Goal: Task Accomplishment & Management: Manage account settings

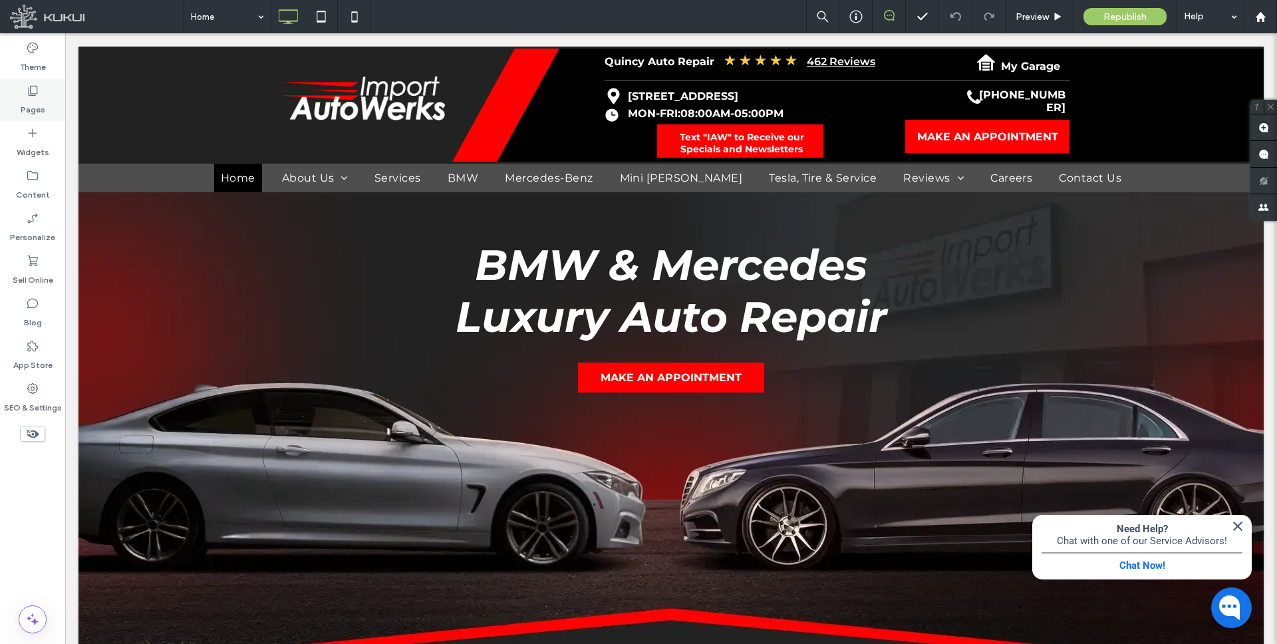
click at [33, 106] on label "Pages" at bounding box center [33, 106] width 25 height 19
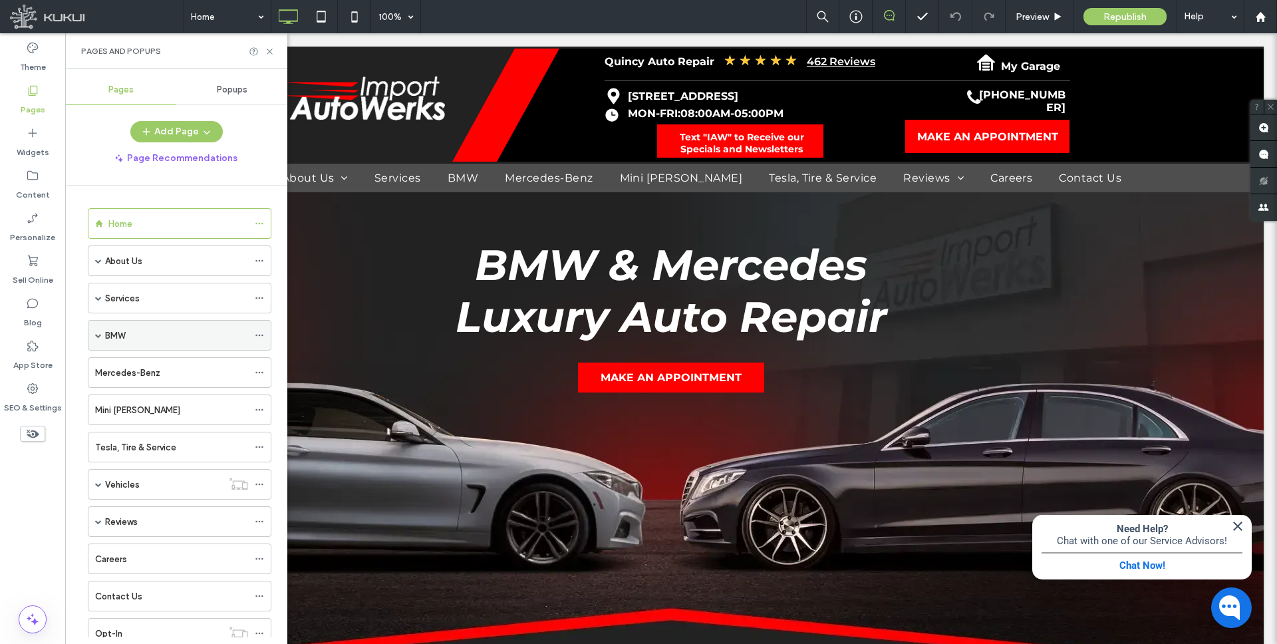
click at [99, 336] on span at bounding box center [98, 335] width 7 height 7
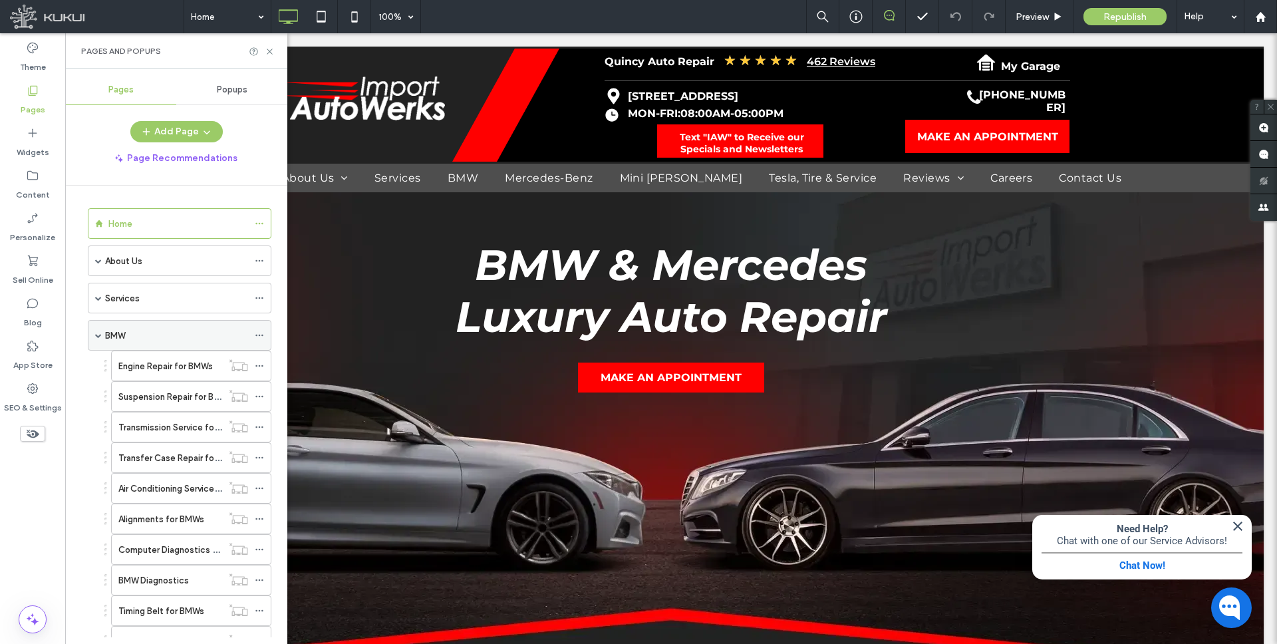
click at [98, 336] on span at bounding box center [98, 335] width 7 height 7
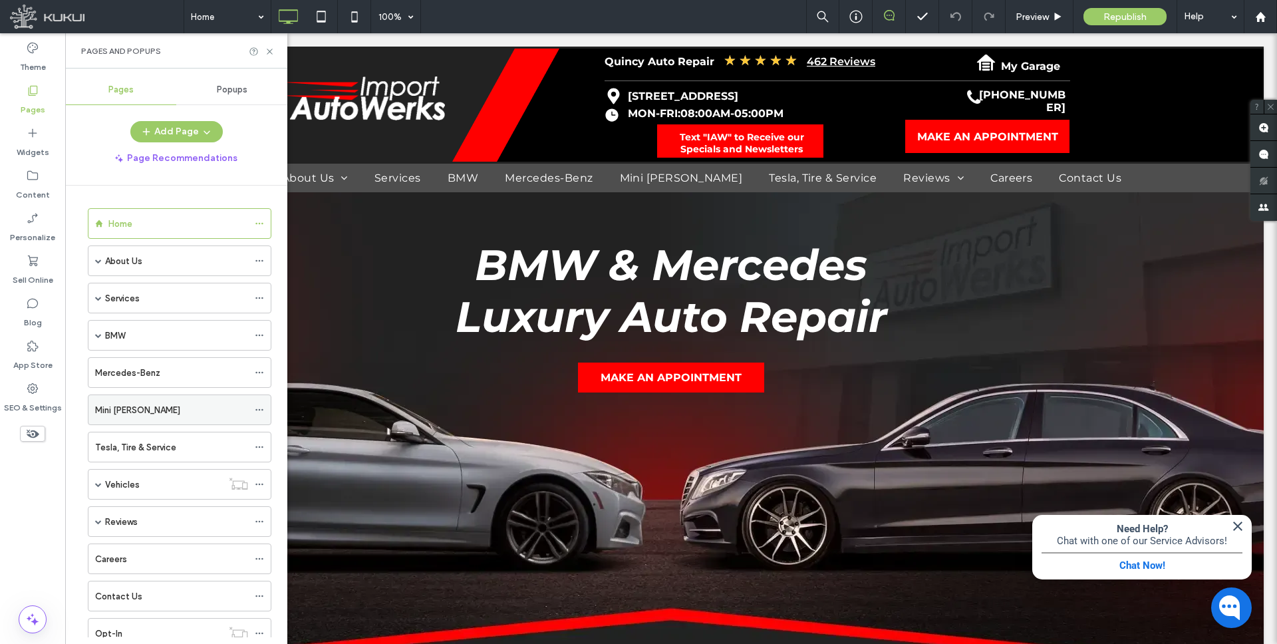
click at [257, 408] on icon at bounding box center [259, 409] width 9 height 9
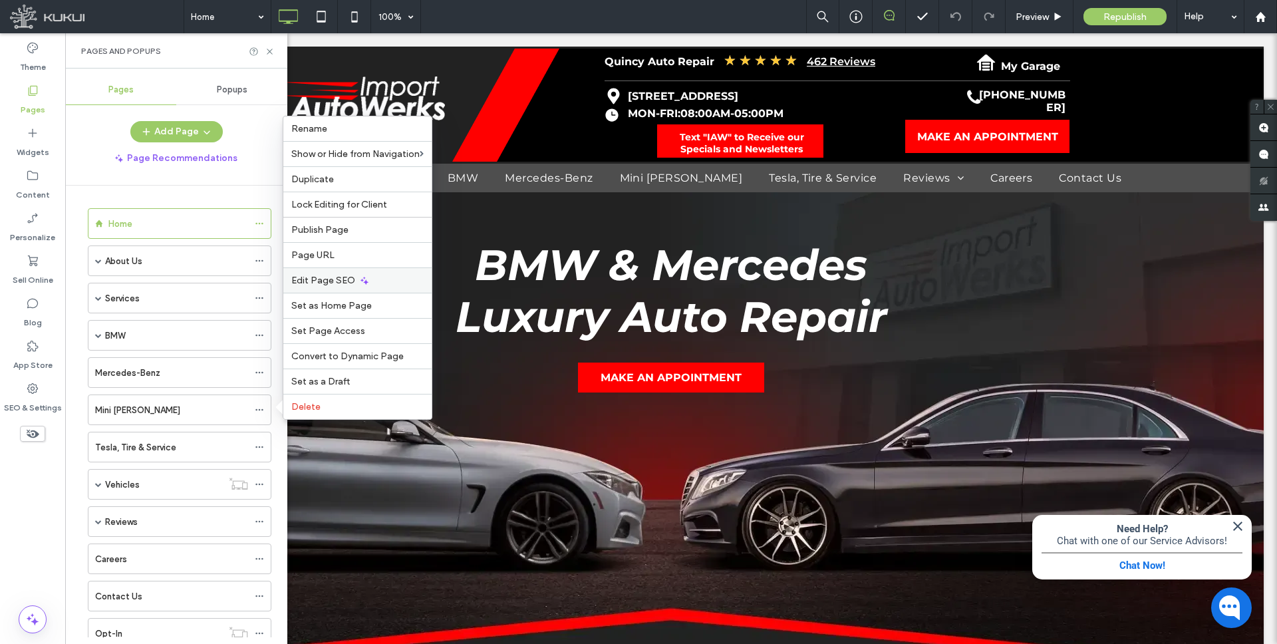
click at [328, 280] on span "Edit Page SEO" at bounding box center [323, 280] width 64 height 11
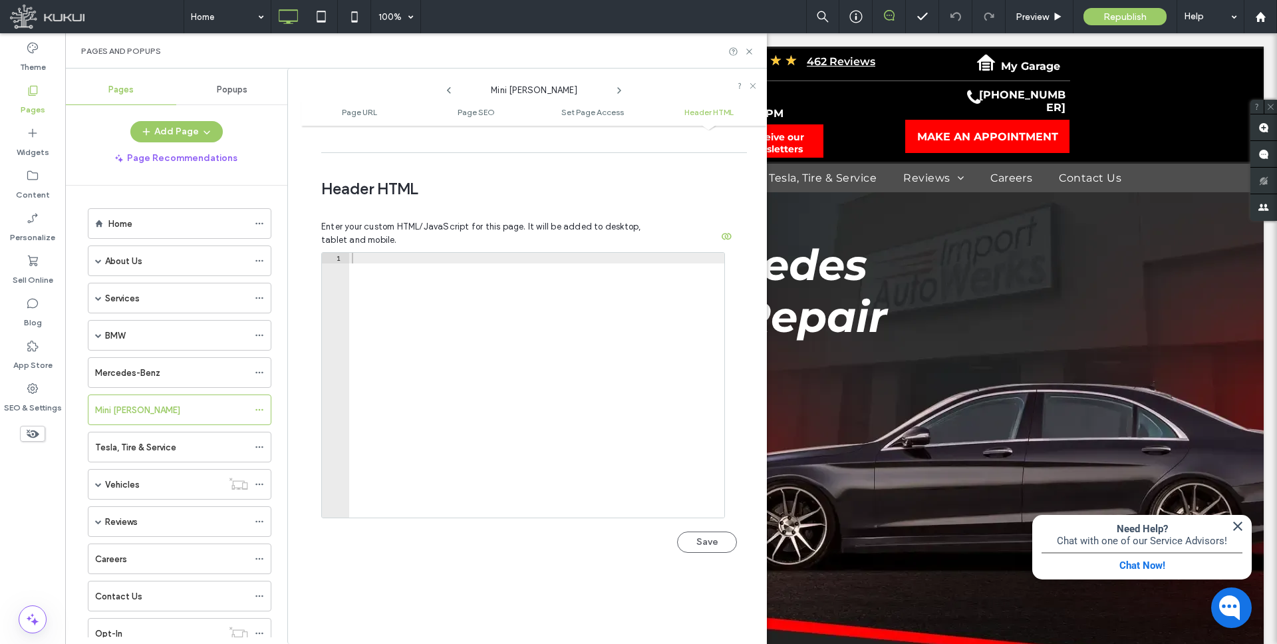
scroll to position [1177, 0]
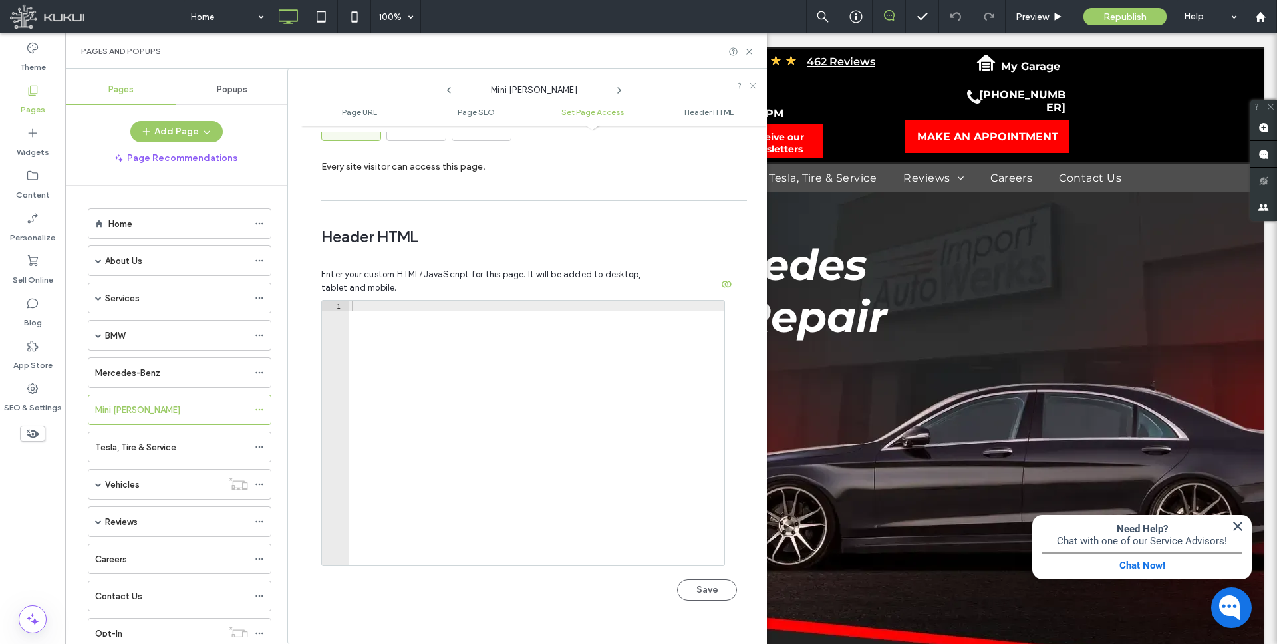
click at [161, 331] on div "BMW" at bounding box center [176, 335] width 143 height 14
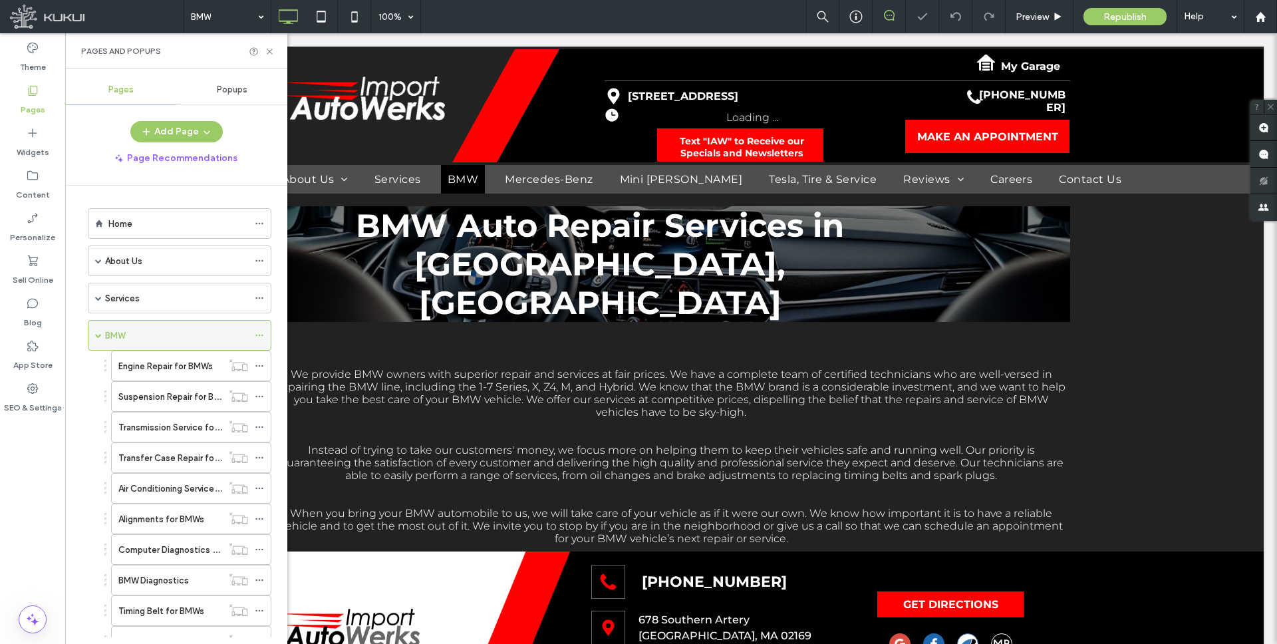
click at [96, 336] on span at bounding box center [98, 335] width 7 height 7
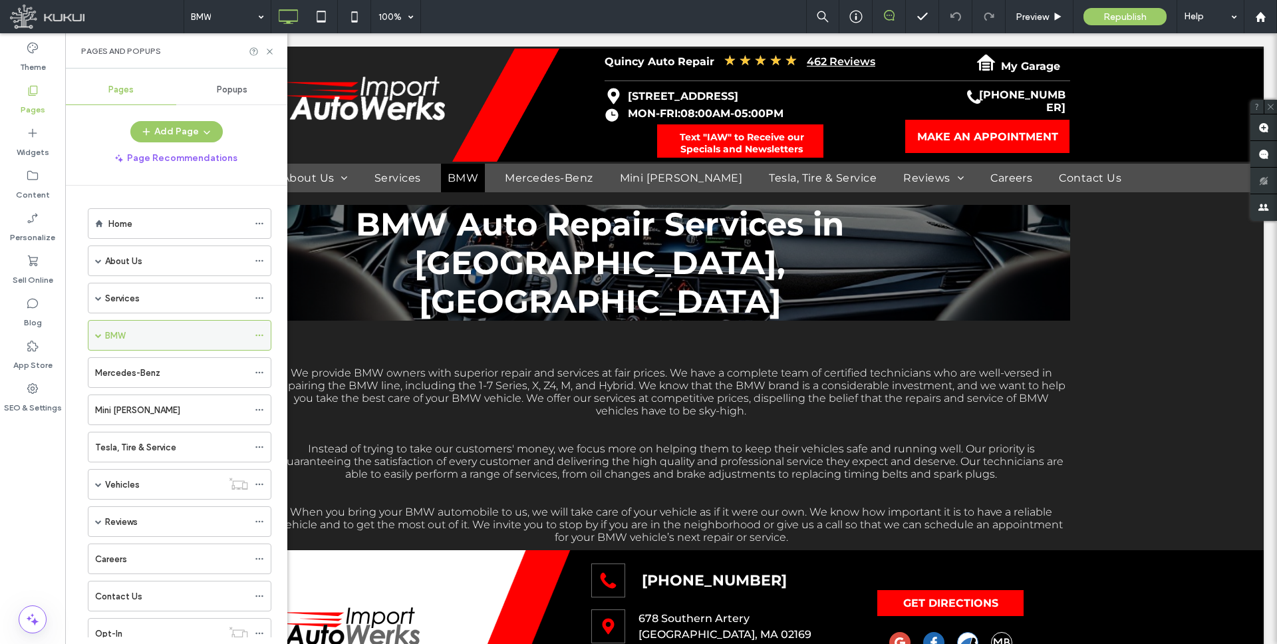
click at [259, 335] on use at bounding box center [258, 335] width 7 height 2
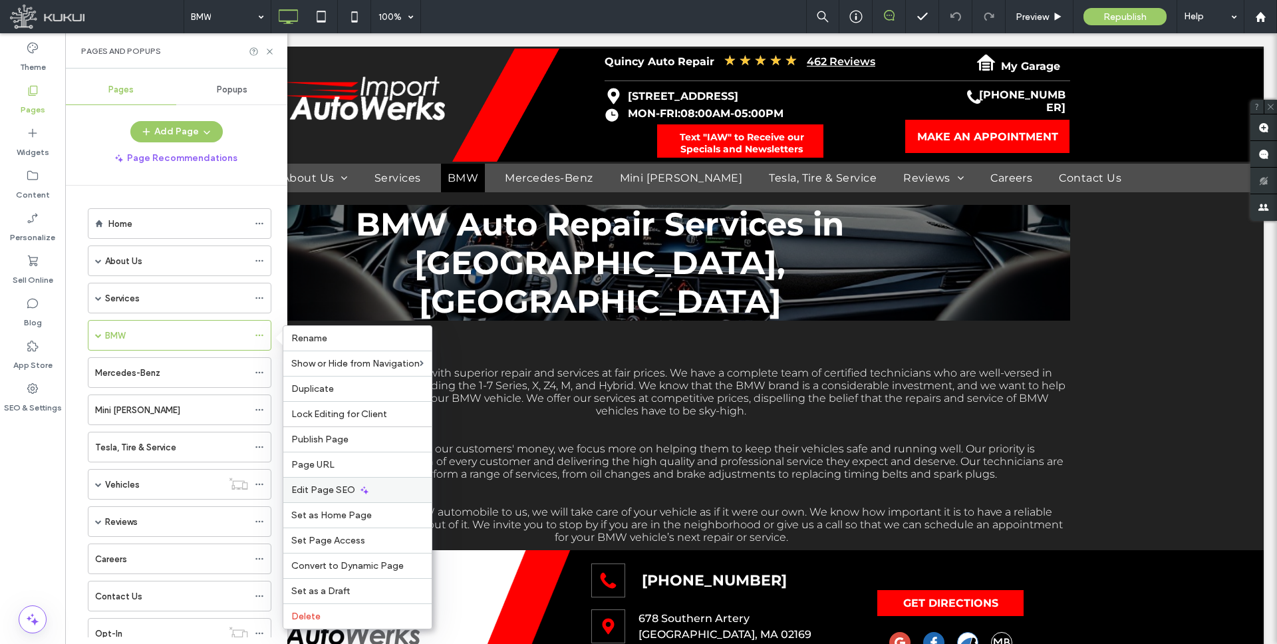
click at [319, 490] on span "Edit Page SEO" at bounding box center [323, 489] width 64 height 11
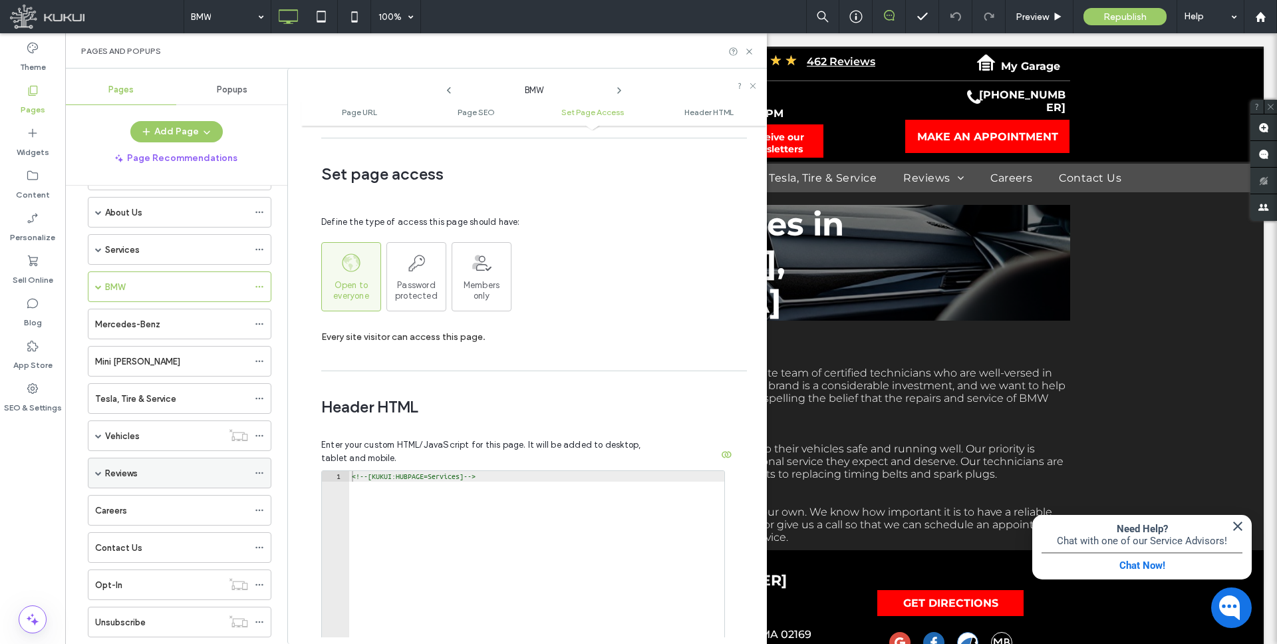
scroll to position [37, 0]
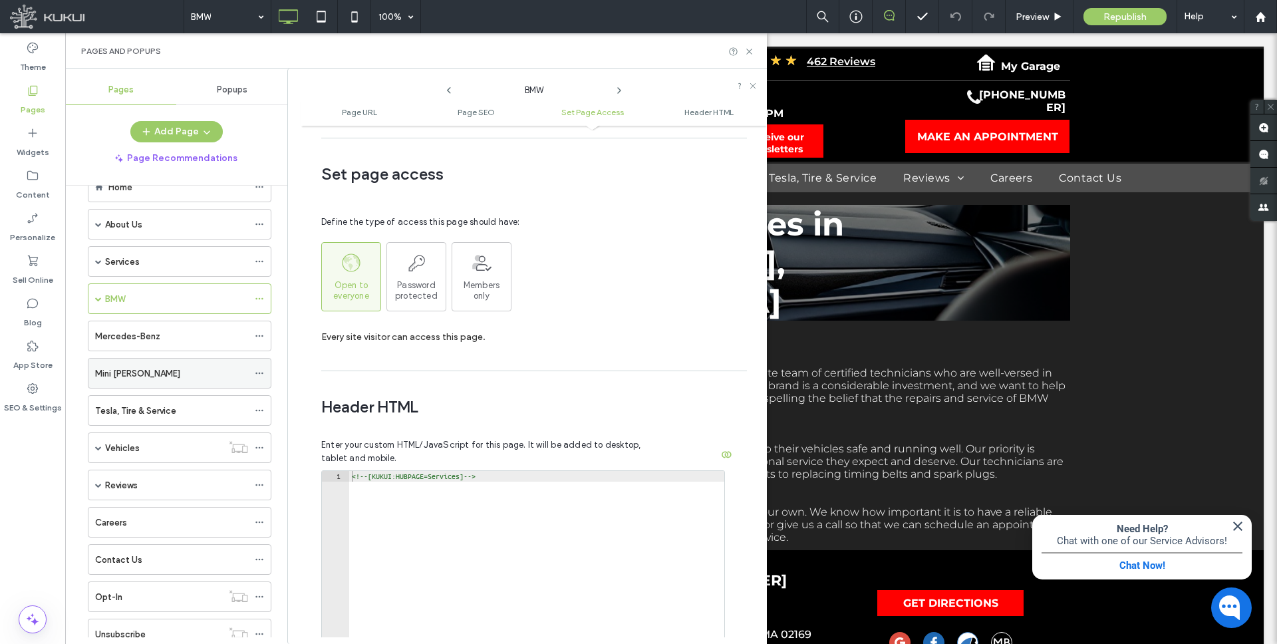
click at [257, 372] on icon at bounding box center [259, 372] width 9 height 9
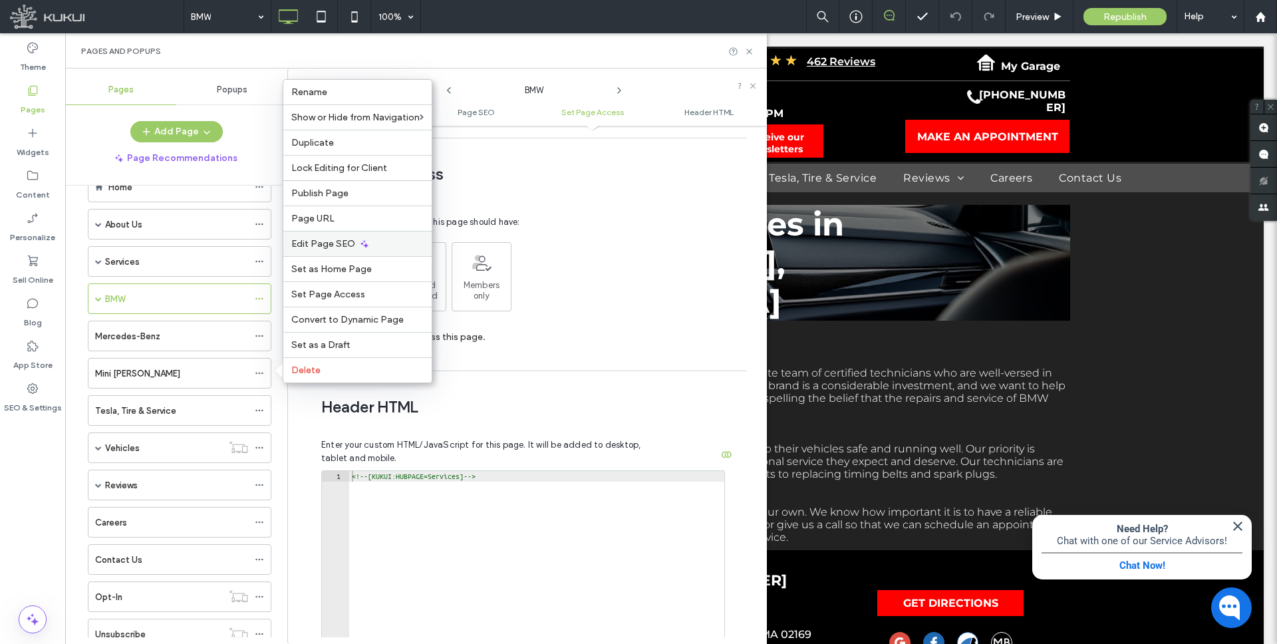
click at [337, 243] on span "Edit Page SEO" at bounding box center [323, 243] width 64 height 11
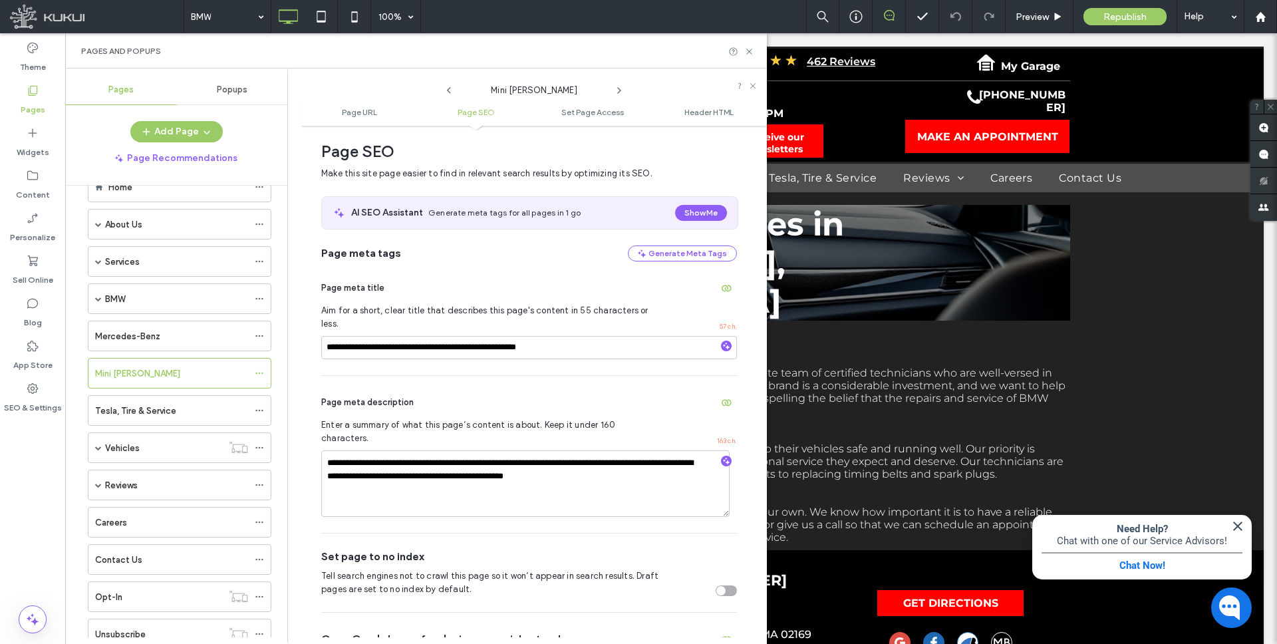
scroll to position [322, 0]
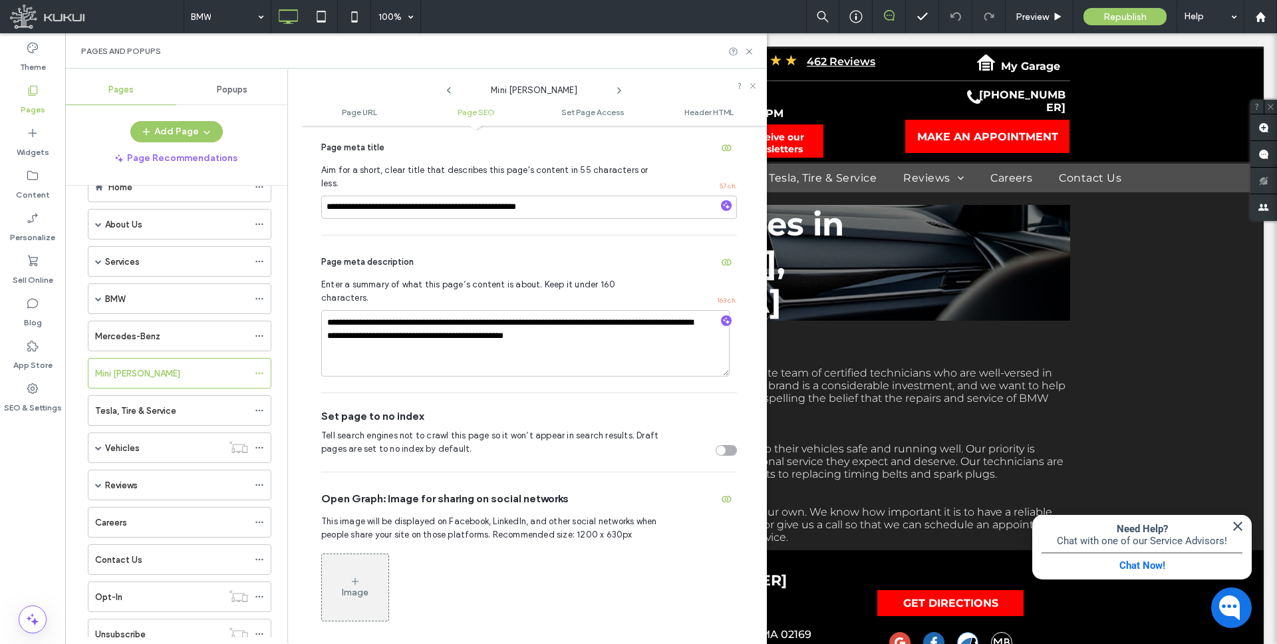
click at [716, 445] on div "toggle" at bounding box center [720, 449] width 9 height 9
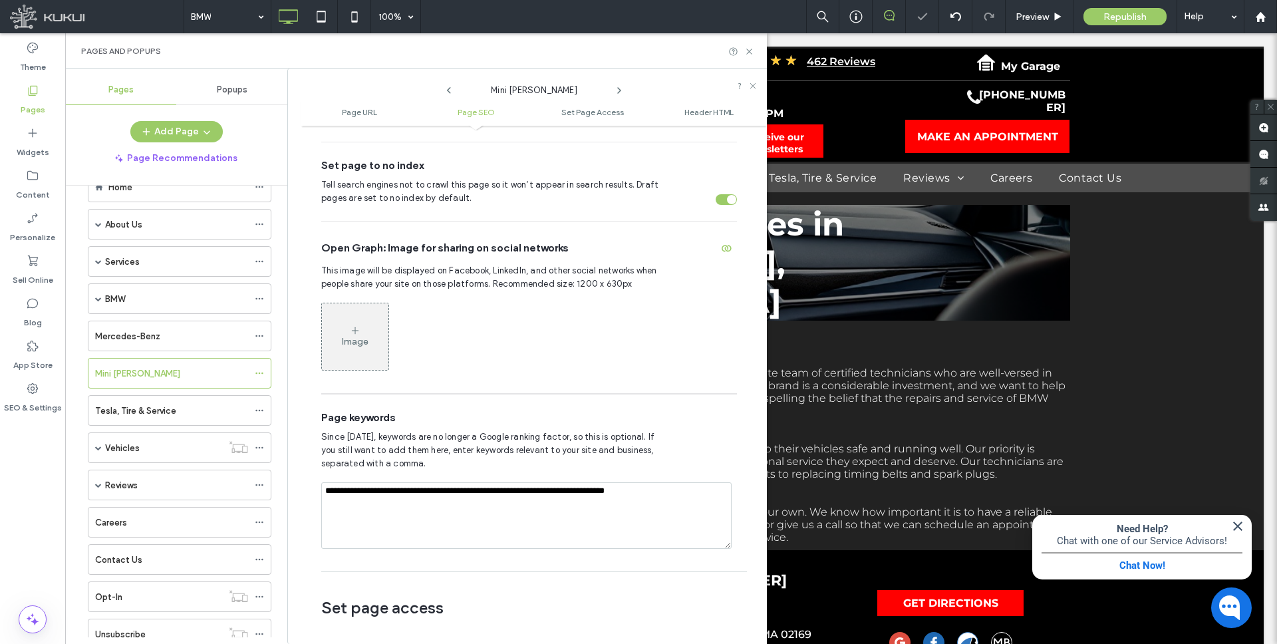
scroll to position [215, 0]
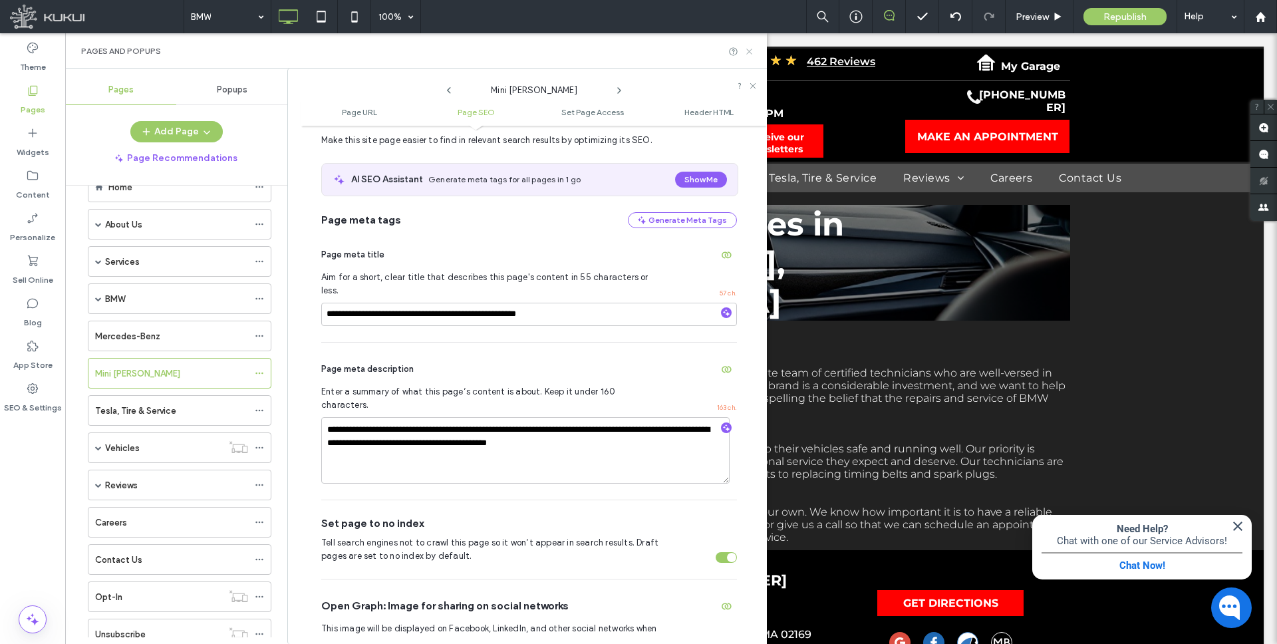
click at [751, 50] on icon at bounding box center [749, 52] width 10 height 10
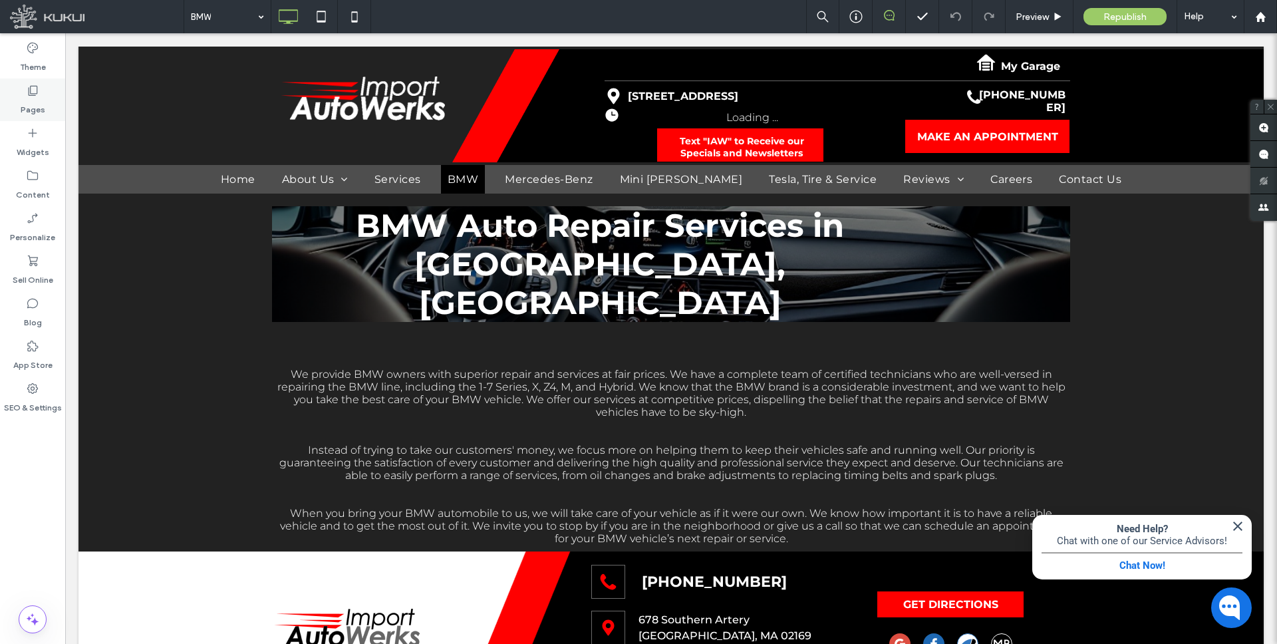
click at [33, 94] on use at bounding box center [33, 91] width 9 height 10
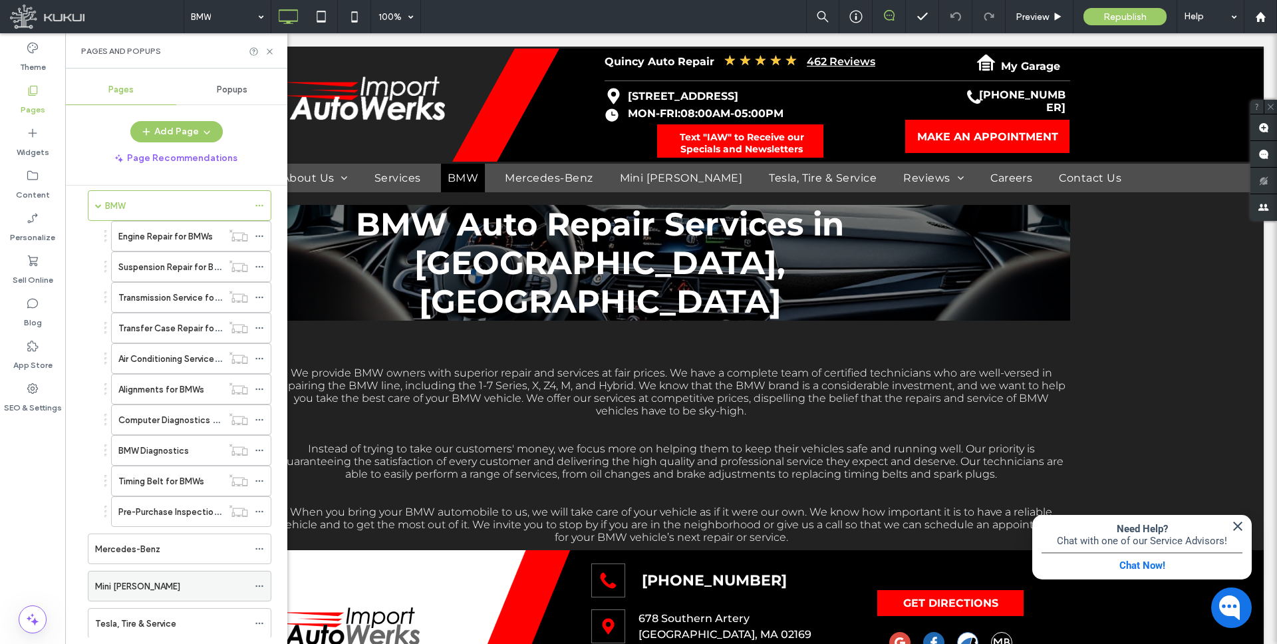
scroll to position [124, 0]
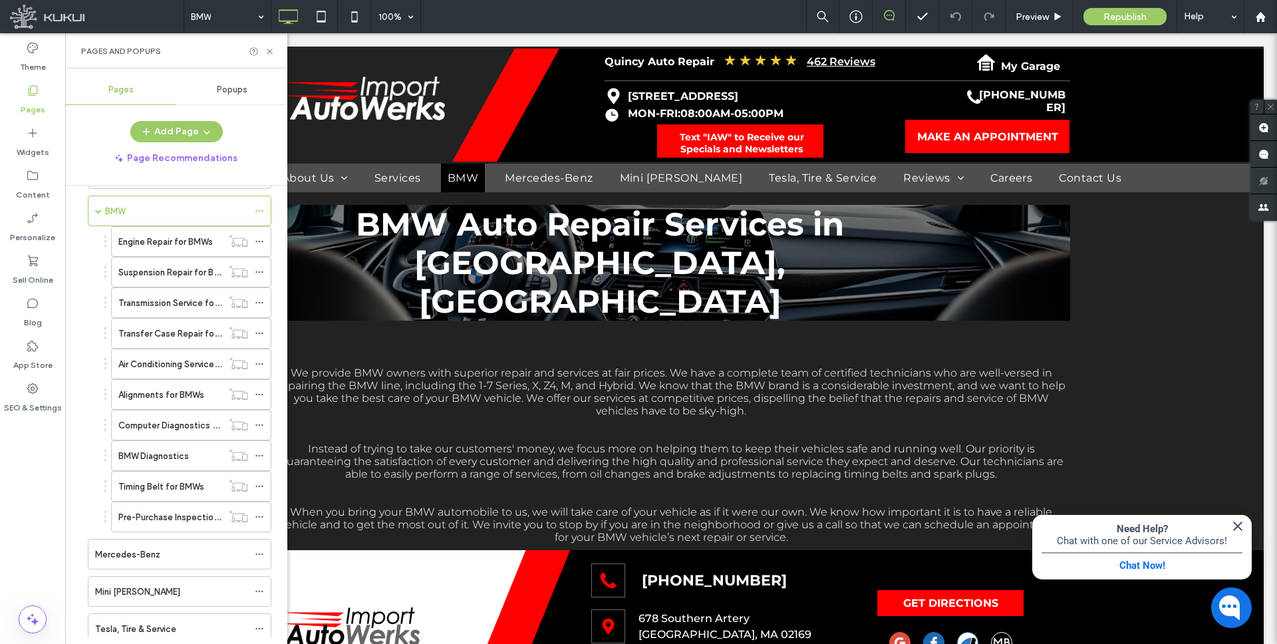
click at [96, 212] on span at bounding box center [98, 210] width 7 height 7
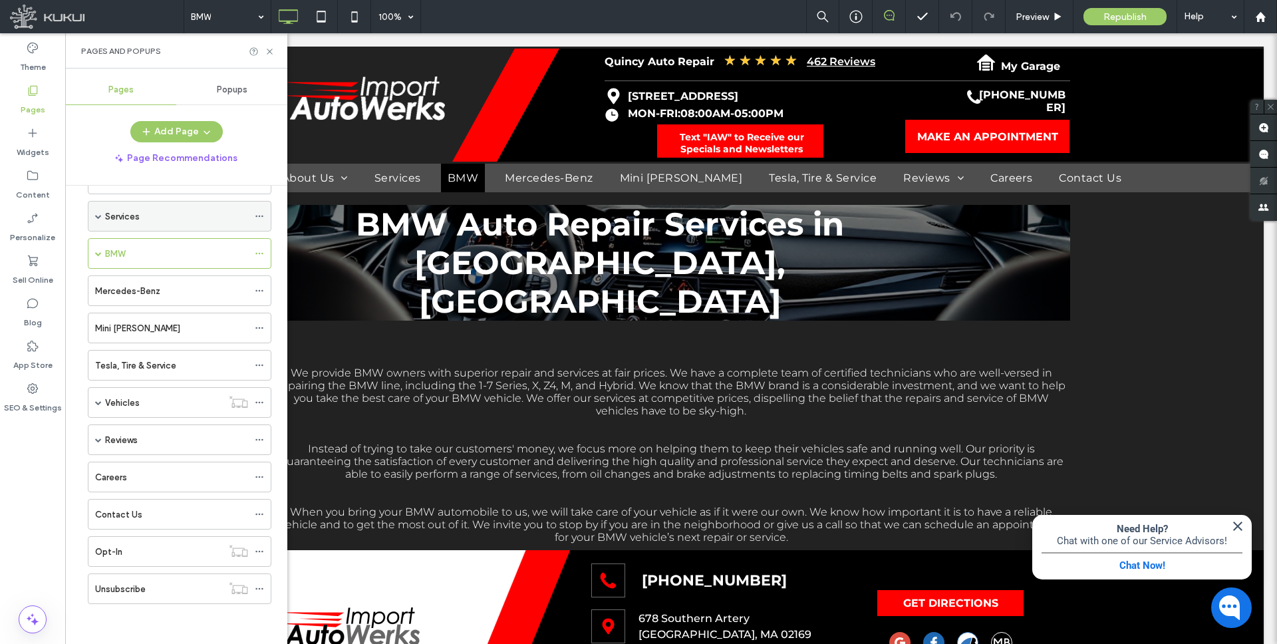
scroll to position [82, 0]
click at [133, 328] on label "Mini Cooper" at bounding box center [137, 328] width 85 height 23
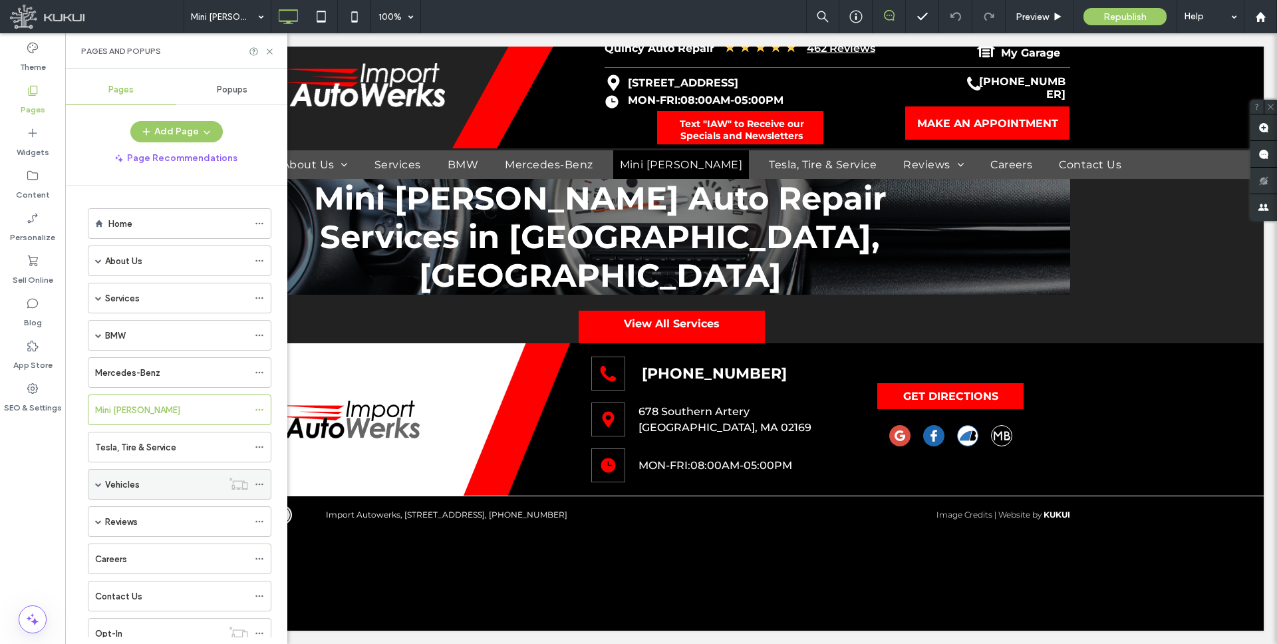
click at [100, 484] on span at bounding box center [98, 484] width 7 height 7
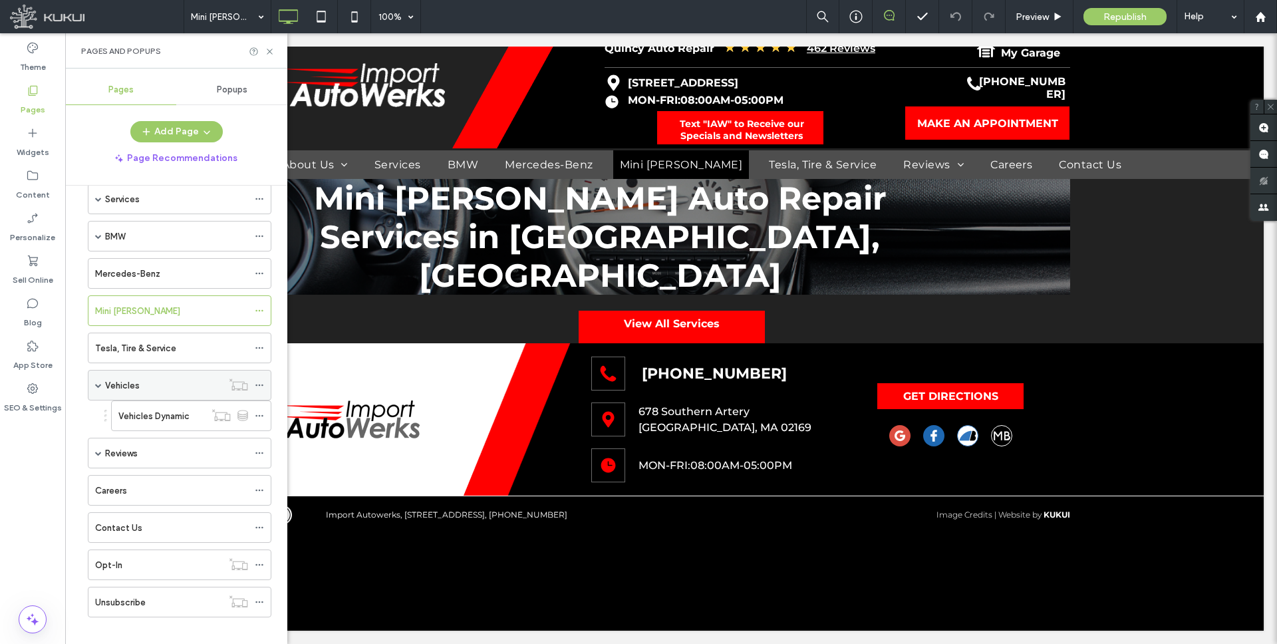
scroll to position [112, 0]
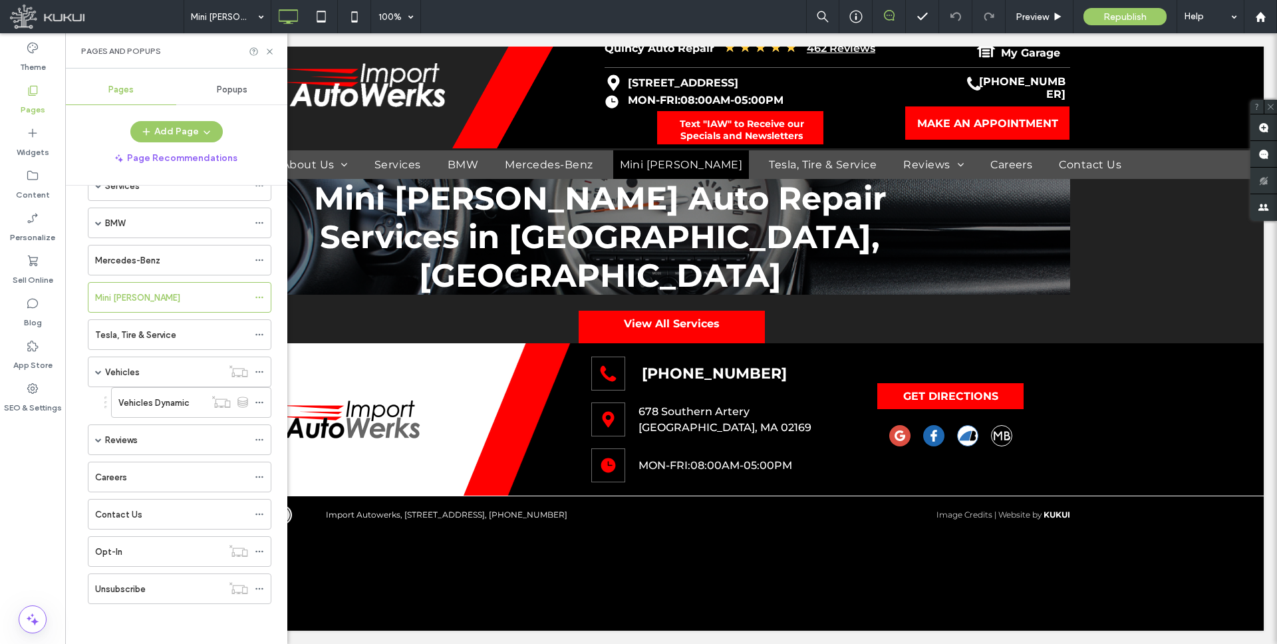
click at [167, 401] on label "Vehicles Dynamic" at bounding box center [153, 402] width 71 height 23
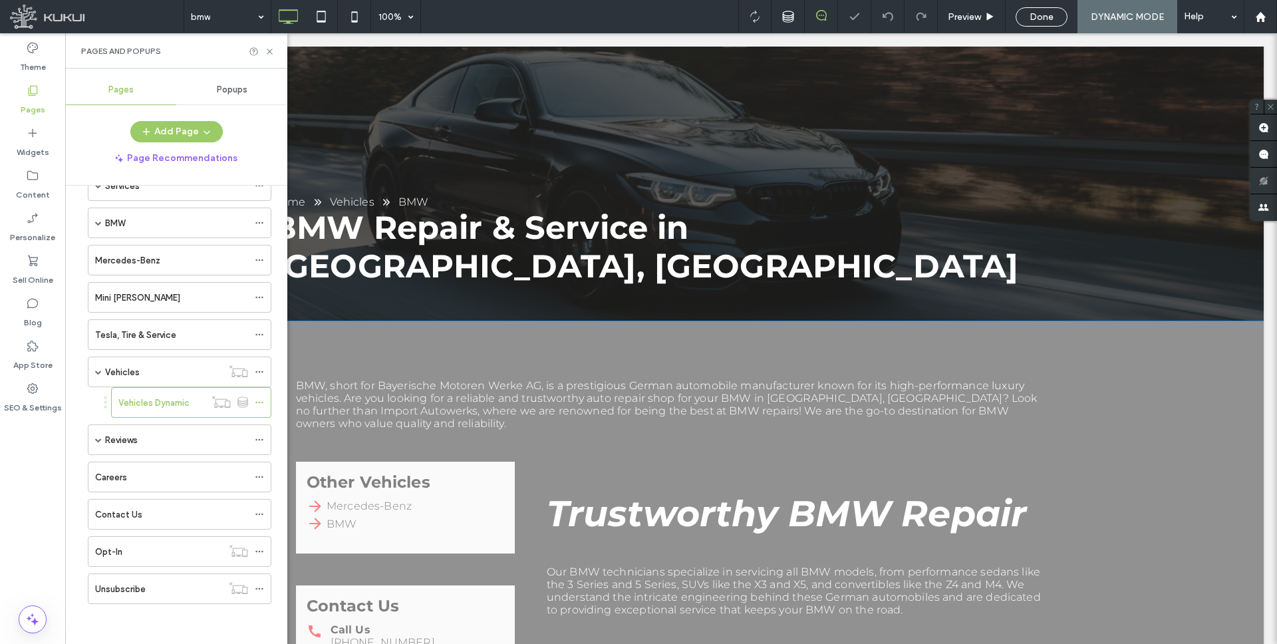
scroll to position [160, 0]
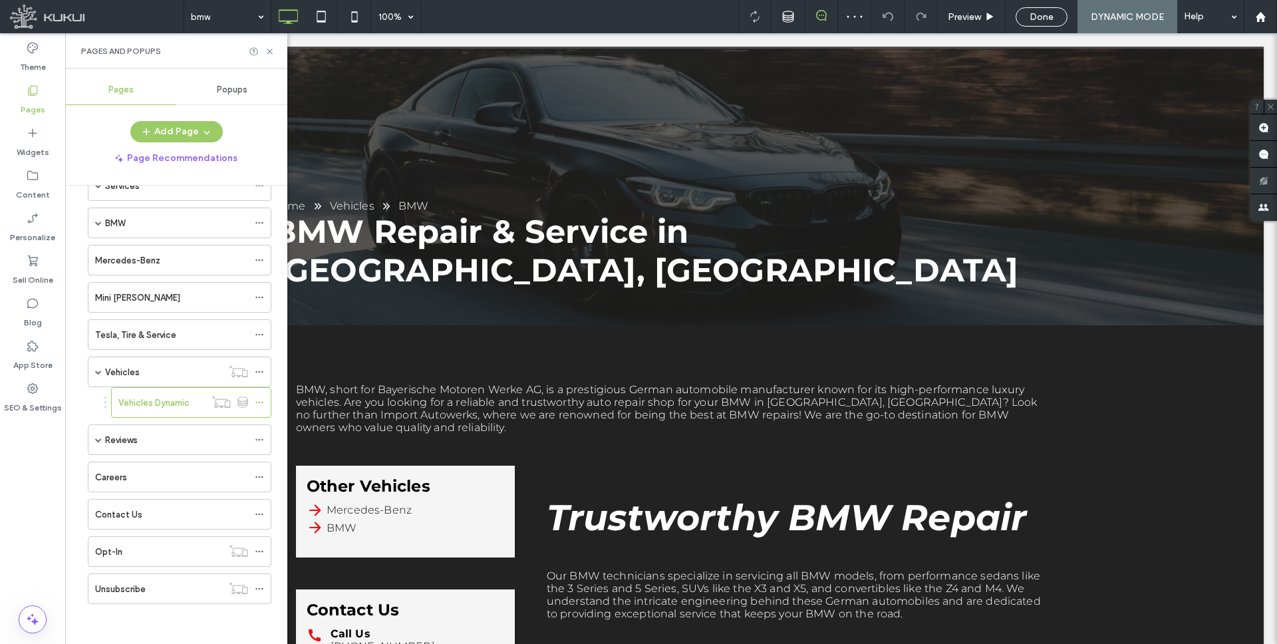
click at [179, 373] on div "Vehicles" at bounding box center [163, 372] width 117 height 14
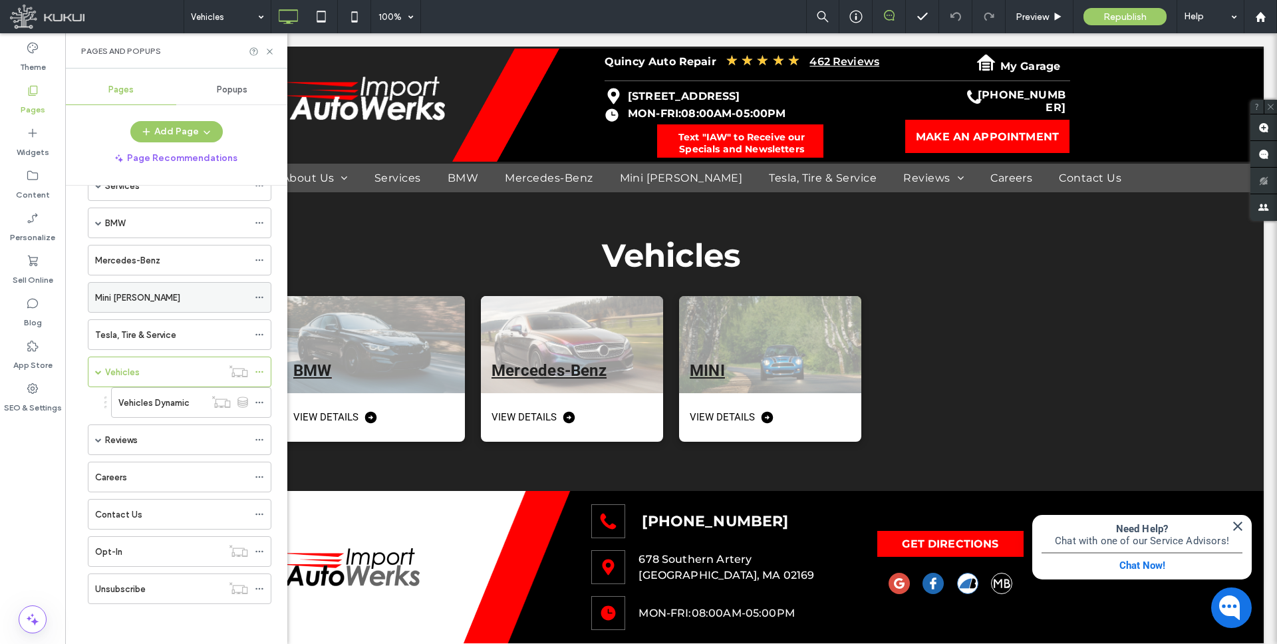
click at [154, 303] on div "Mini Cooper" at bounding box center [171, 298] width 153 height 14
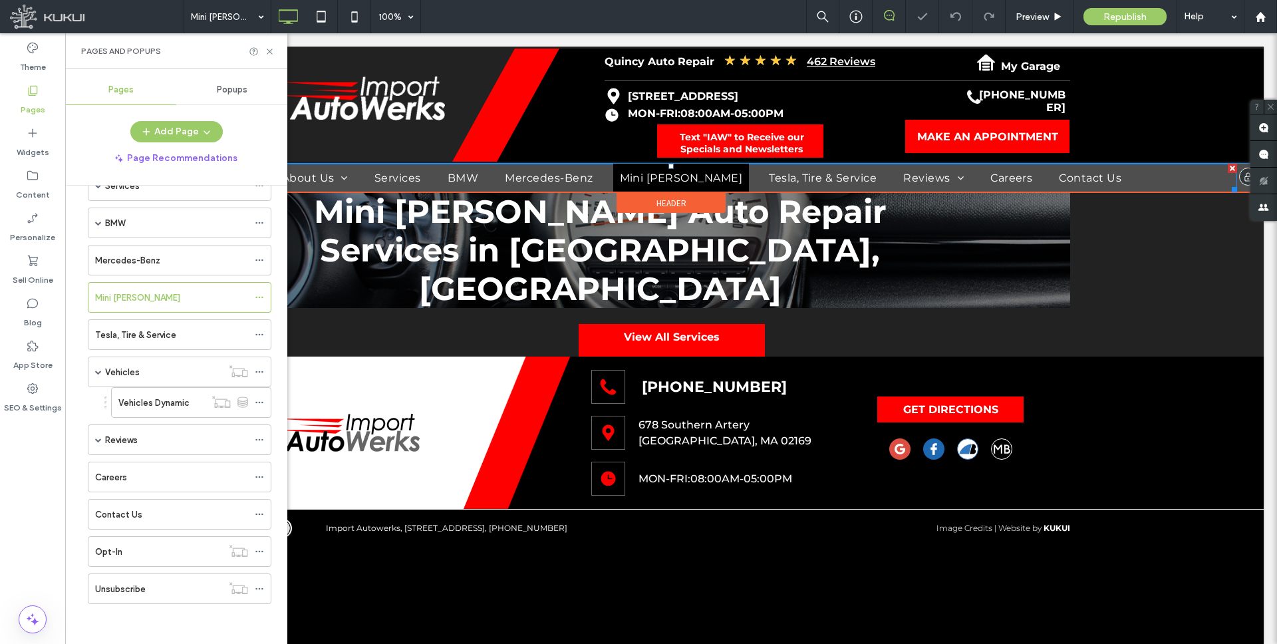
click at [683, 179] on span "Mini Cooper" at bounding box center [681, 178] width 123 height 13
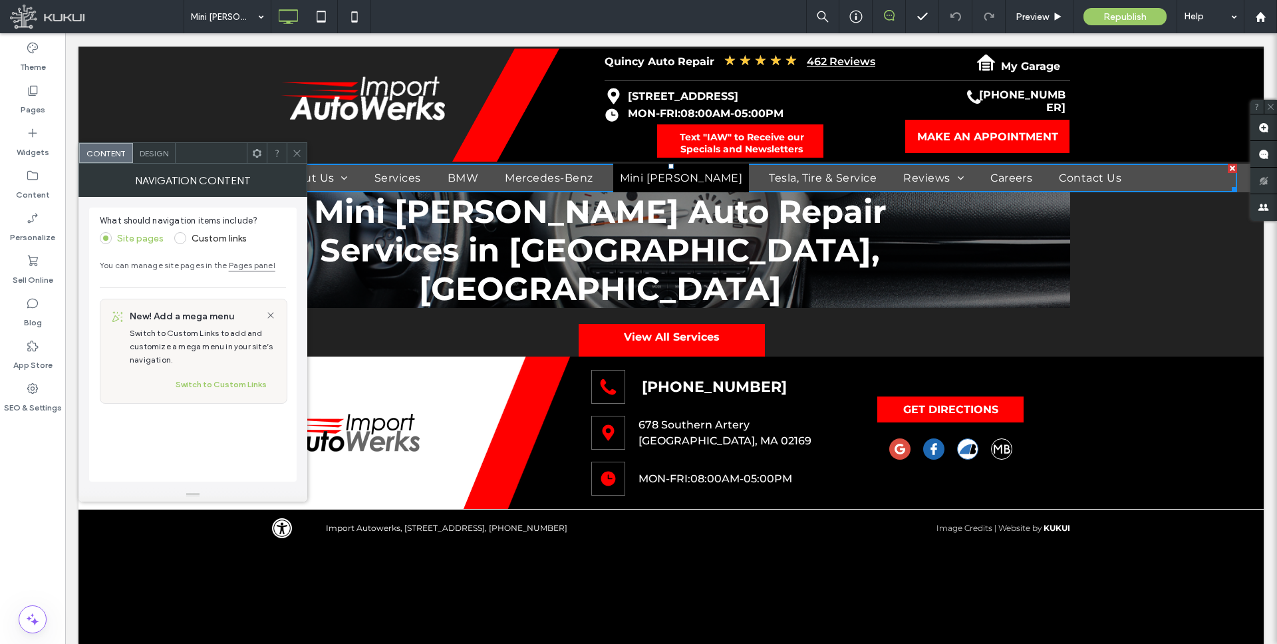
click at [156, 156] on span "Design" at bounding box center [154, 153] width 29 height 10
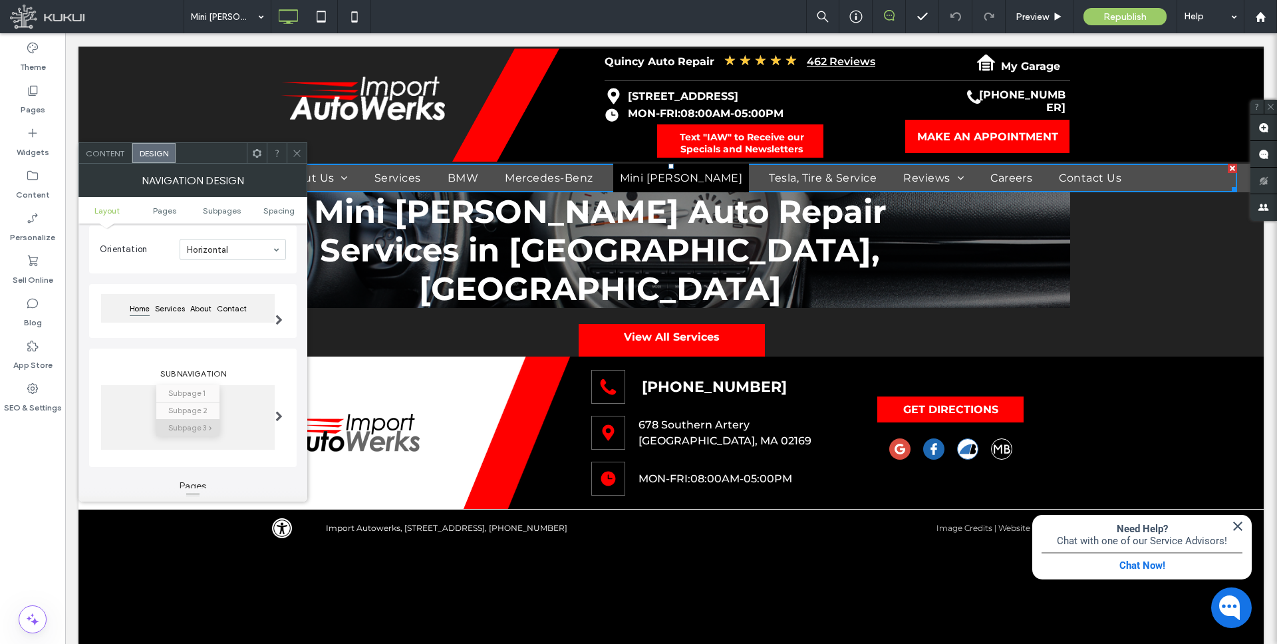
scroll to position [80, 0]
click at [279, 309] on span at bounding box center [278, 309] width 7 height 11
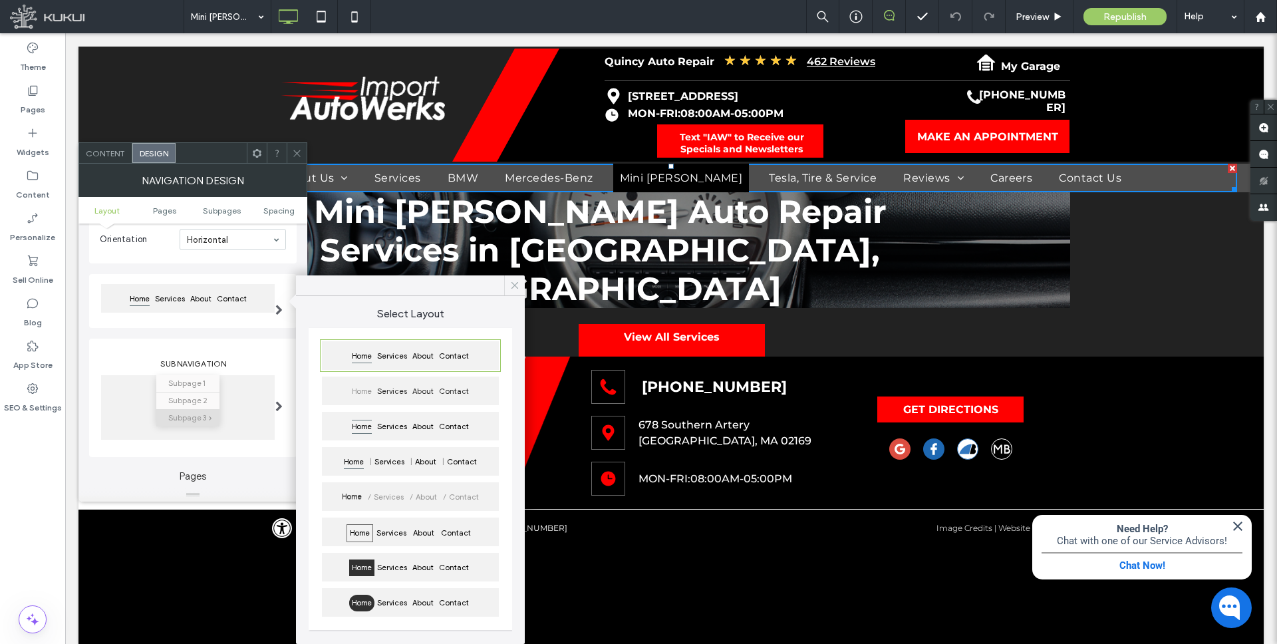
click at [511, 284] on icon at bounding box center [515, 285] width 12 height 12
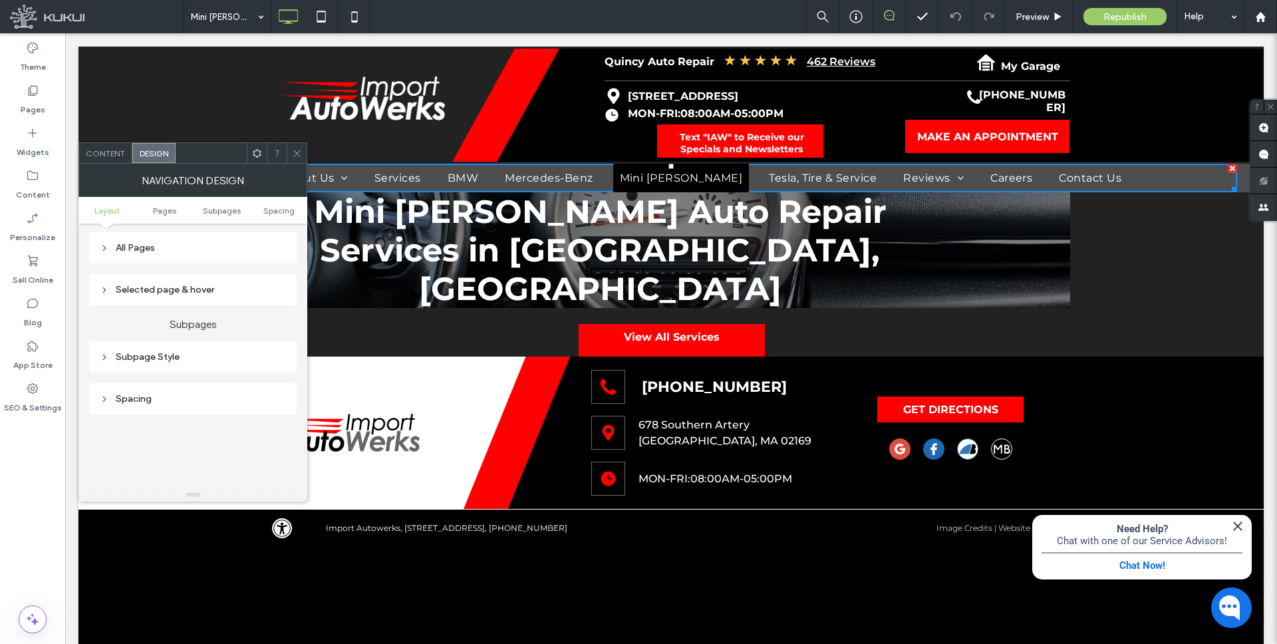
scroll to position [0, 0]
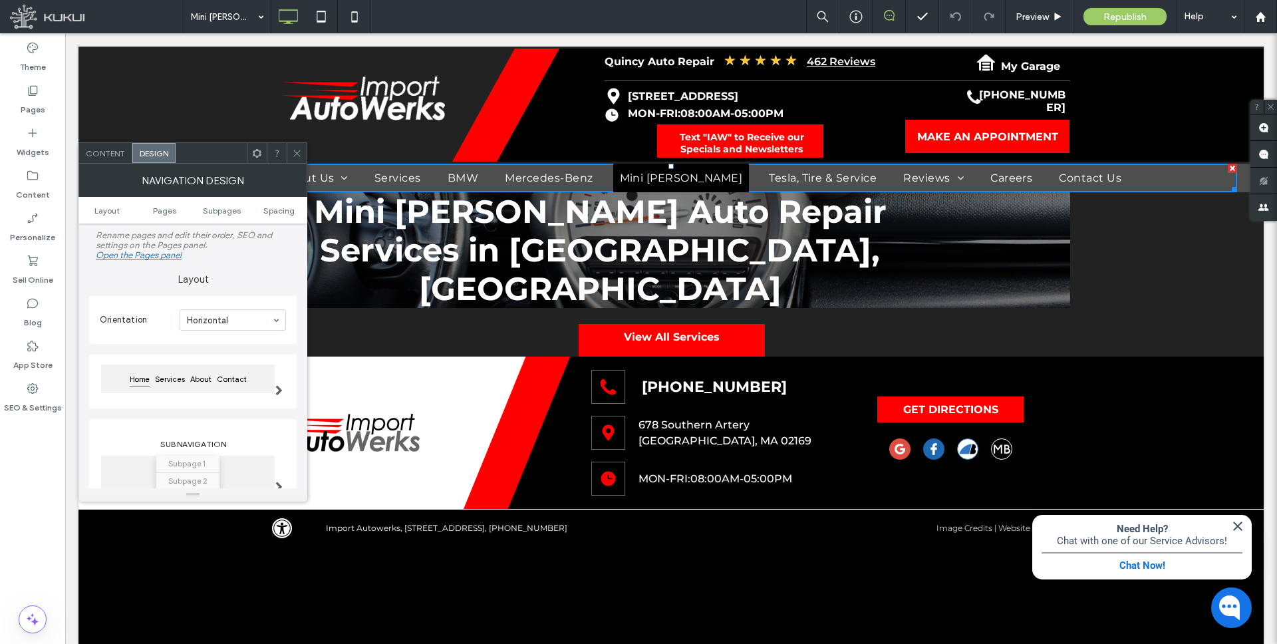
click at [113, 157] on span "Content" at bounding box center [105, 153] width 39 height 10
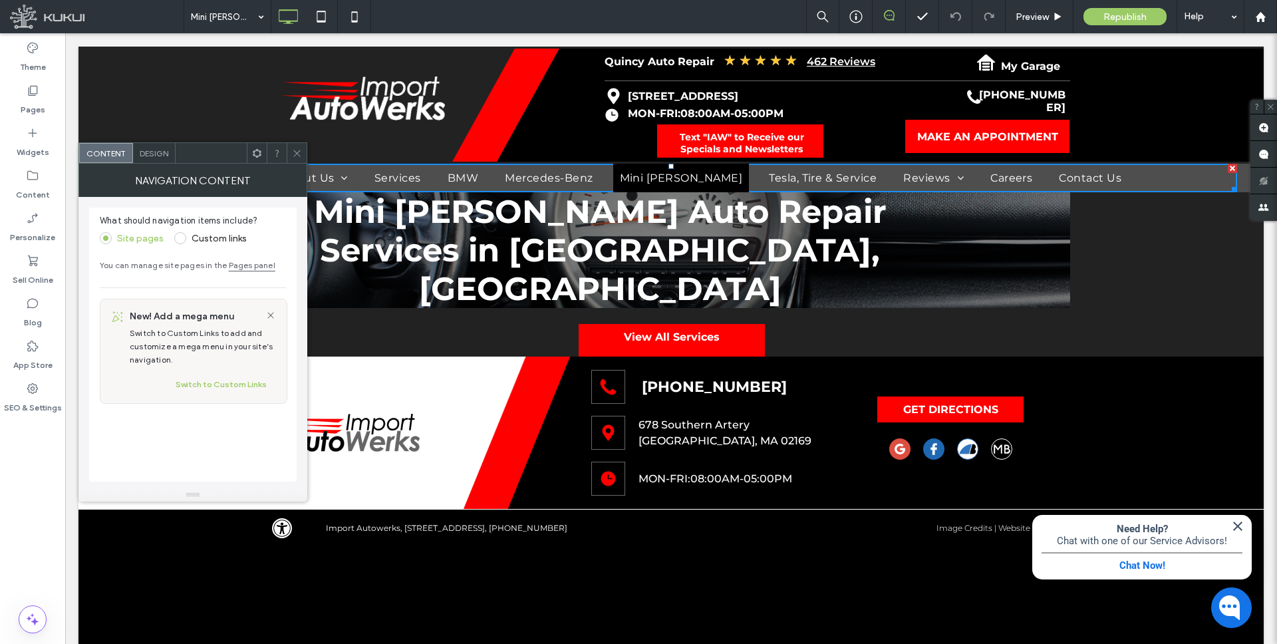
click at [180, 237] on span at bounding box center [180, 238] width 12 height 12
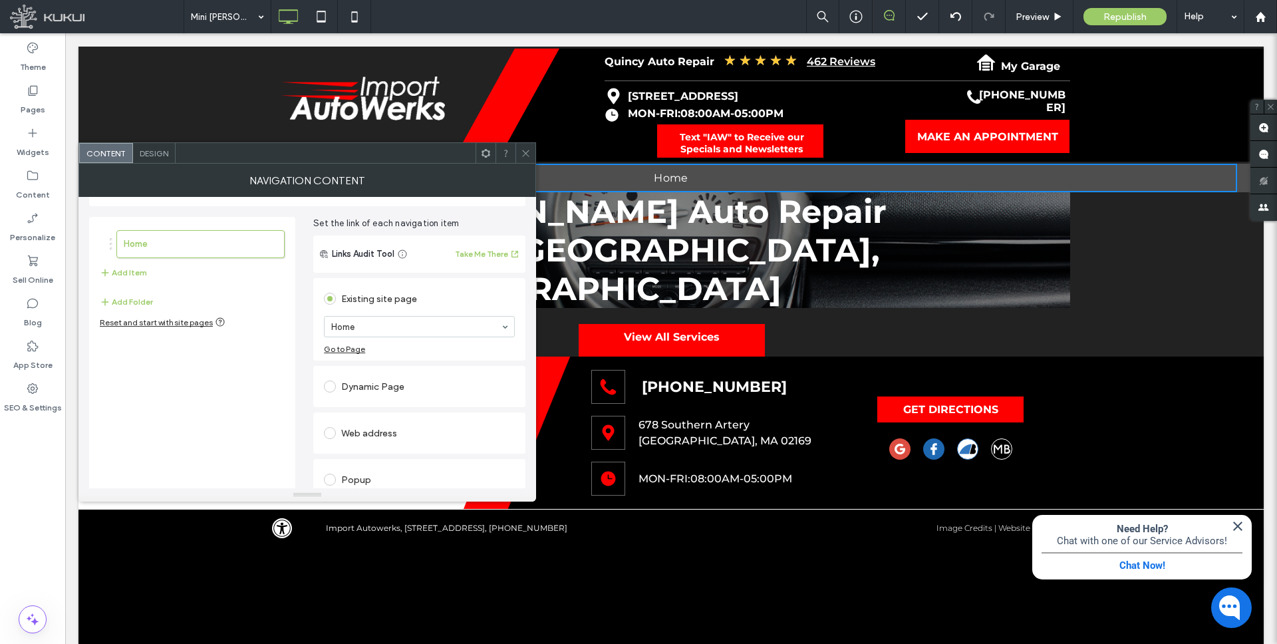
scroll to position [35, 0]
click at [527, 157] on icon at bounding box center [526, 153] width 10 height 10
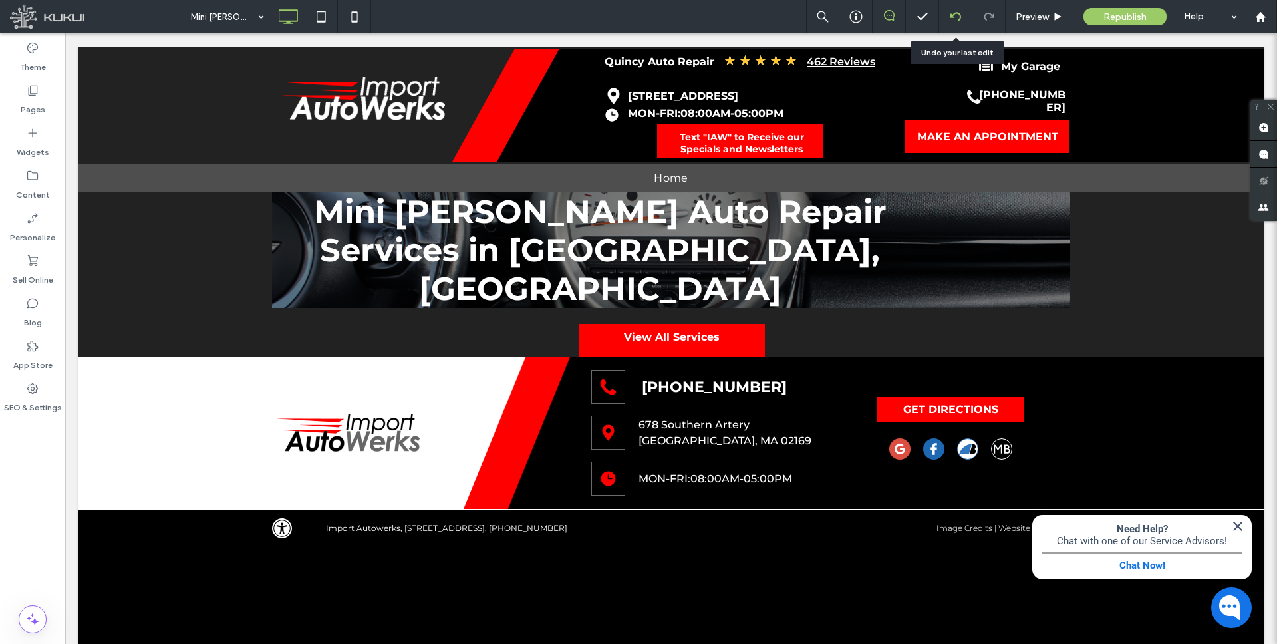
click at [953, 19] on icon at bounding box center [955, 16] width 11 height 11
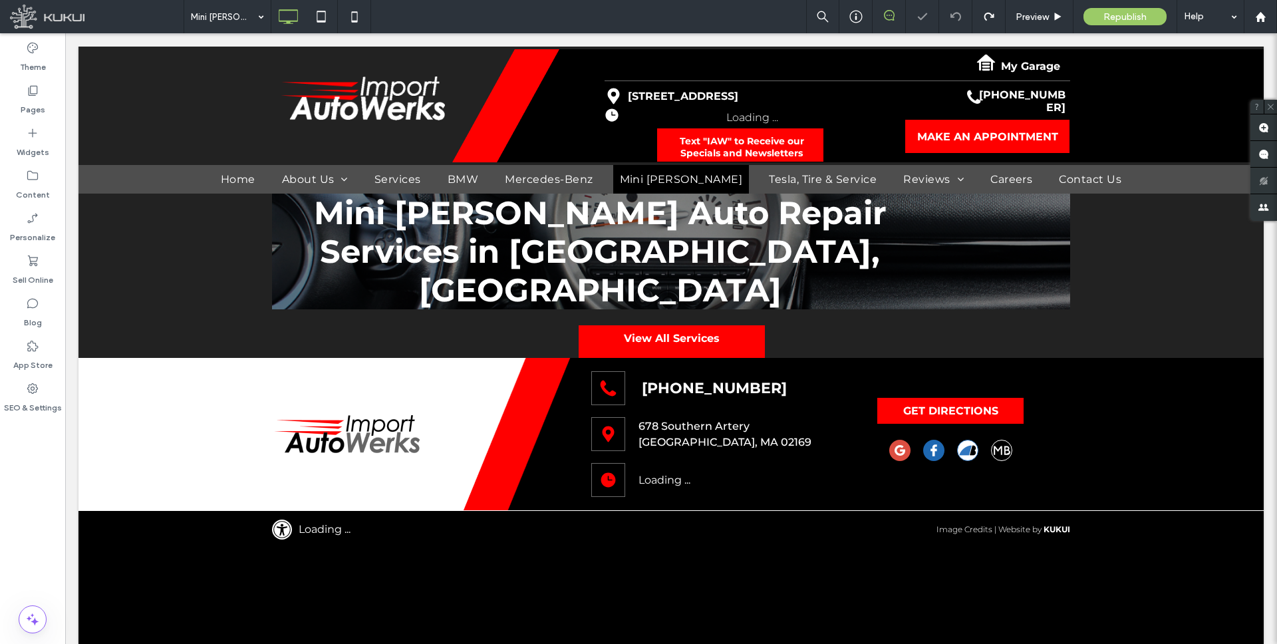
scroll to position [0, 0]
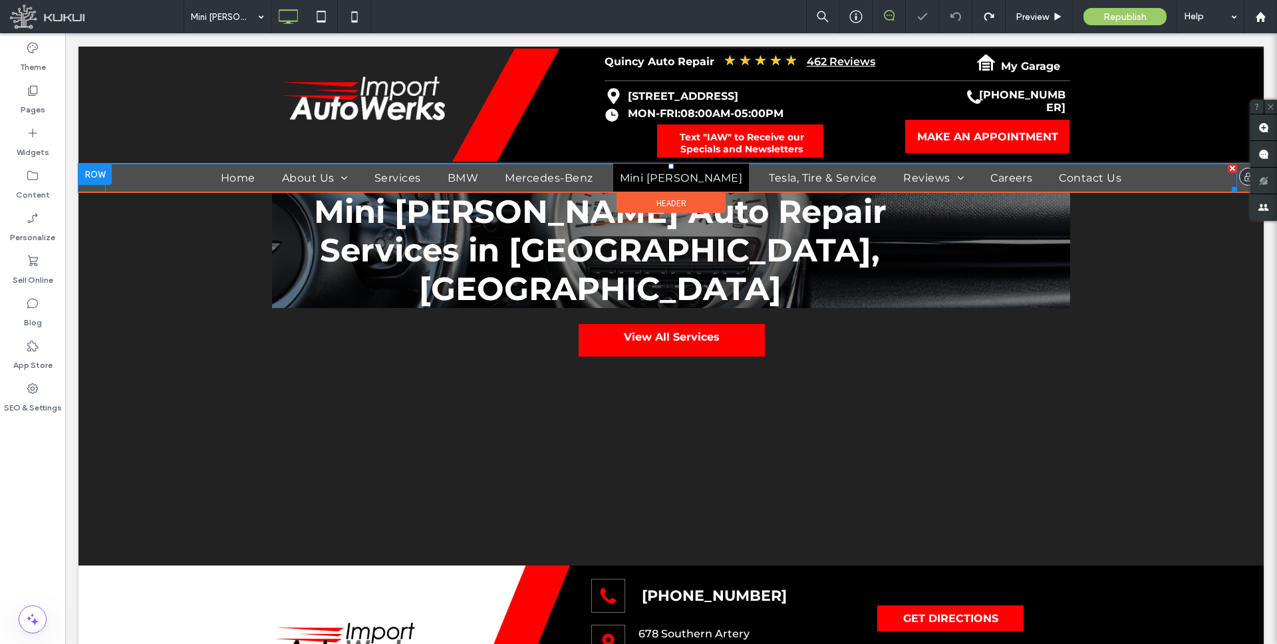
click at [692, 183] on span "Mini Cooper" at bounding box center [681, 178] width 123 height 13
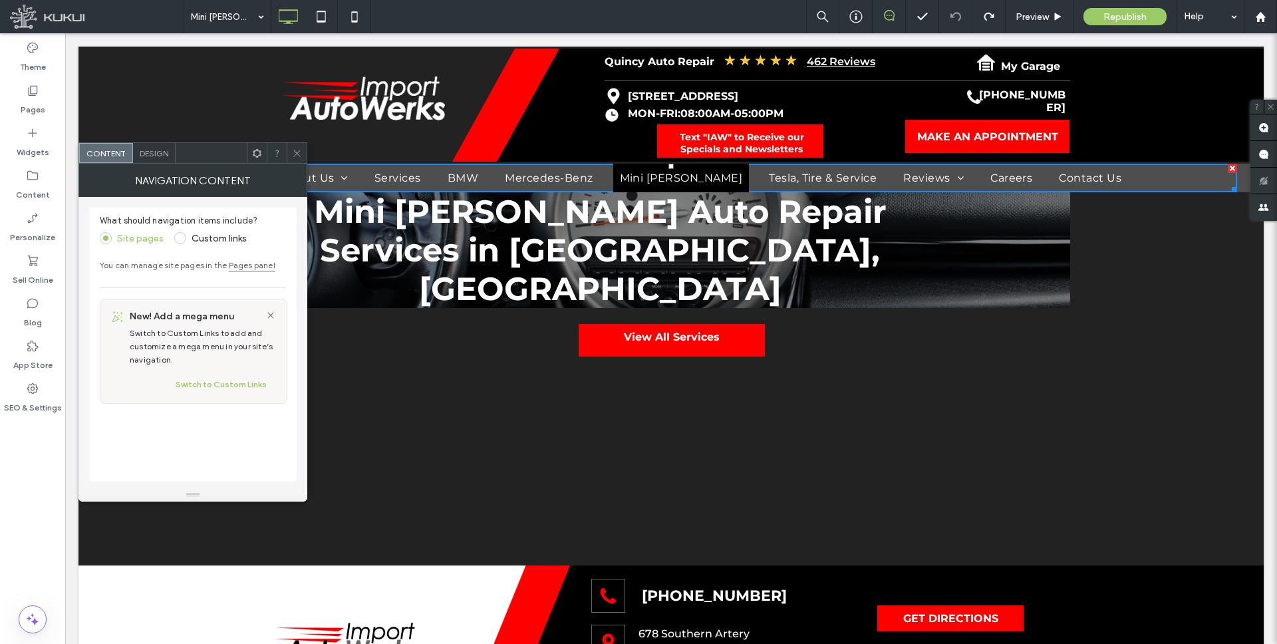
click at [164, 154] on span "Design" at bounding box center [154, 153] width 29 height 10
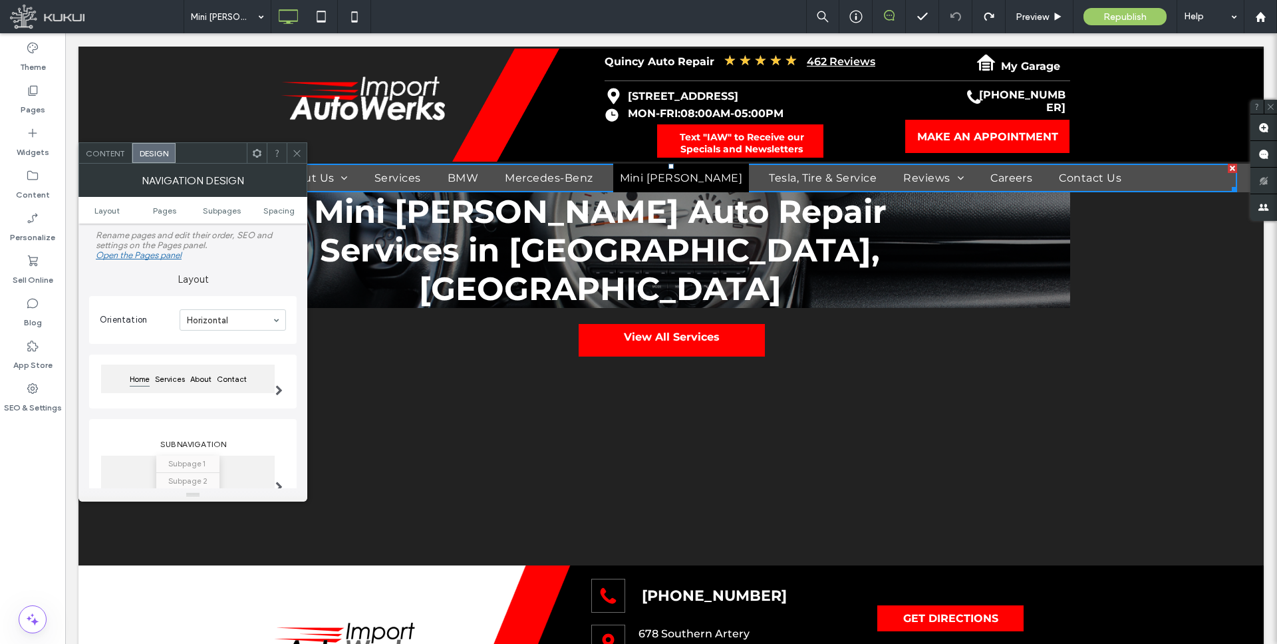
click at [168, 215] on ul "Layout Pages Subpages Spacing" at bounding box center [192, 210] width 229 height 27
click at [167, 209] on span "Pages" at bounding box center [164, 210] width 23 height 10
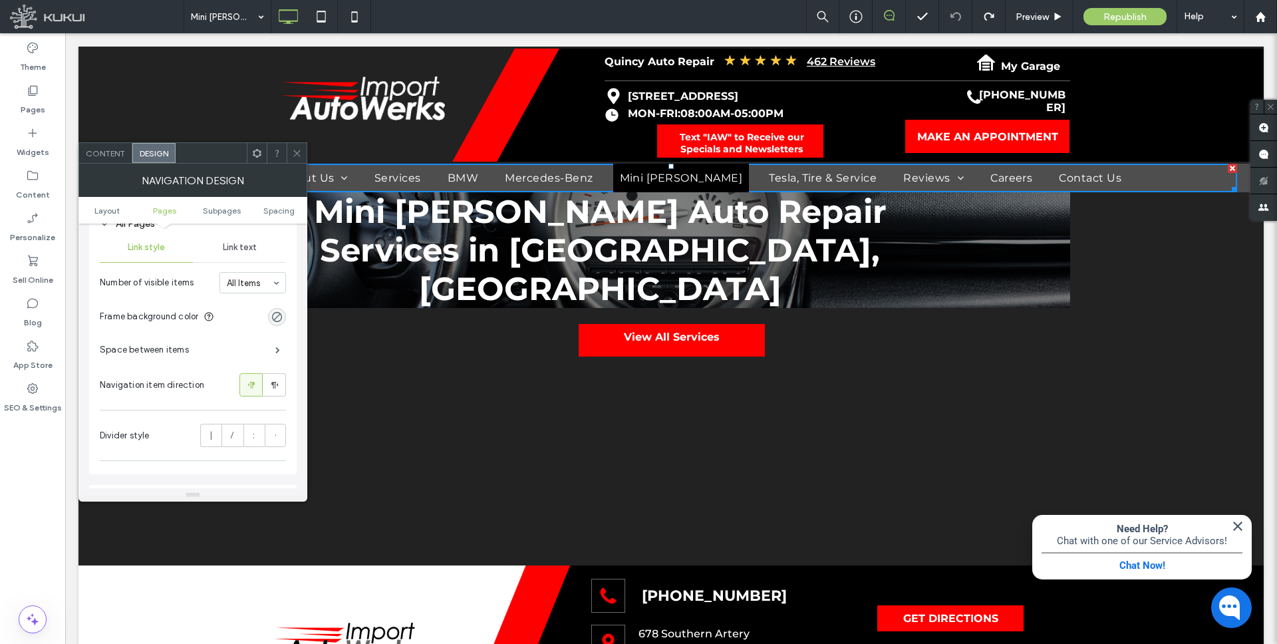
scroll to position [275, 0]
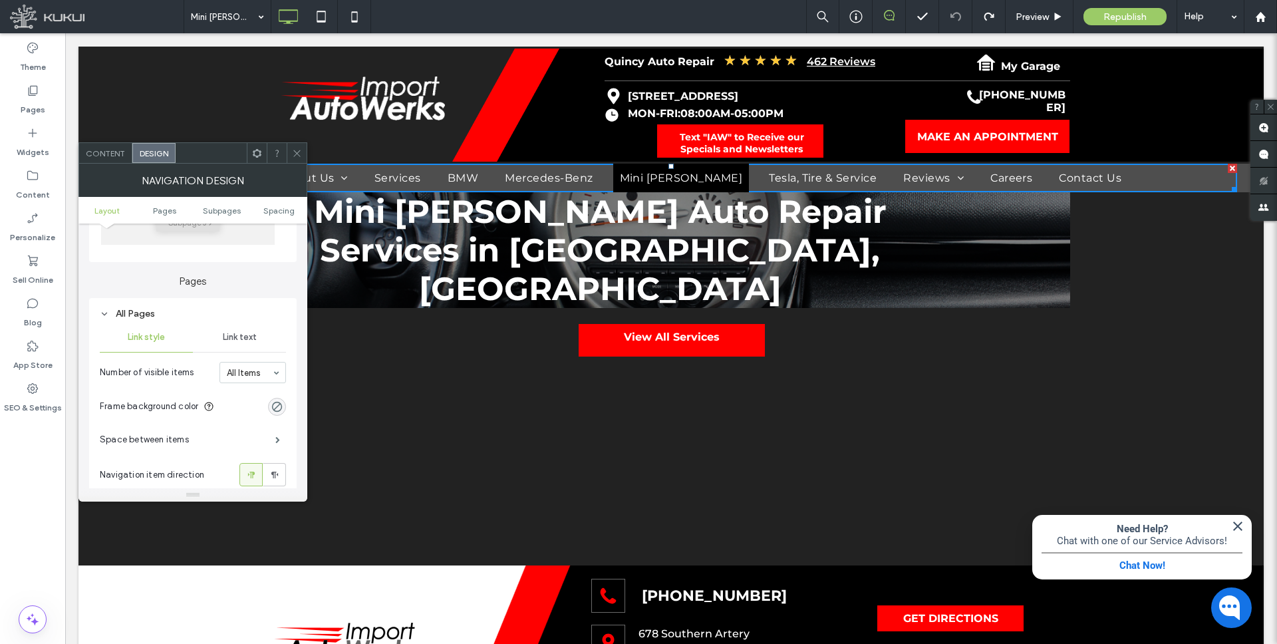
click at [241, 336] on span "Link text" at bounding box center [240, 337] width 34 height 11
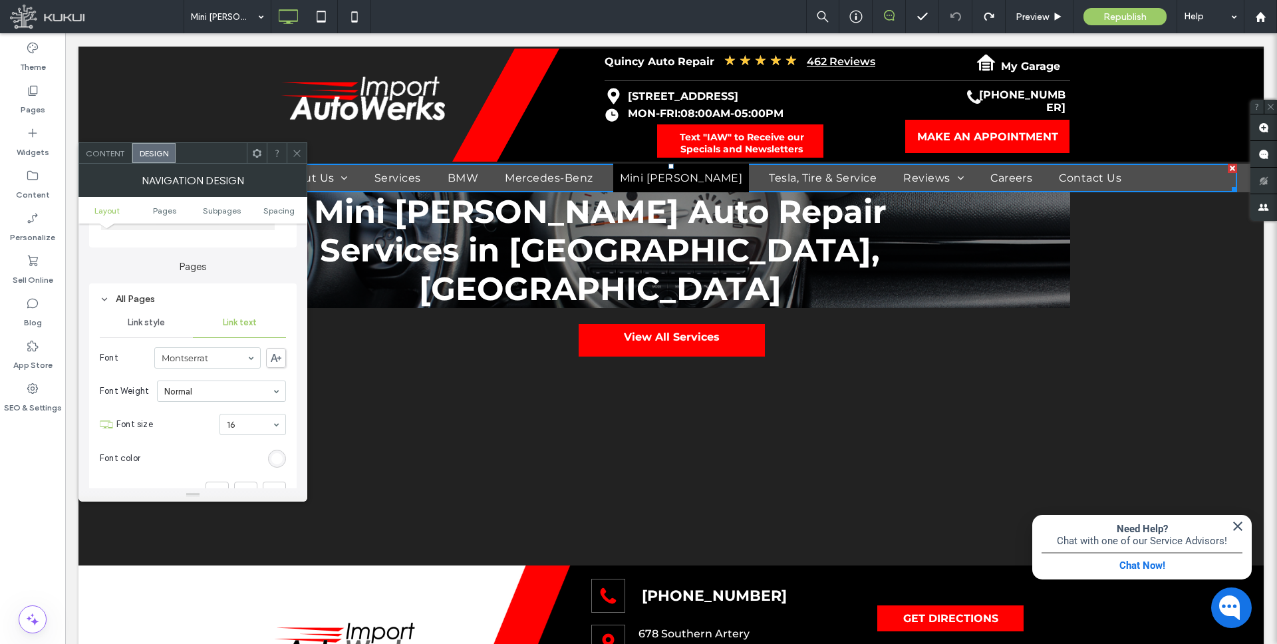
scroll to position [289, 0]
click at [258, 155] on use at bounding box center [257, 152] width 9 height 9
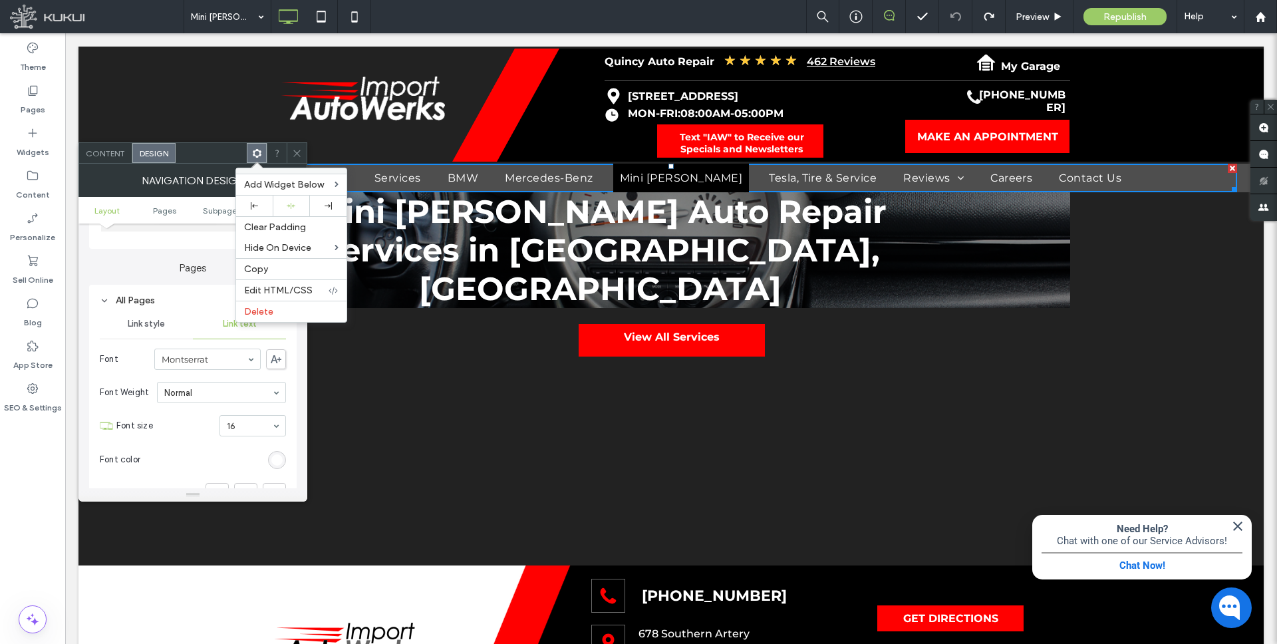
click at [258, 155] on use at bounding box center [256, 152] width 9 height 9
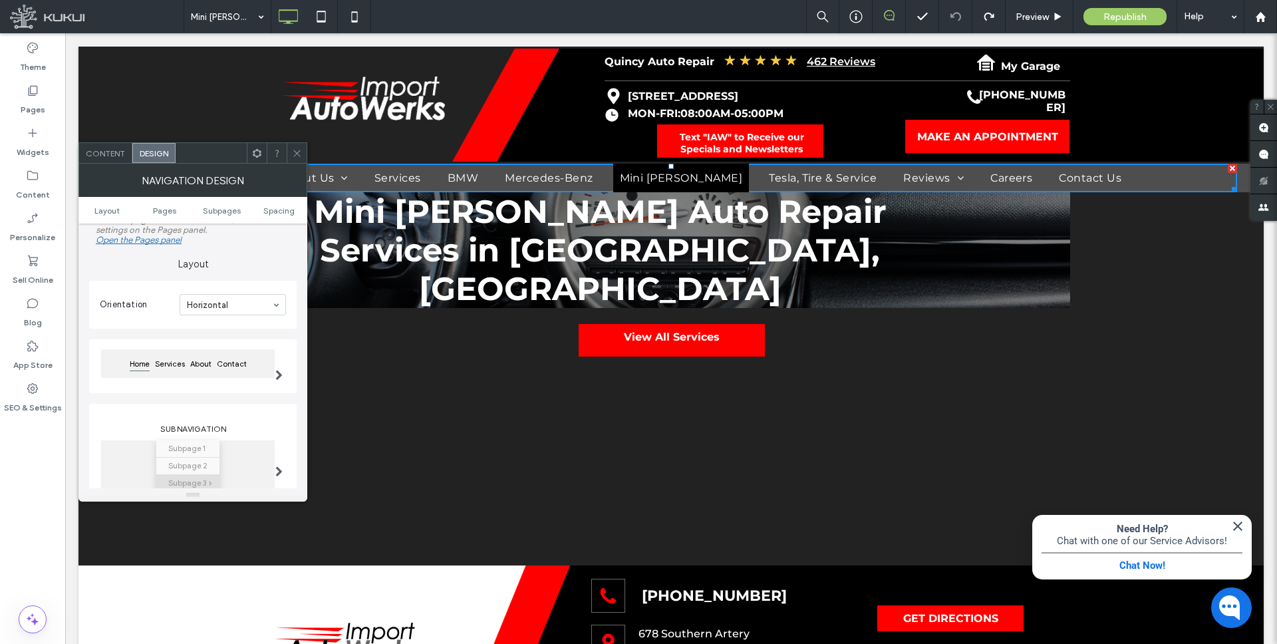
scroll to position [0, 0]
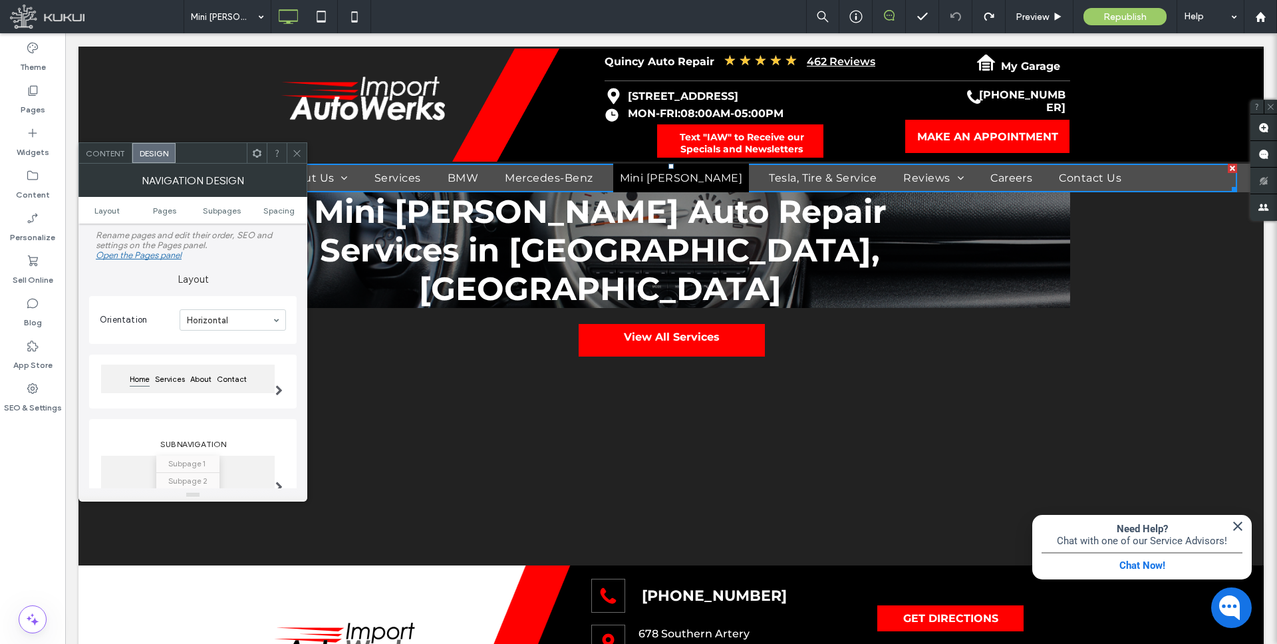
click at [297, 158] on span at bounding box center [297, 153] width 10 height 20
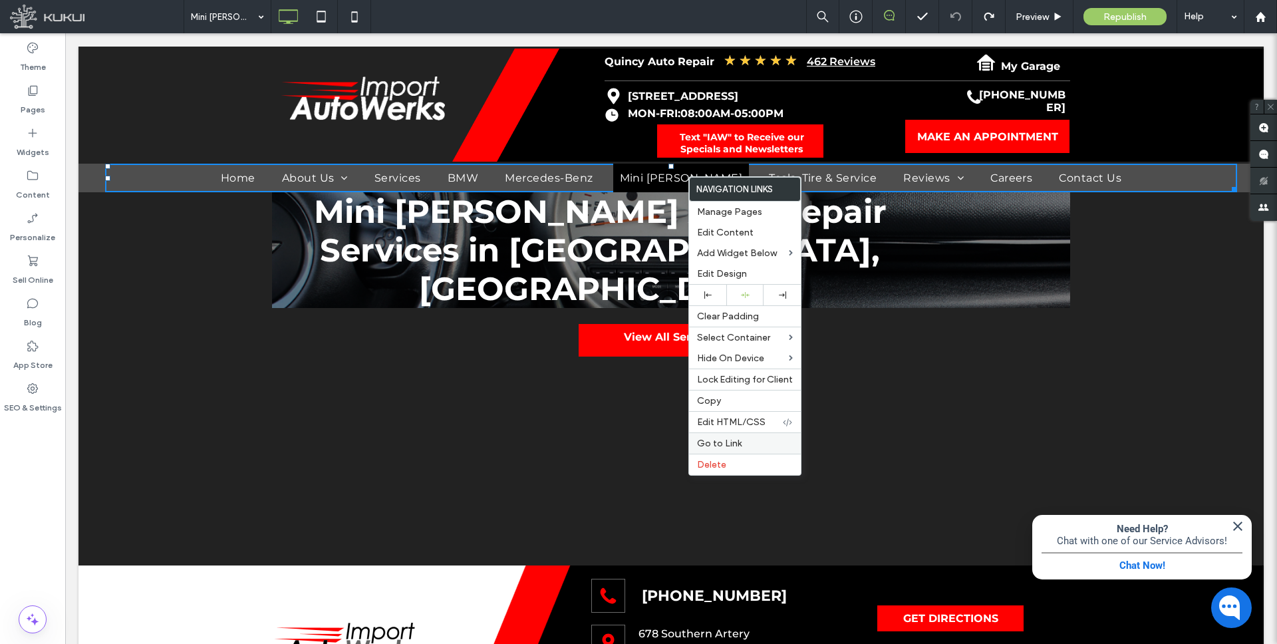
click at [743, 442] on label "Go to Link" at bounding box center [745, 443] width 96 height 11
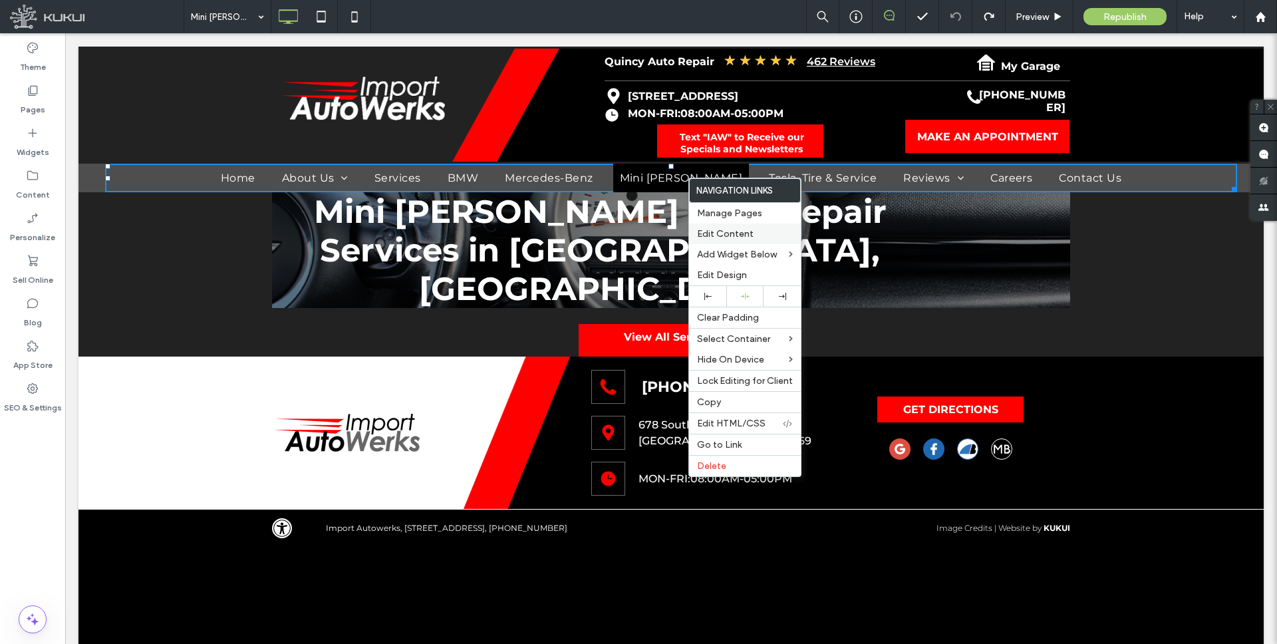
click at [733, 234] on span "Edit Content" at bounding box center [725, 233] width 57 height 11
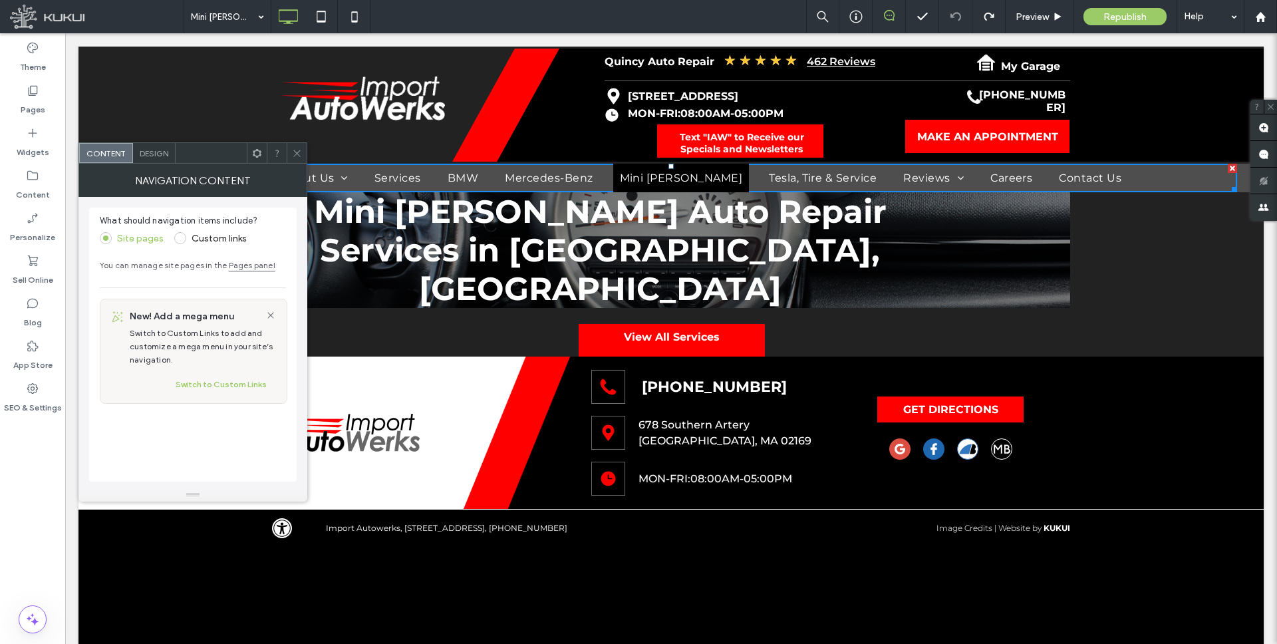
click at [292, 151] on icon at bounding box center [297, 153] width 10 height 10
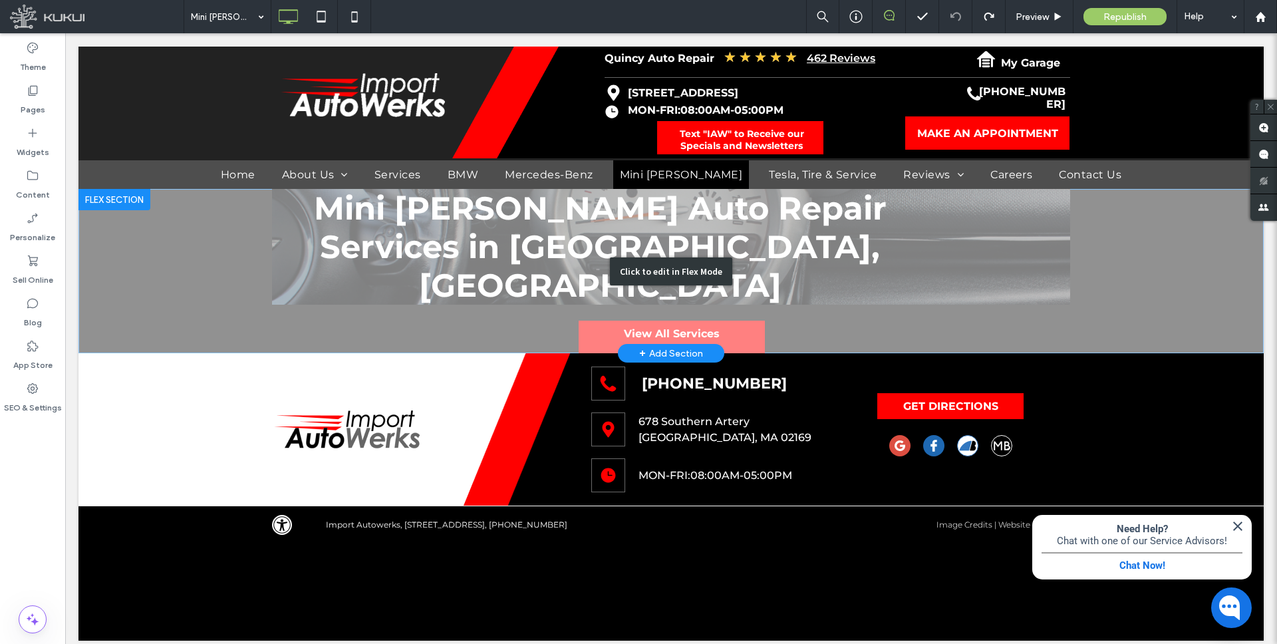
scroll to position [1, 0]
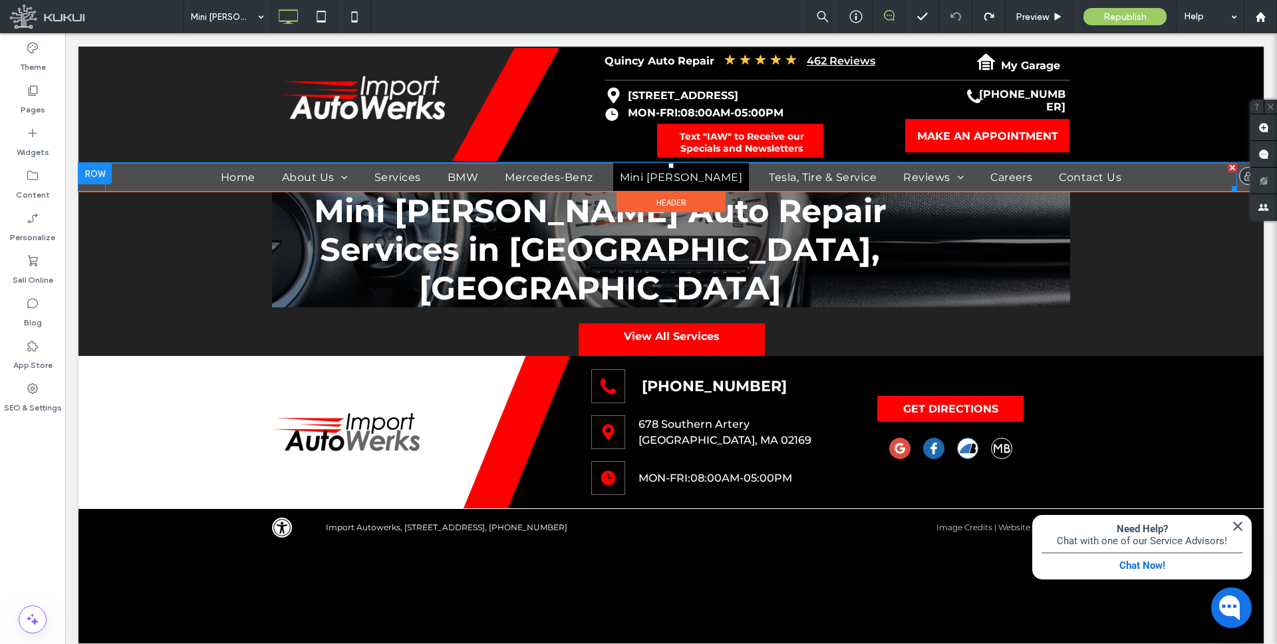
click at [685, 178] on span "Mini Cooper" at bounding box center [681, 177] width 123 height 13
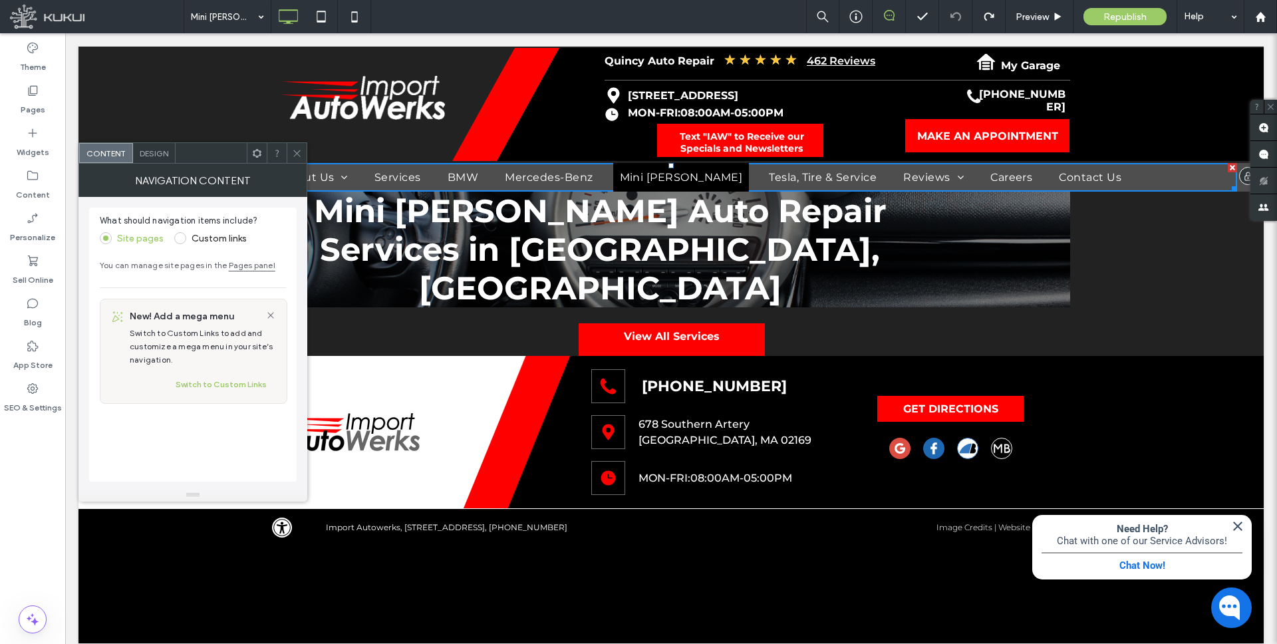
click at [685, 178] on span "Mini Cooper" at bounding box center [681, 177] width 123 height 13
click at [297, 153] on use at bounding box center [296, 153] width 7 height 7
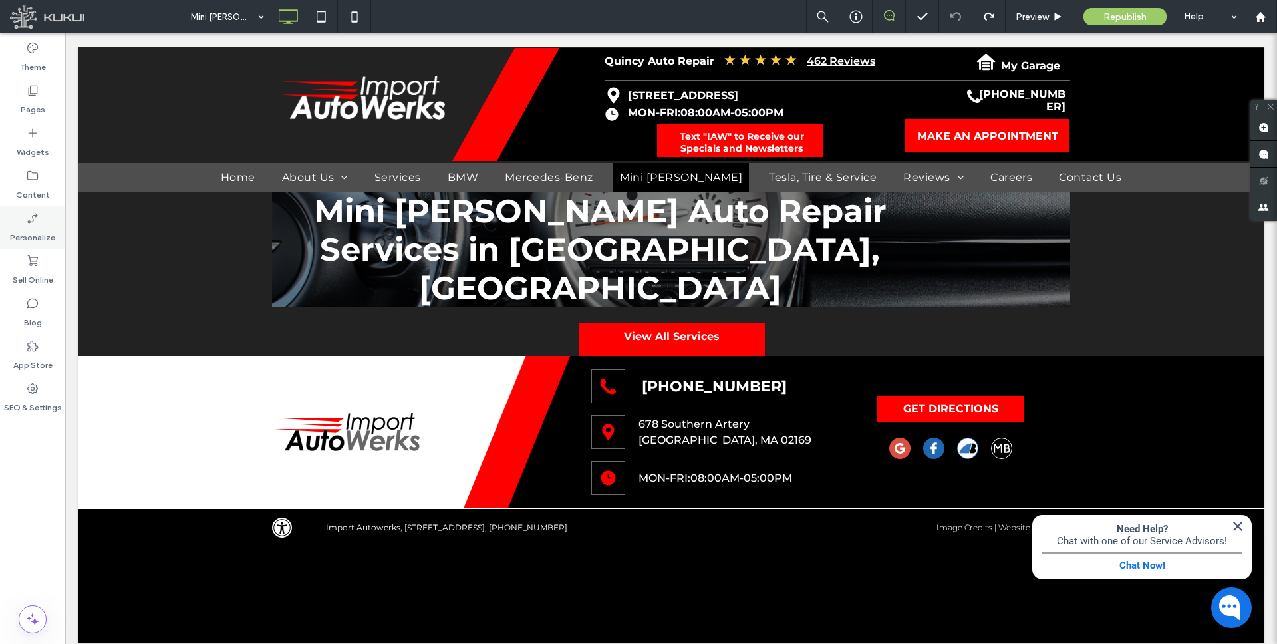
drag, startPoint x: 31, startPoint y: 90, endPoint x: 12, endPoint y: 247, distance: 158.7
click at [31, 90] on icon at bounding box center [32, 90] width 13 height 13
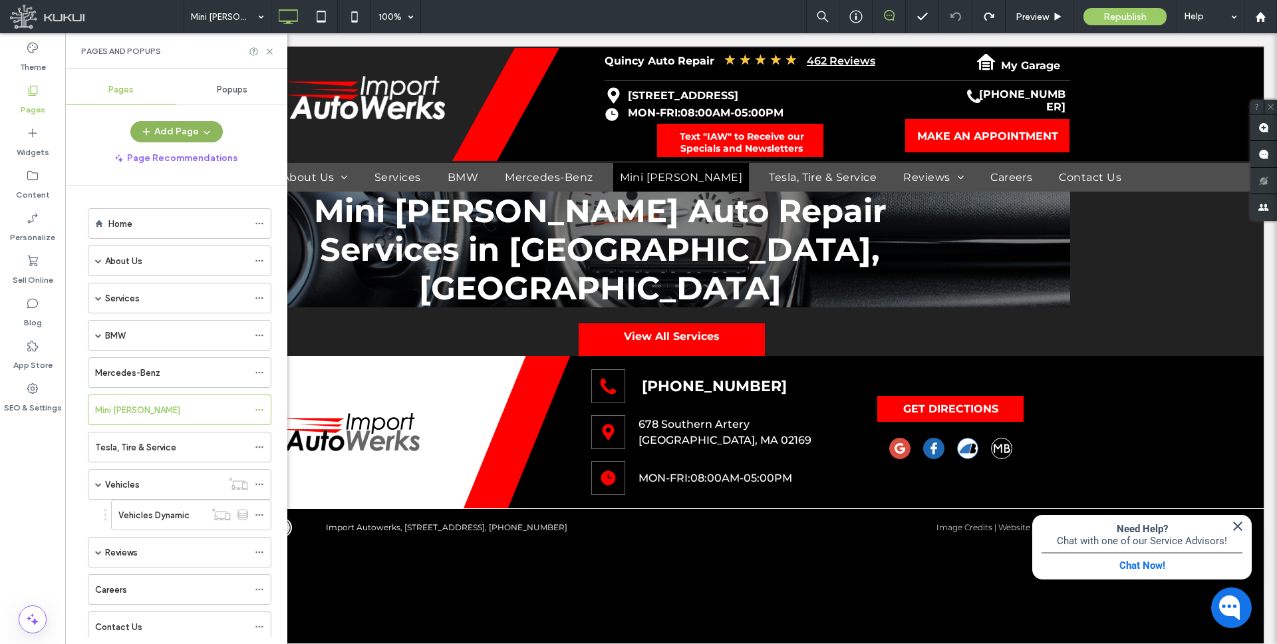
click at [176, 128] on button "Add Page" at bounding box center [176, 131] width 92 height 21
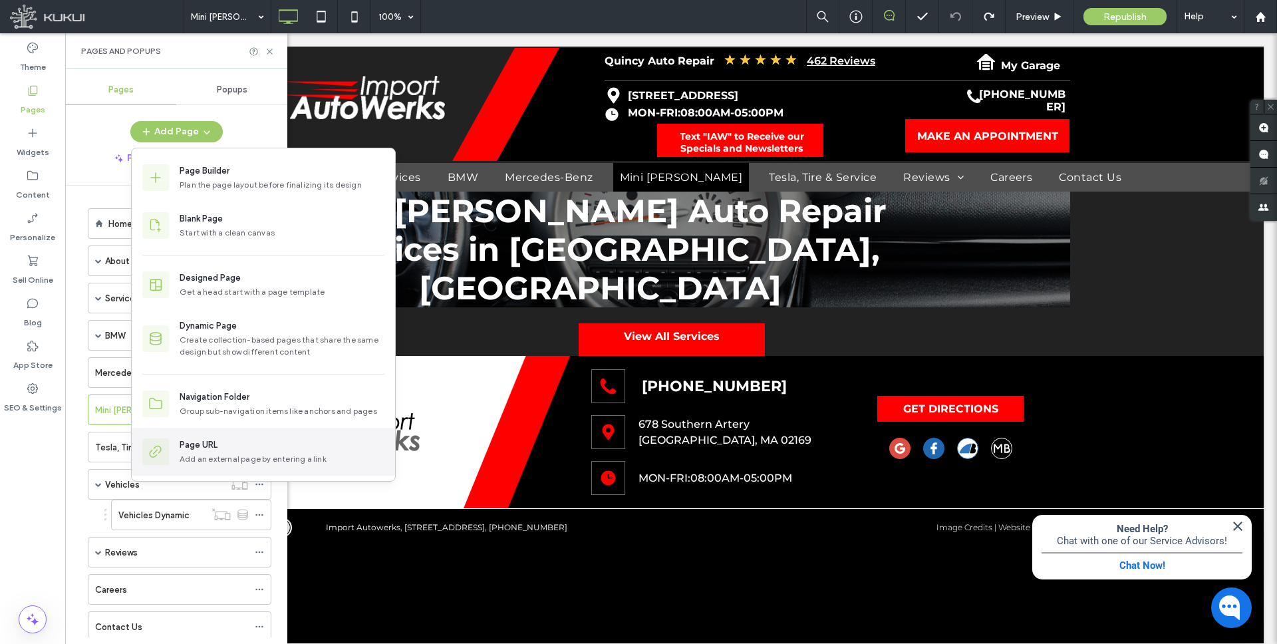
click at [198, 444] on div "Page URL" at bounding box center [199, 444] width 38 height 13
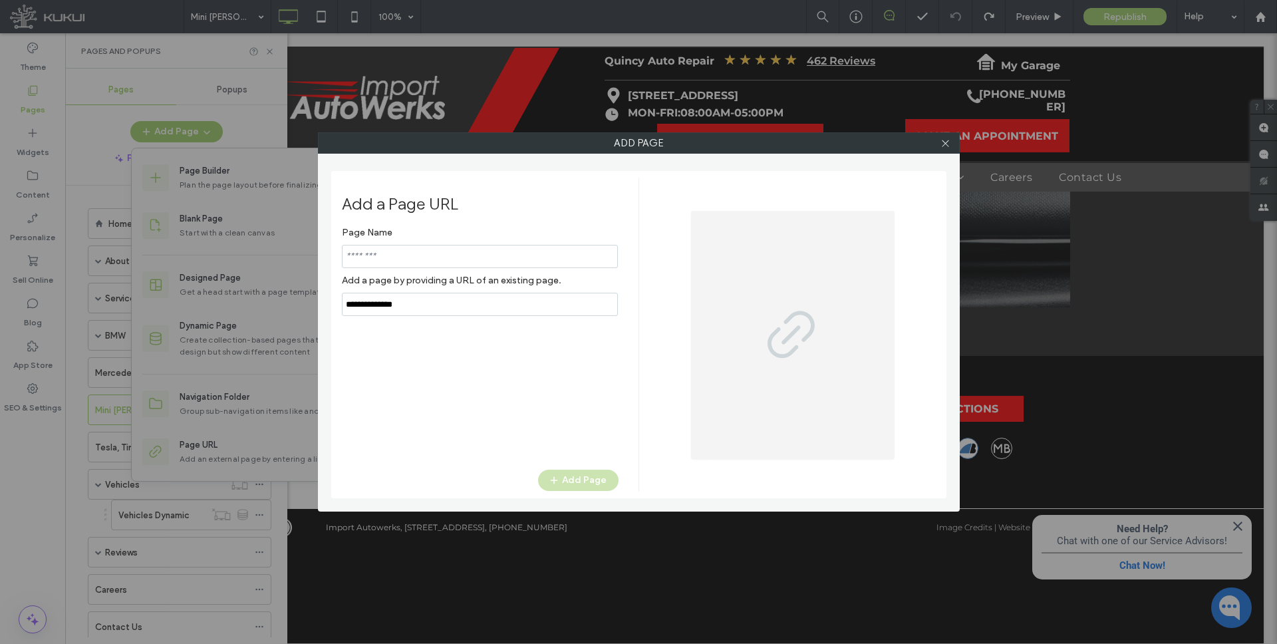
click at [404, 255] on input "notEmpty" at bounding box center [480, 256] width 276 height 23
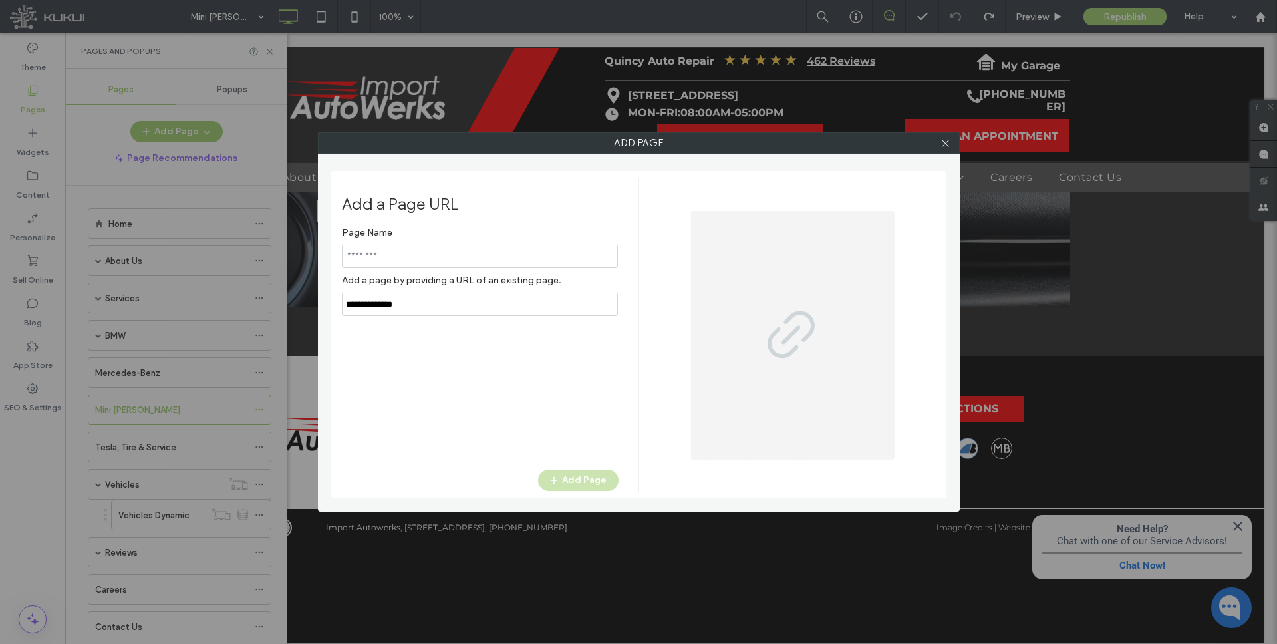
click at [404, 255] on input "notEmpty" at bounding box center [480, 256] width 276 height 23
type input "**********"
paste input "**********"
type input "**********"
click at [580, 479] on button "Add Page" at bounding box center [578, 479] width 80 height 21
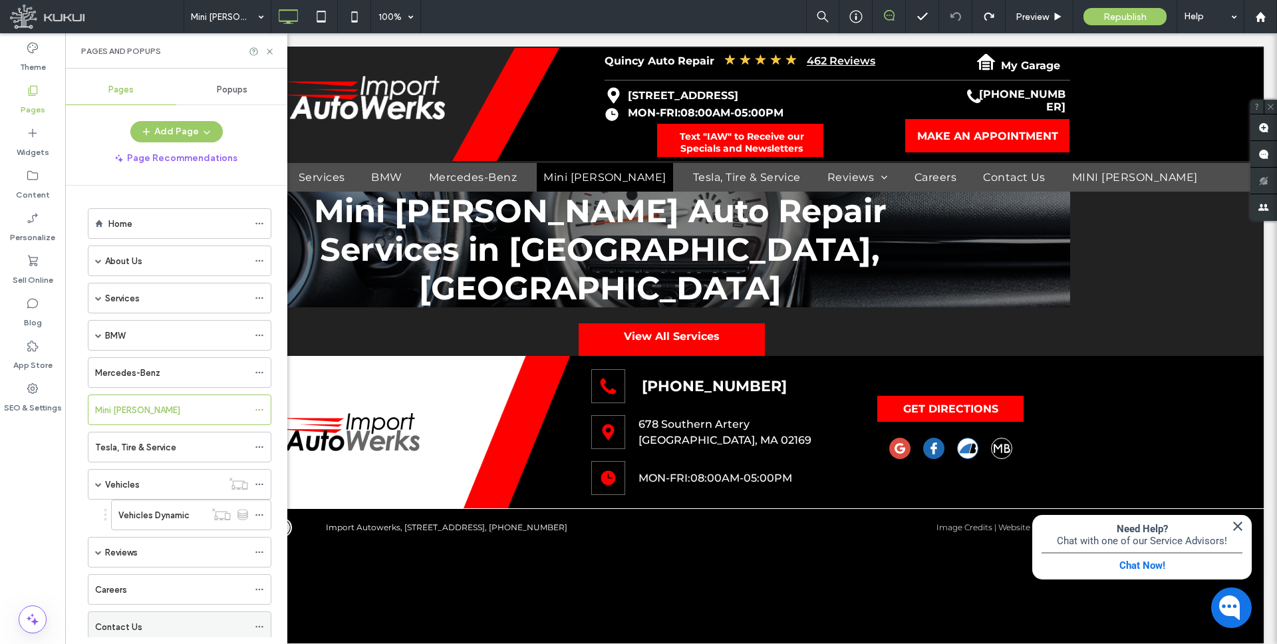
scroll to position [150, 0]
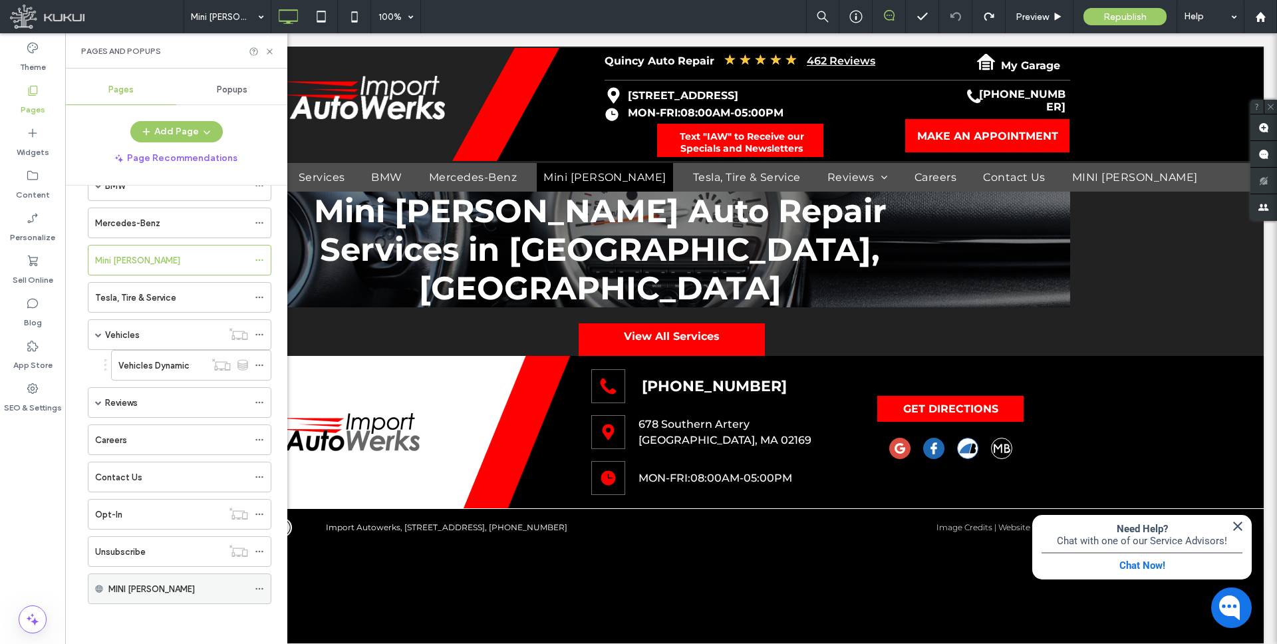
click at [154, 590] on label "MINI Cooper" at bounding box center [151, 588] width 86 height 23
click at [259, 590] on icon at bounding box center [259, 588] width 9 height 9
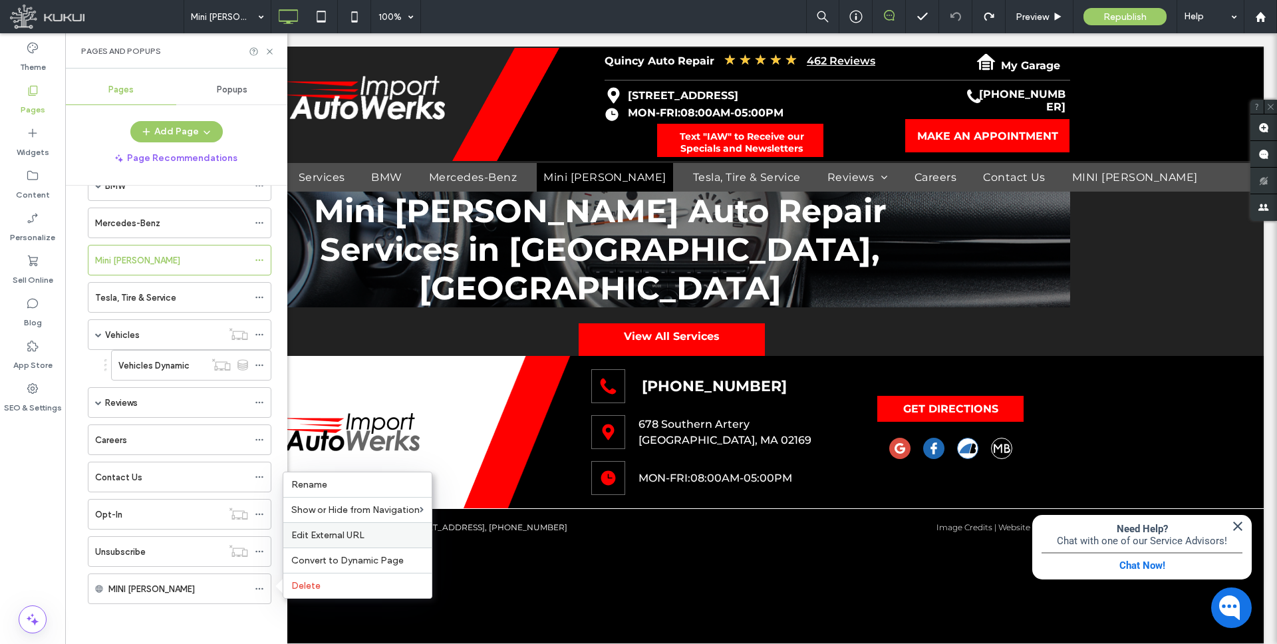
click at [342, 531] on span "Edit External URL" at bounding box center [327, 534] width 73 height 11
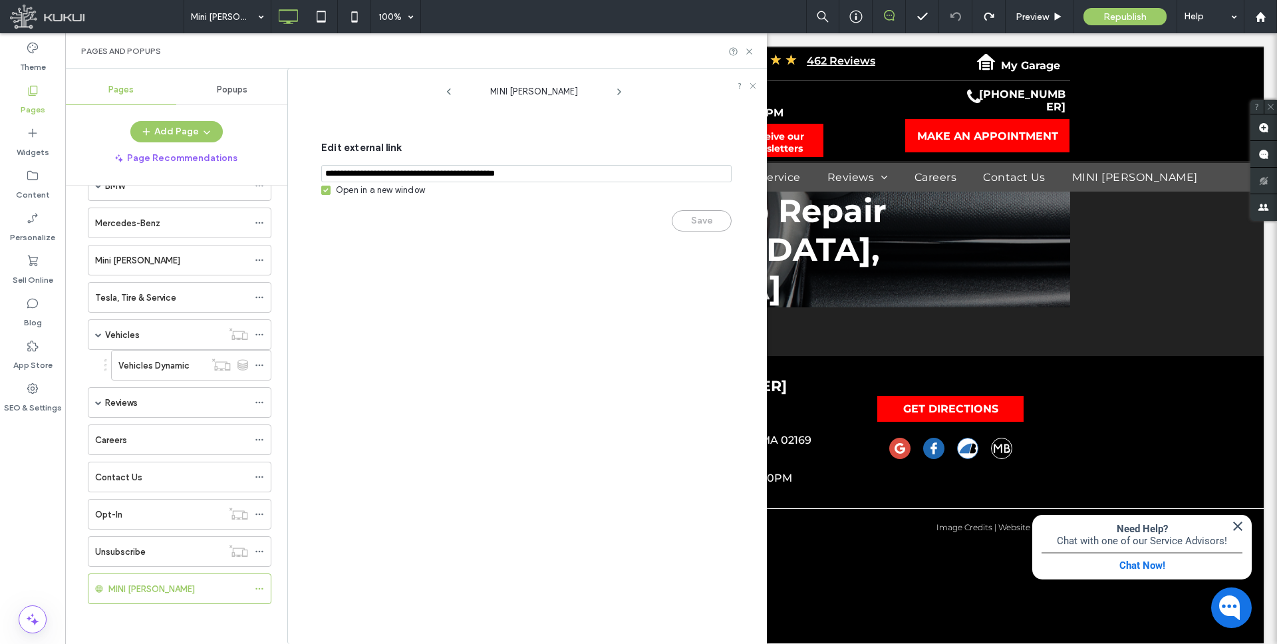
click at [324, 192] on icon at bounding box center [325, 190] width 5 height 4
click at [699, 223] on button "Save" at bounding box center [702, 220] width 60 height 21
drag, startPoint x: 750, startPoint y: 50, endPoint x: 759, endPoint y: 27, distance: 24.4
click at [750, 50] on use at bounding box center [748, 51] width 5 height 5
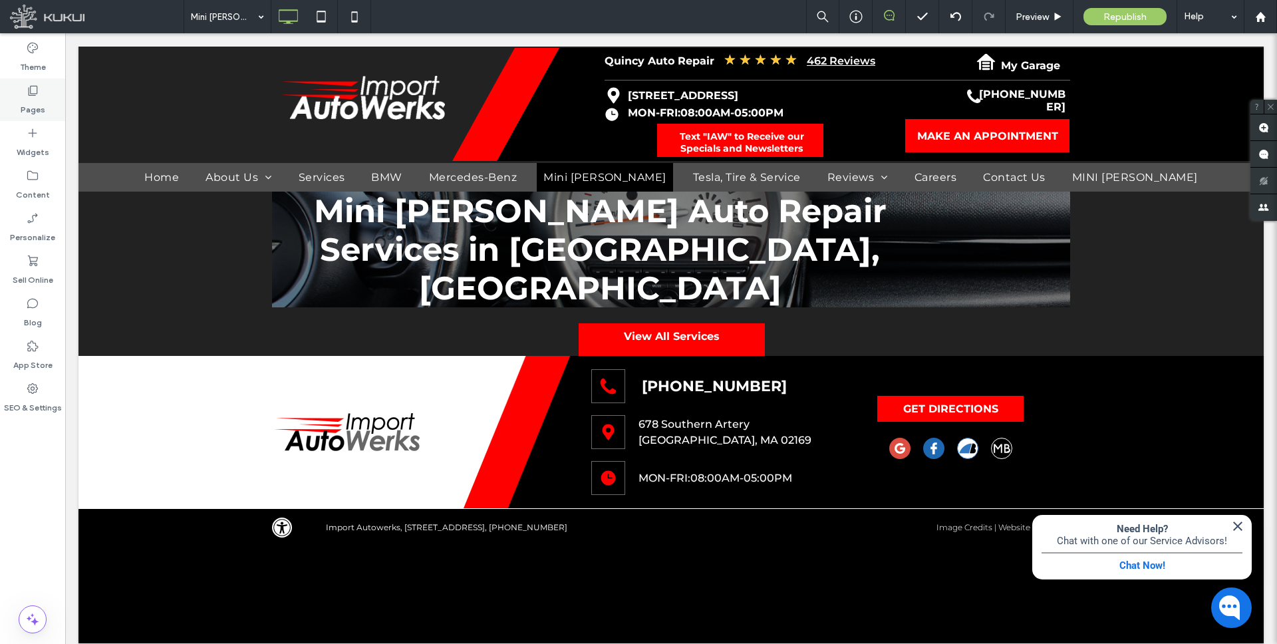
click at [29, 102] on label "Pages" at bounding box center [33, 106] width 25 height 19
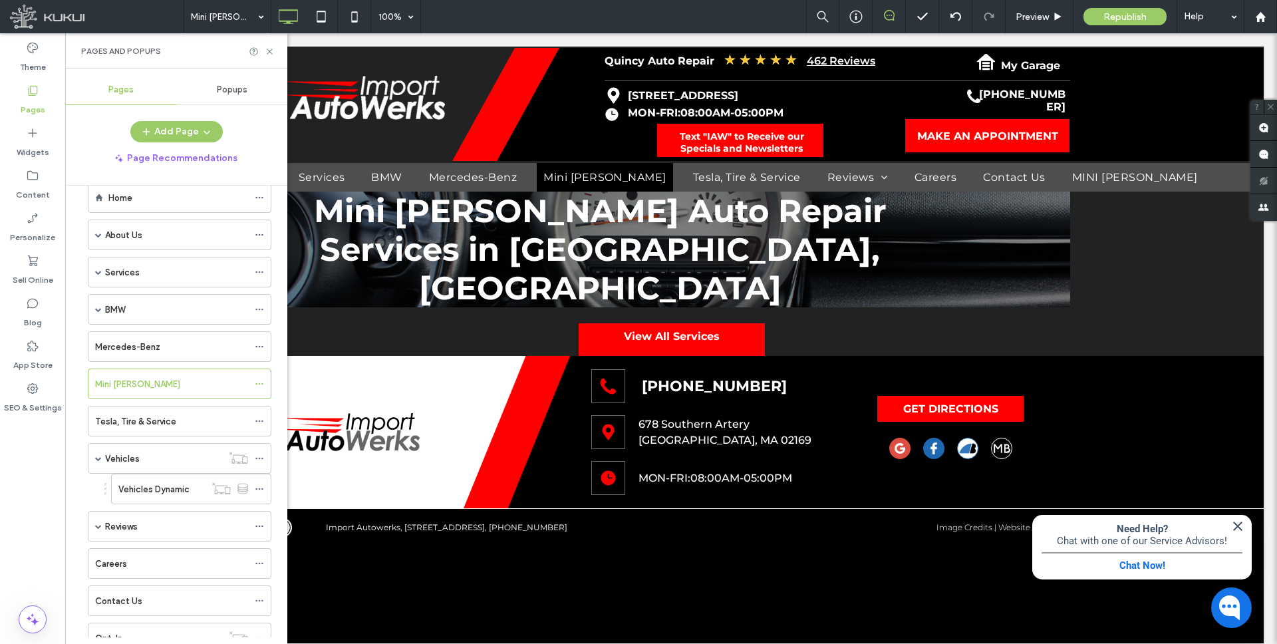
scroll to position [25, 0]
click at [257, 384] on icon at bounding box center [259, 384] width 9 height 9
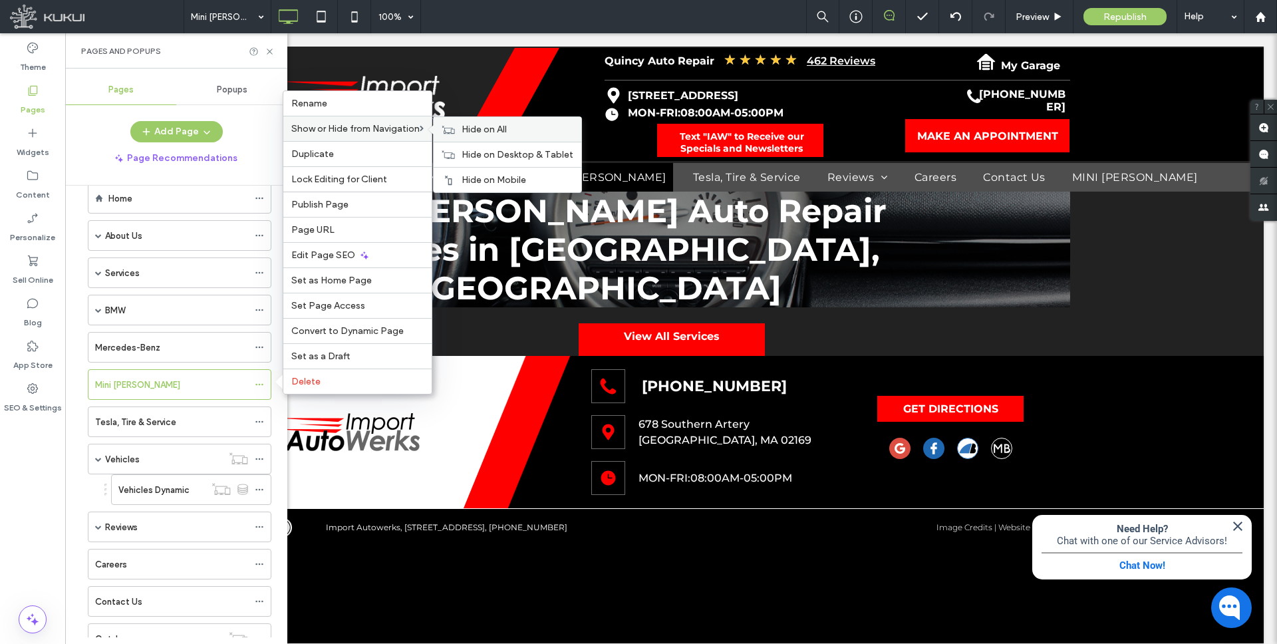
click at [489, 128] on span "Hide on All" at bounding box center [483, 129] width 45 height 11
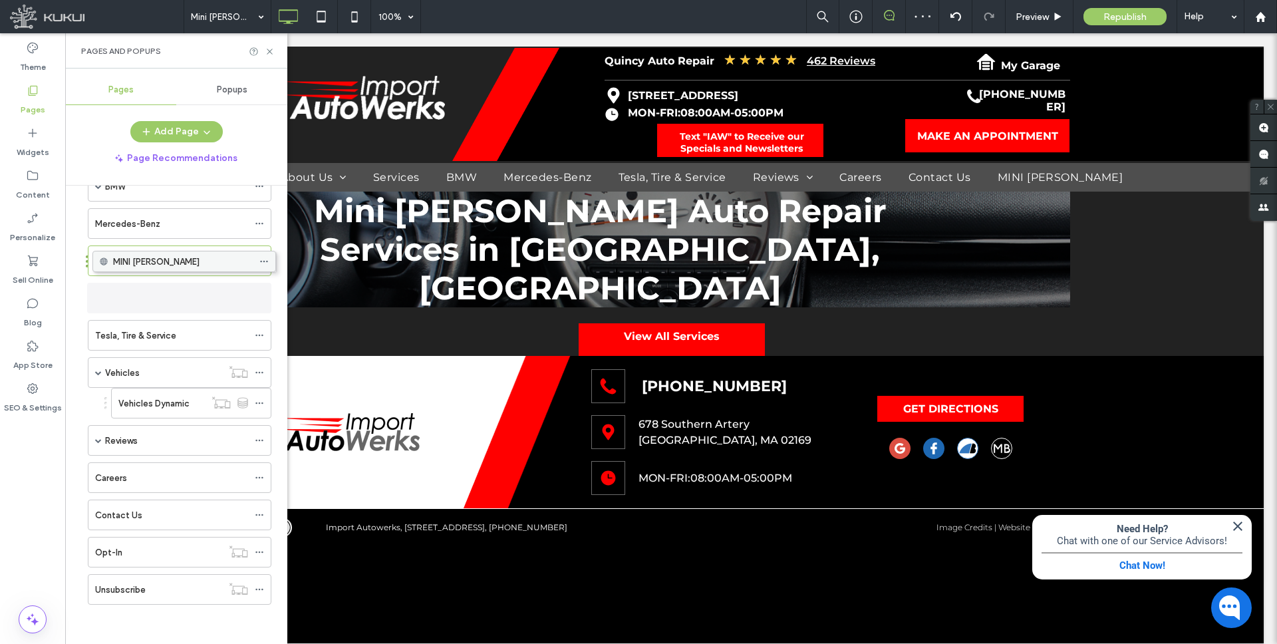
scroll to position [150, 0]
drag, startPoint x: 216, startPoint y: 586, endPoint x: 222, endPoint y: 247, distance: 339.2
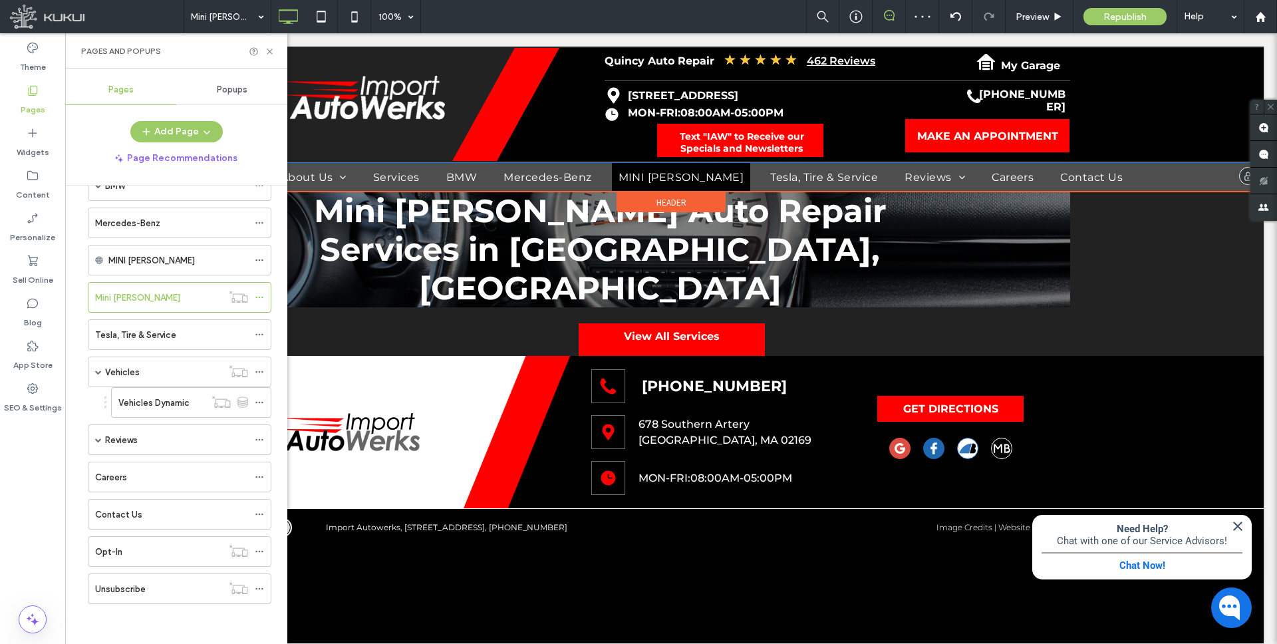
click at [682, 177] on span "MINI Cooper" at bounding box center [681, 177] width 126 height 13
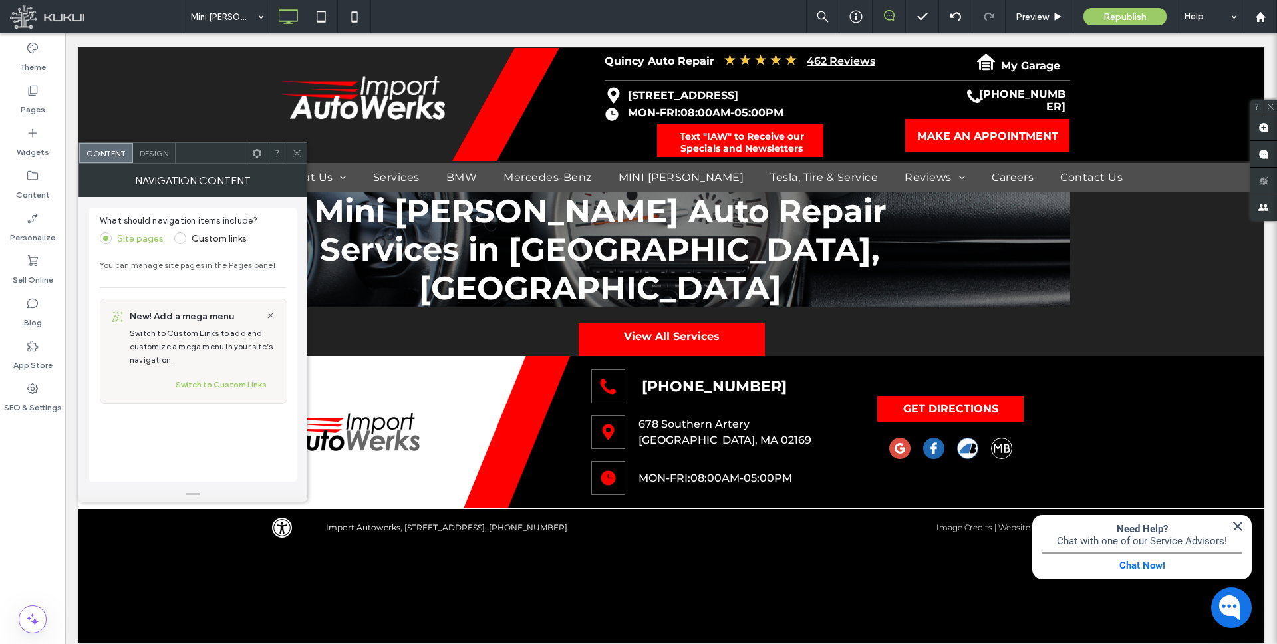
click at [301, 154] on icon at bounding box center [297, 153] width 10 height 10
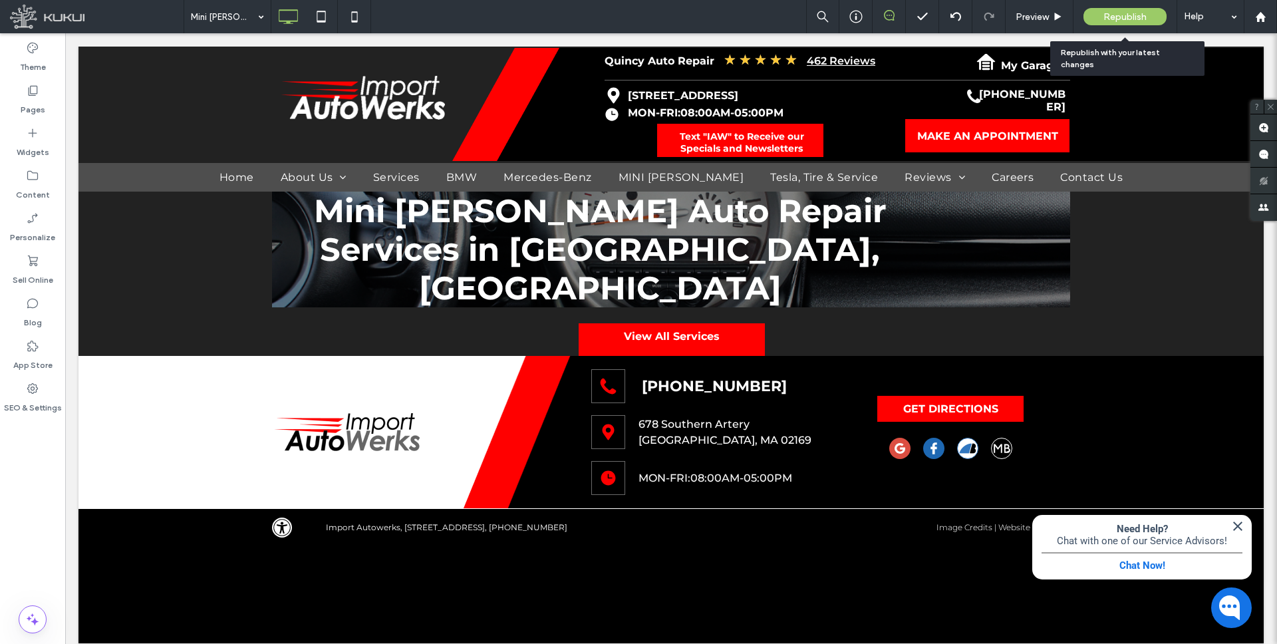
click at [1115, 15] on span "Republish" at bounding box center [1124, 16] width 43 height 11
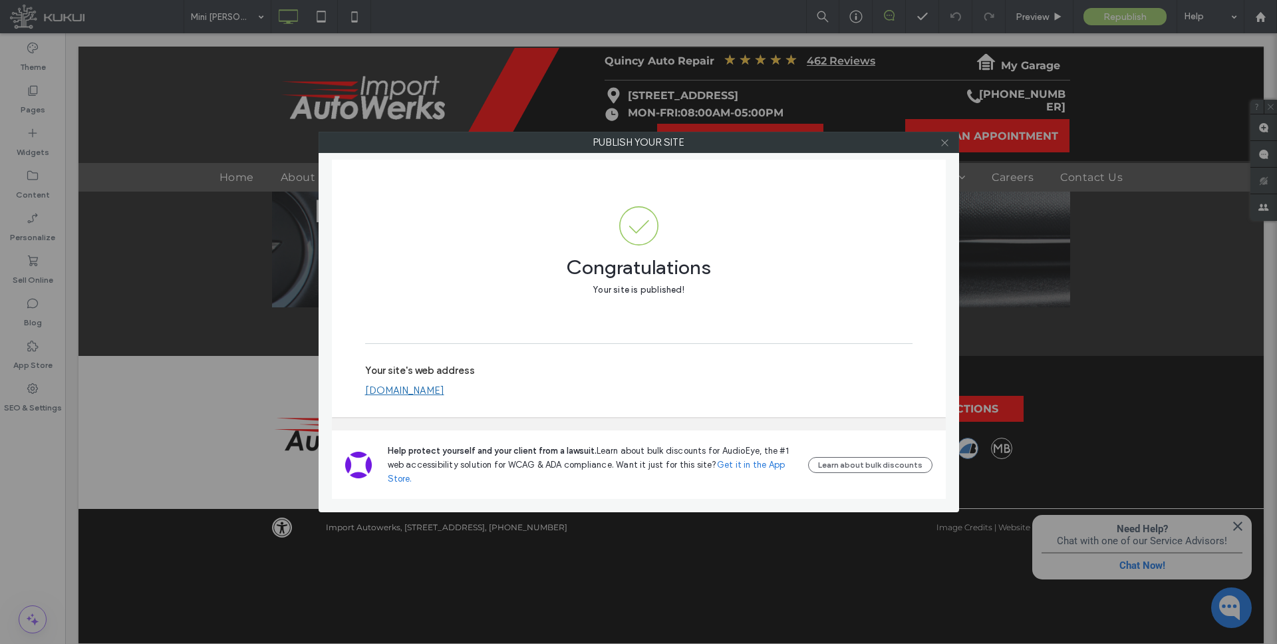
click at [948, 146] on icon at bounding box center [945, 143] width 10 height 10
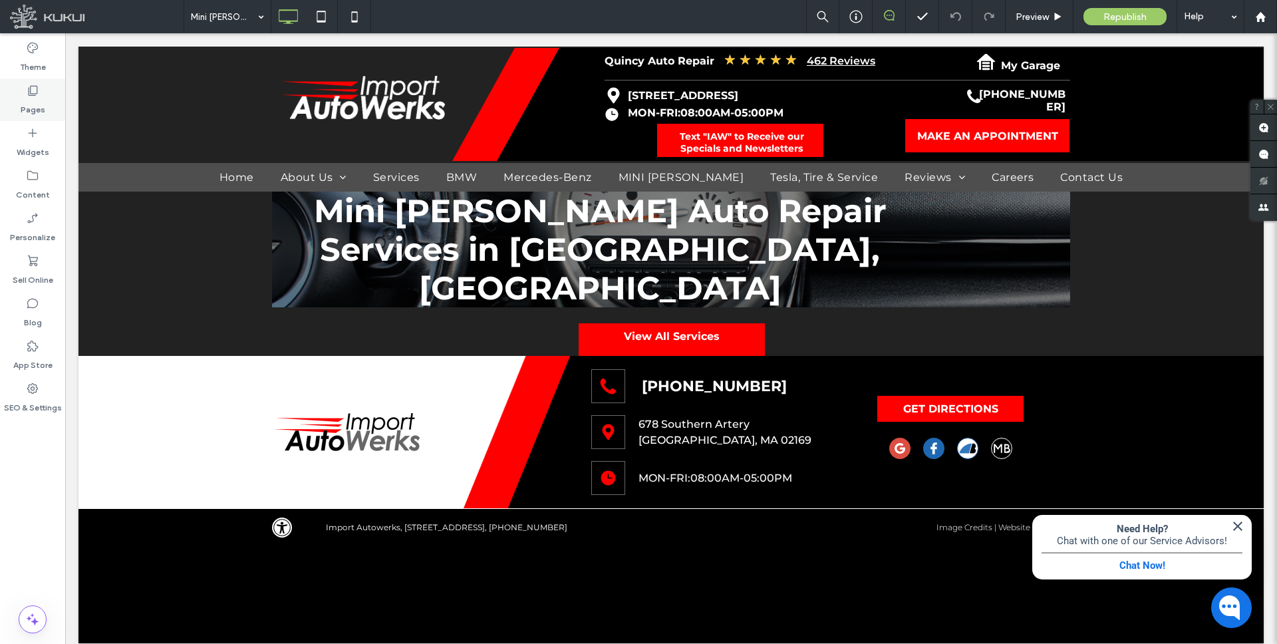
click at [32, 100] on label "Pages" at bounding box center [33, 106] width 25 height 19
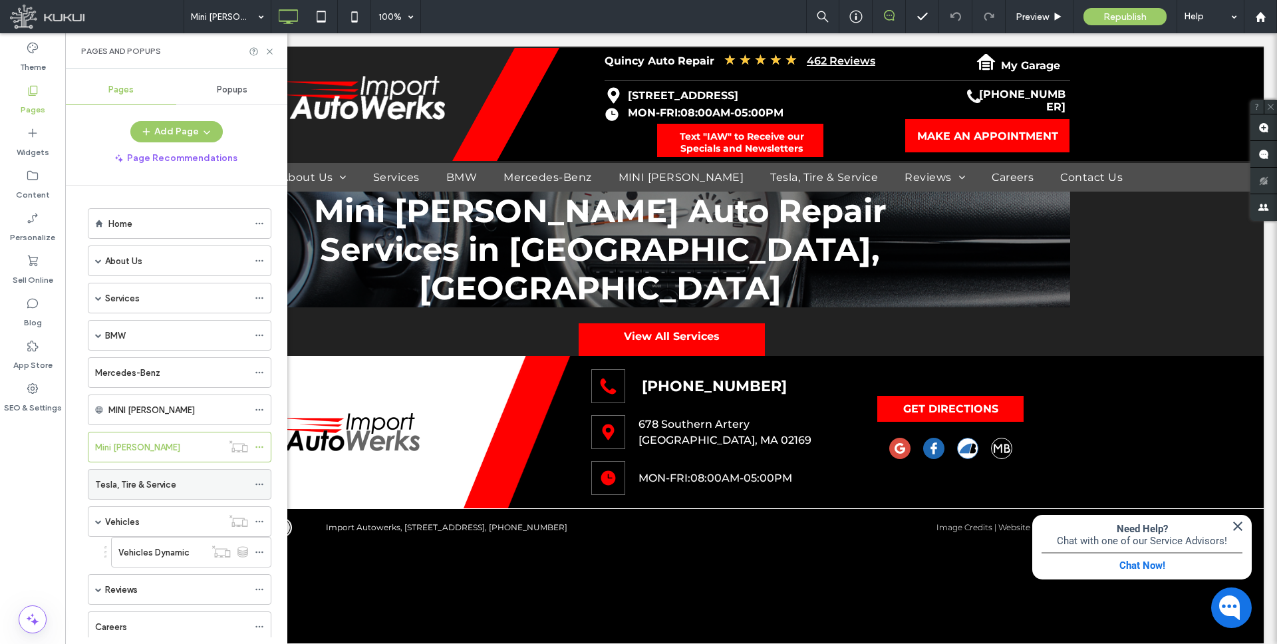
click at [146, 486] on label "Tesla, Tire & Service" at bounding box center [135, 484] width 81 height 23
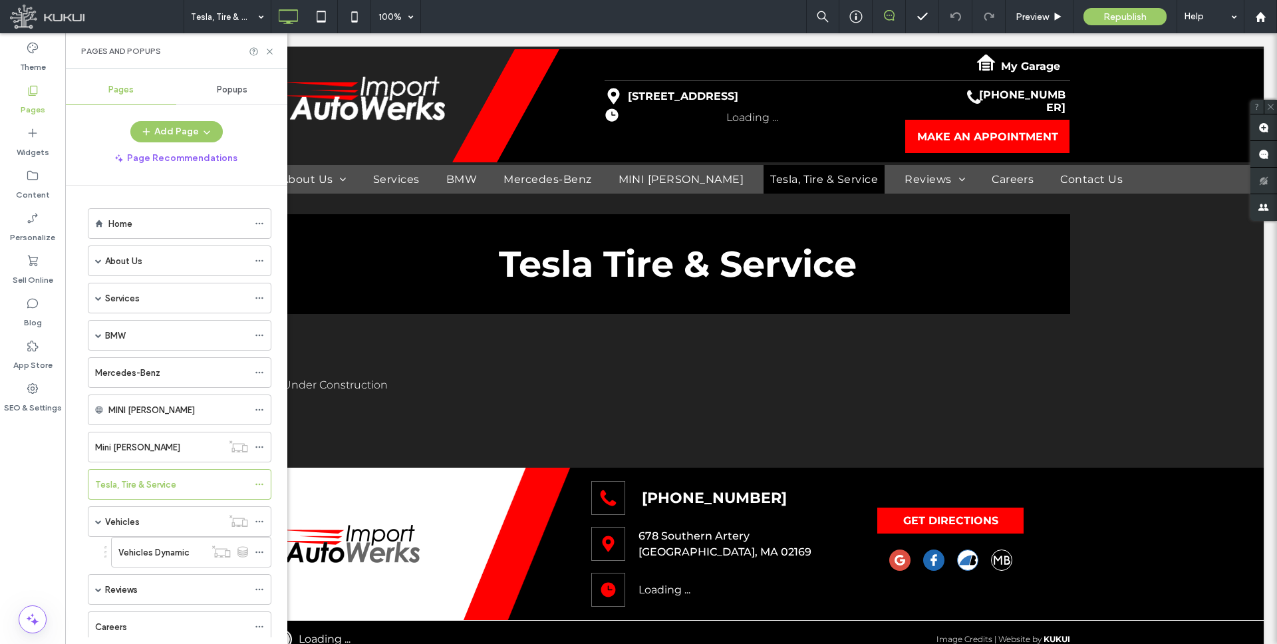
scroll to position [0, 0]
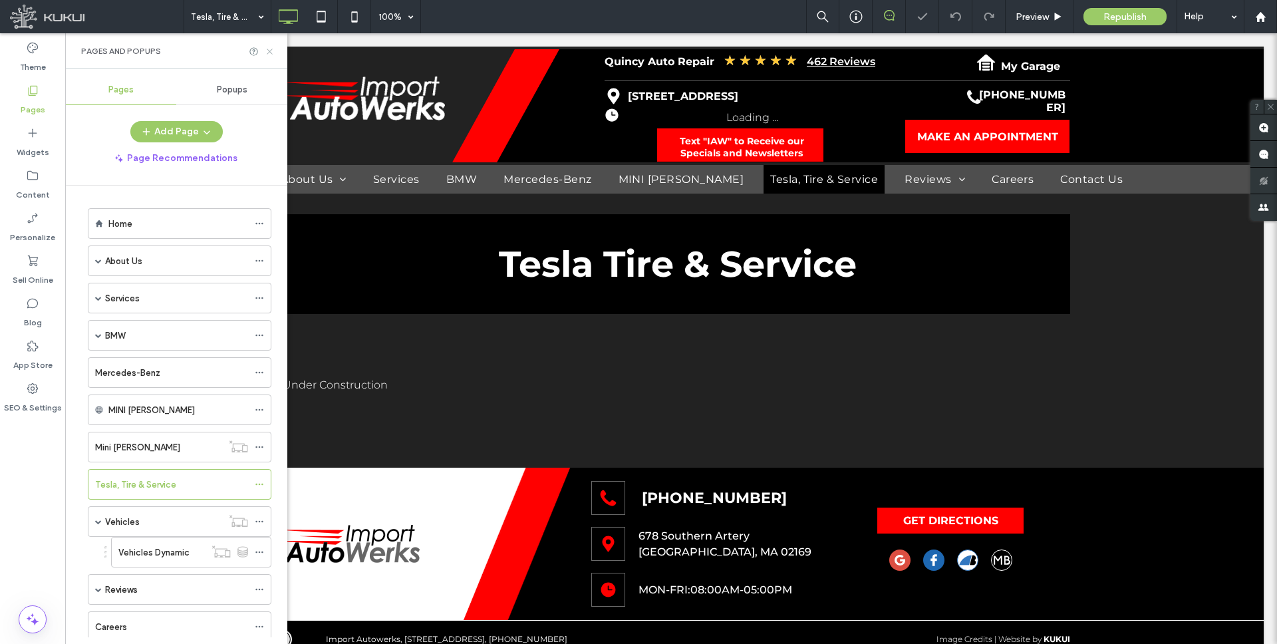
click at [272, 51] on icon at bounding box center [270, 52] width 10 height 10
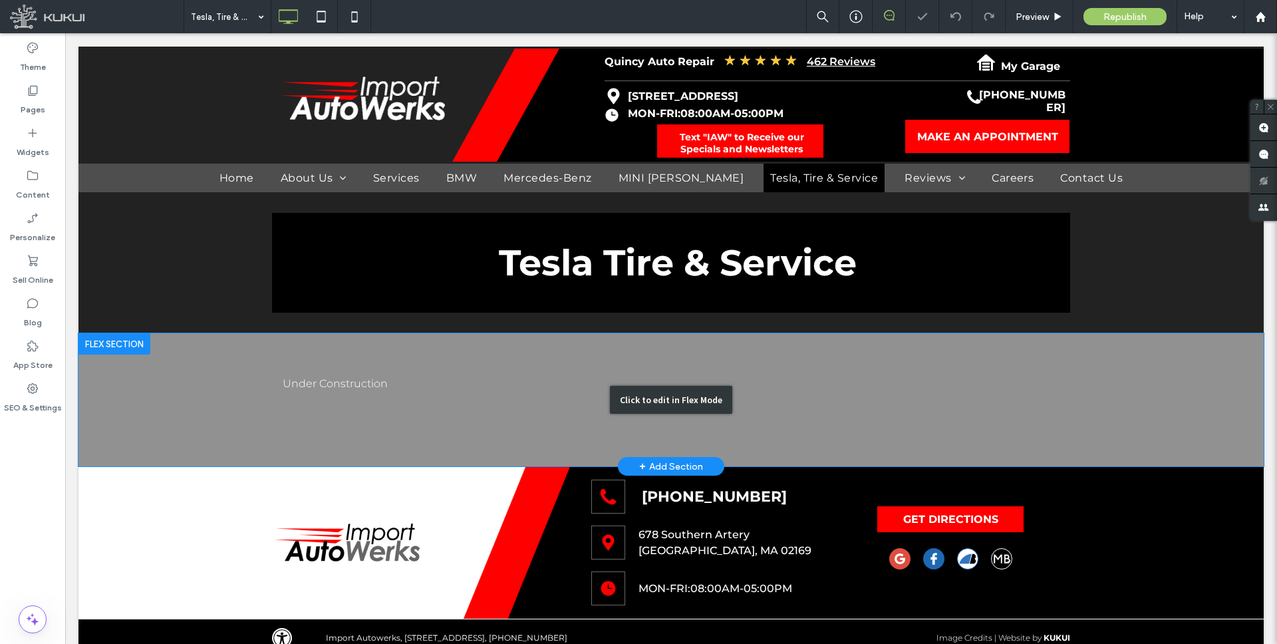
click at [327, 378] on div "Click to edit in Flex Mode" at bounding box center [670, 399] width 1185 height 133
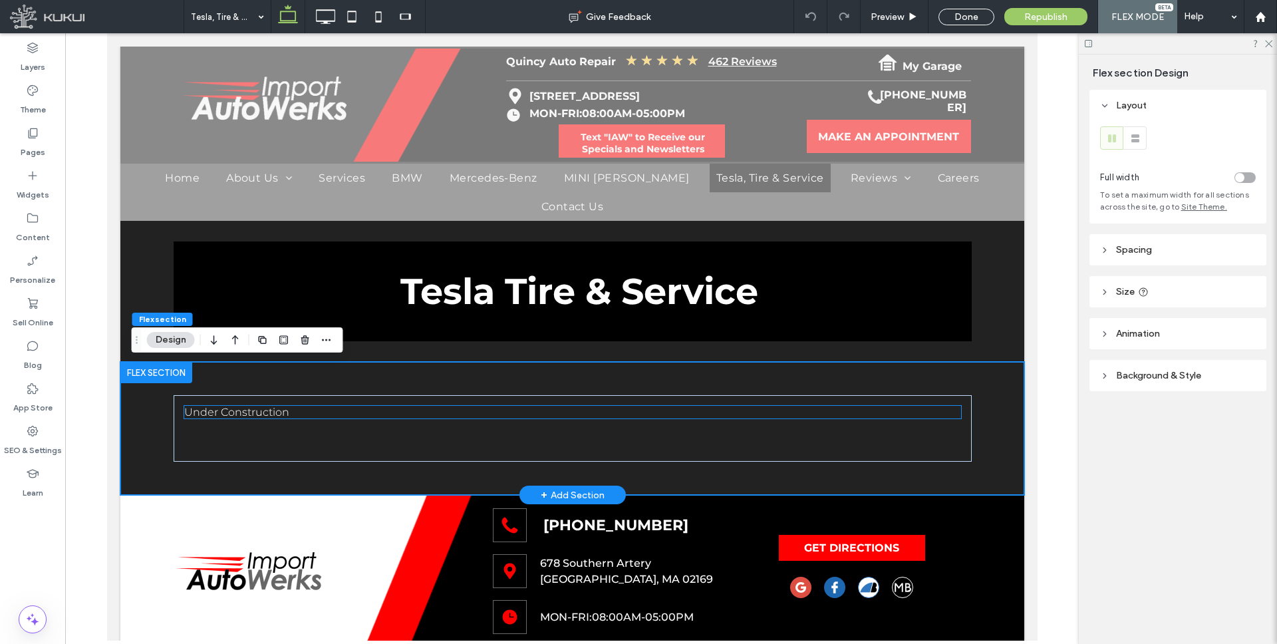
click at [262, 410] on span "Under Construction" at bounding box center [236, 412] width 105 height 13
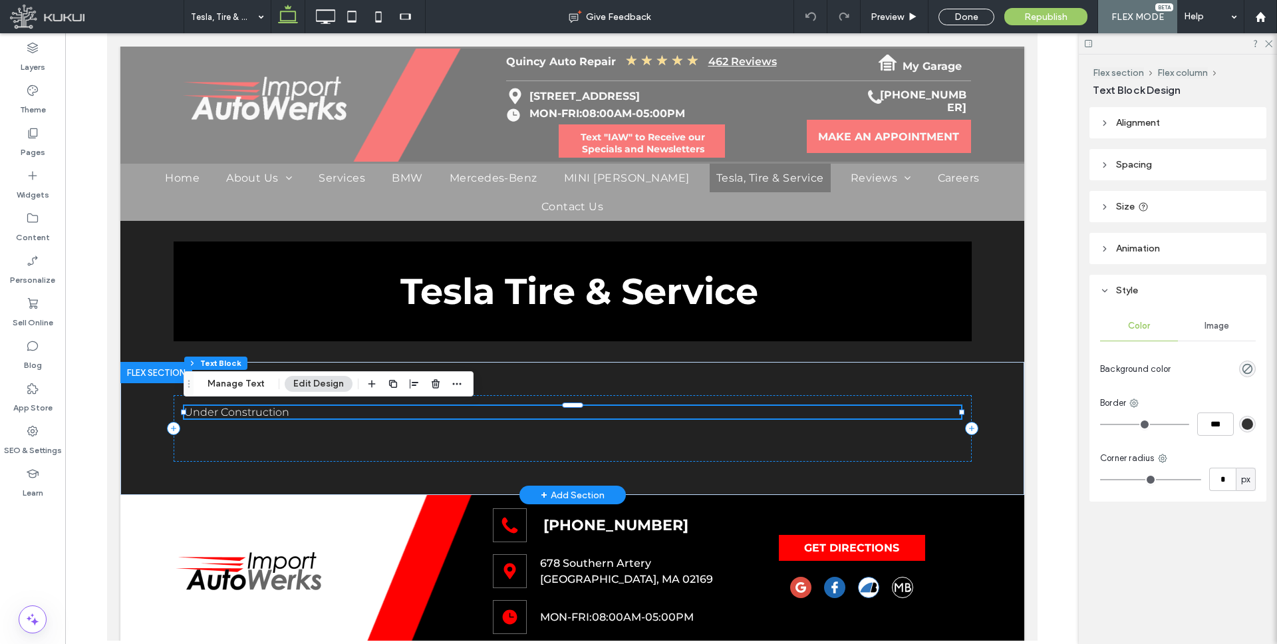
click at [301, 414] on p "Under Construction" at bounding box center [572, 412] width 777 height 13
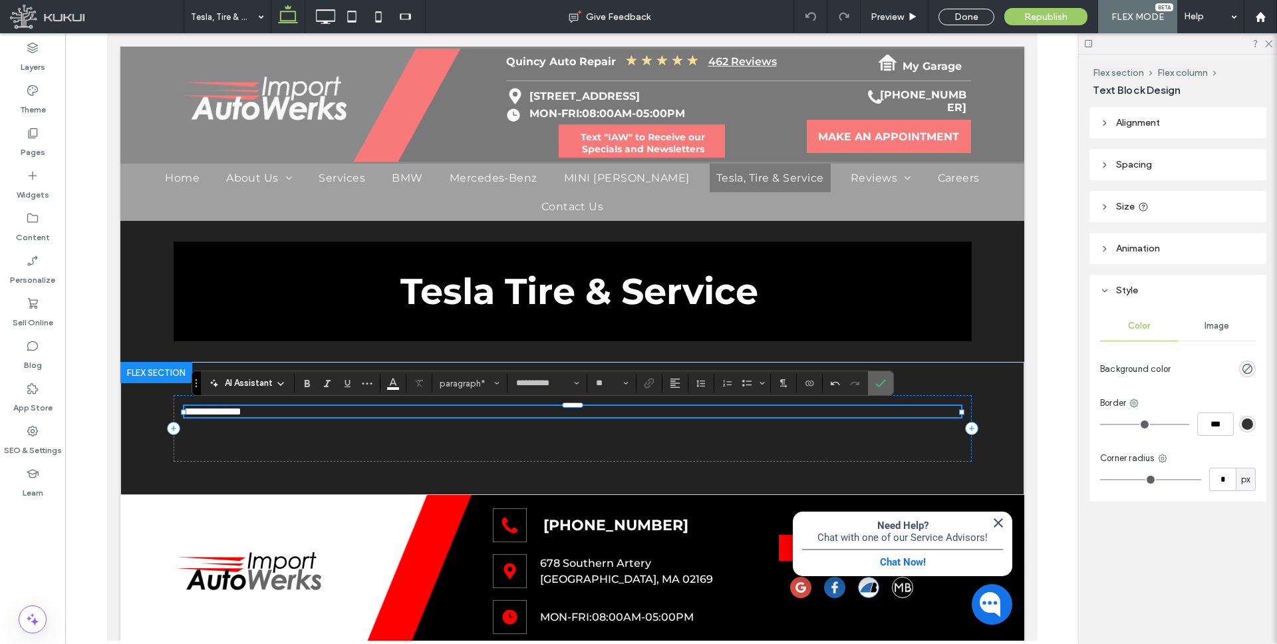
click at [876, 384] on use "Confirm" at bounding box center [880, 383] width 11 height 8
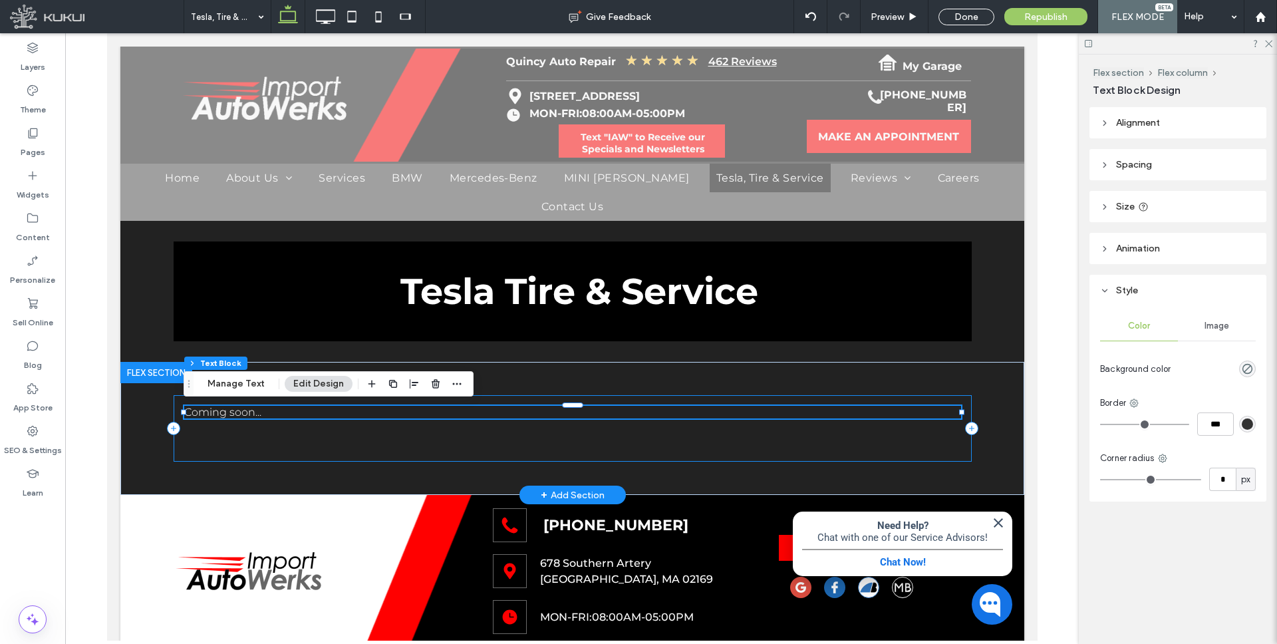
click at [362, 432] on div "Coming soon..." at bounding box center [572, 428] width 798 height 66
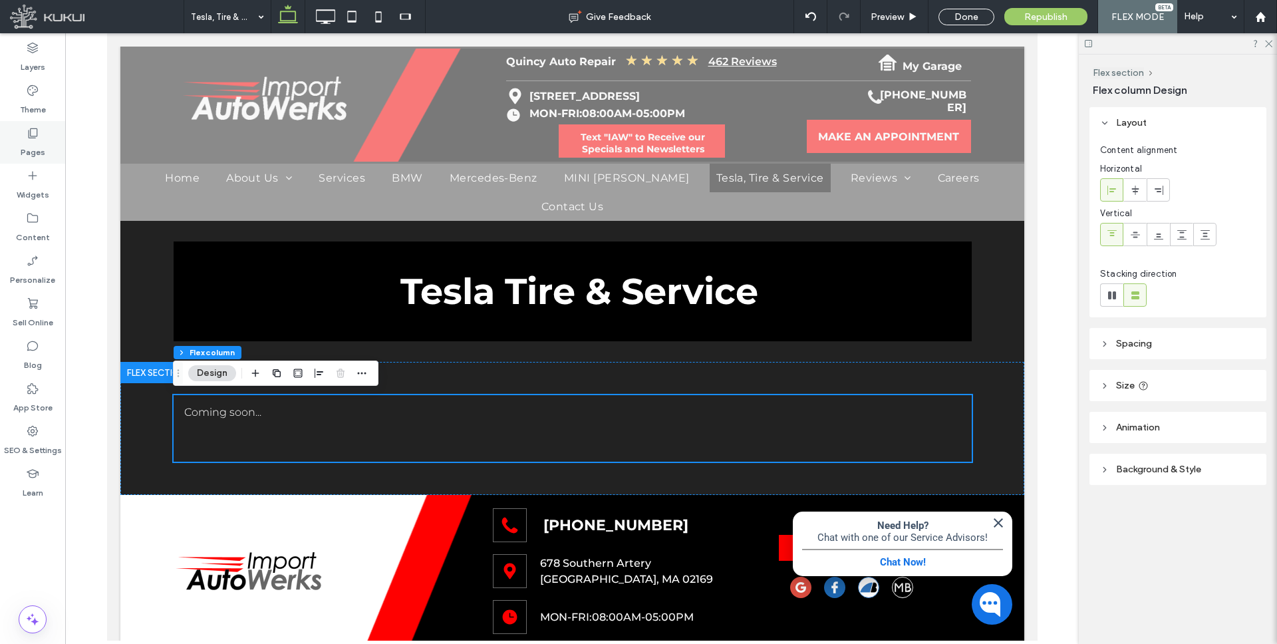
click at [30, 137] on icon at bounding box center [32, 132] width 13 height 13
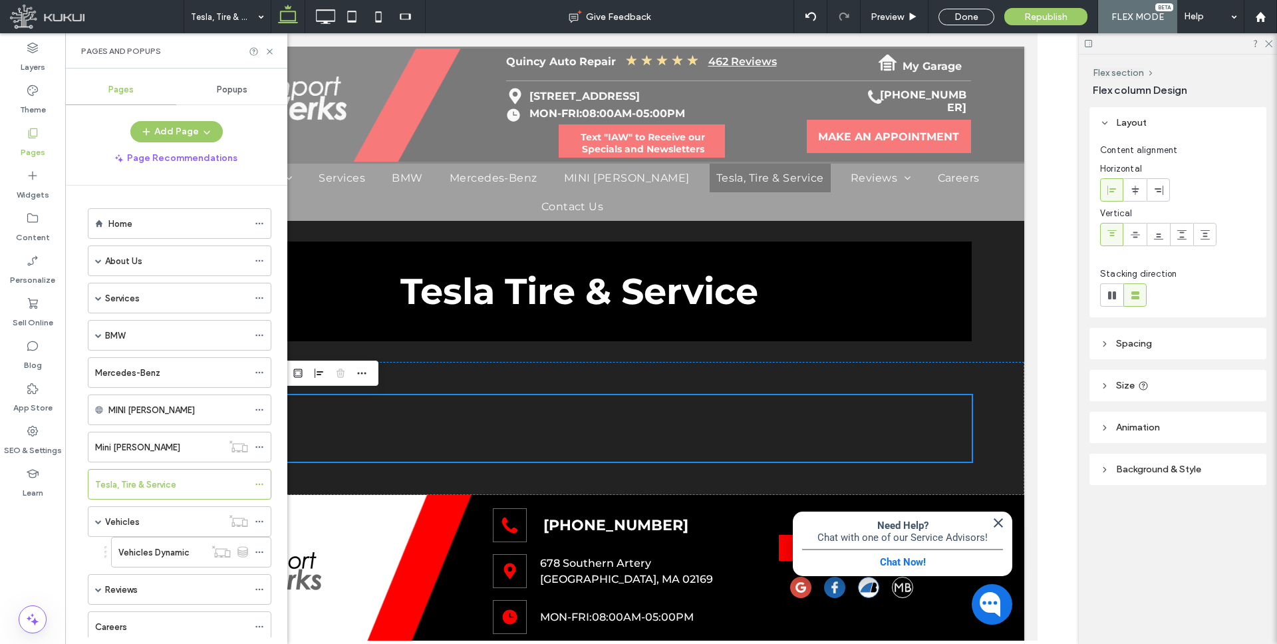
click at [144, 221] on div "Home" at bounding box center [178, 224] width 140 height 14
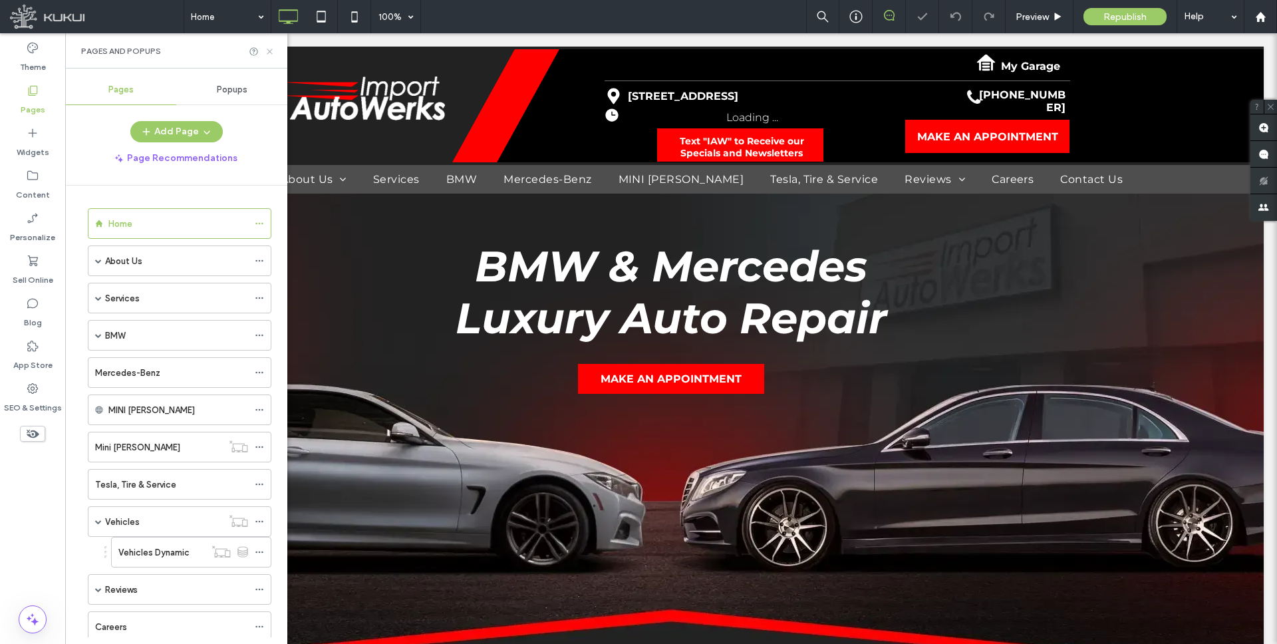
click at [269, 51] on use at bounding box center [269, 51] width 5 height 5
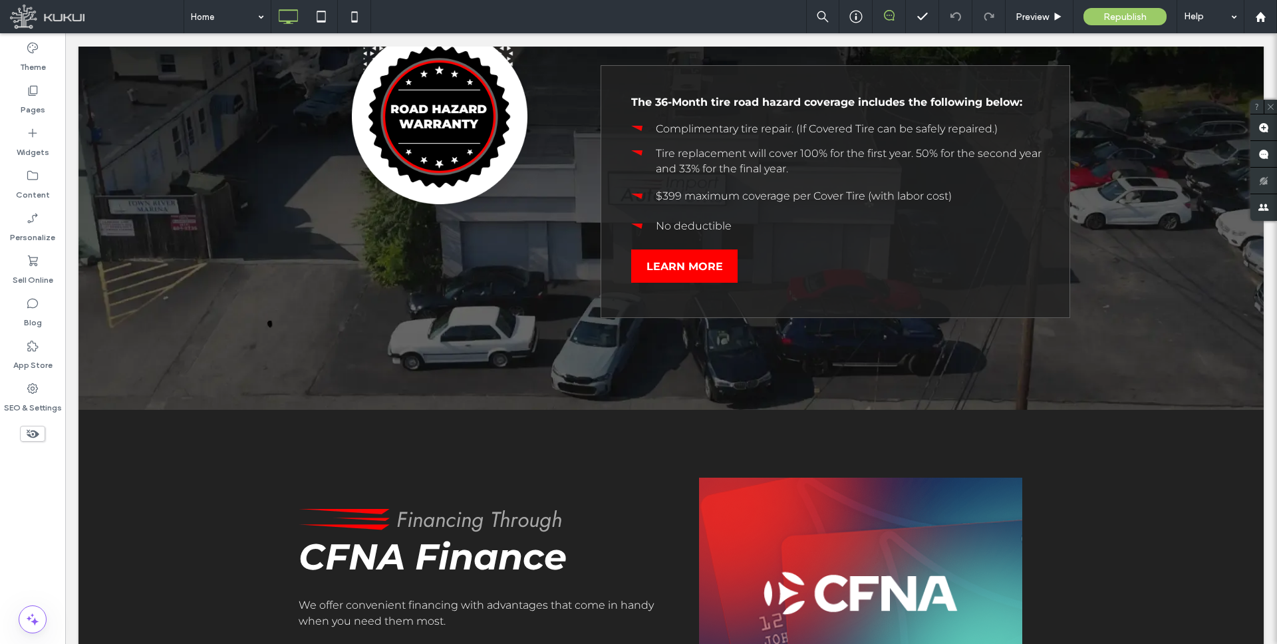
scroll to position [3309, 0]
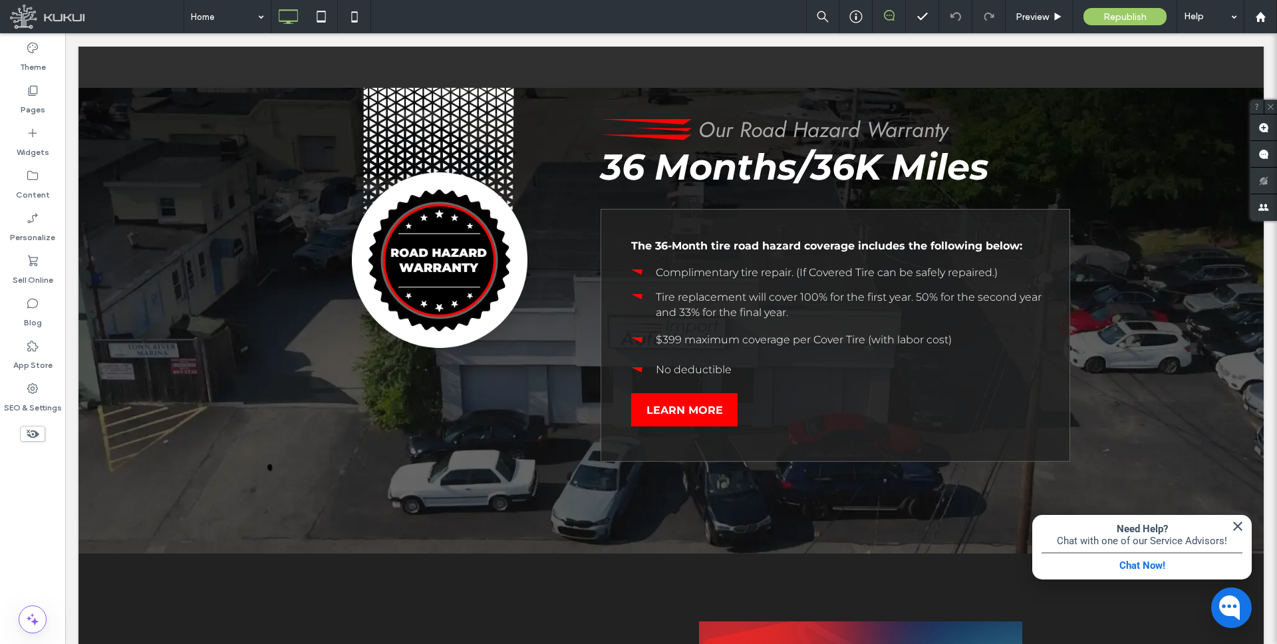
scroll to position [3309, 0]
click at [1126, 13] on span "Republish" at bounding box center [1124, 16] width 43 height 11
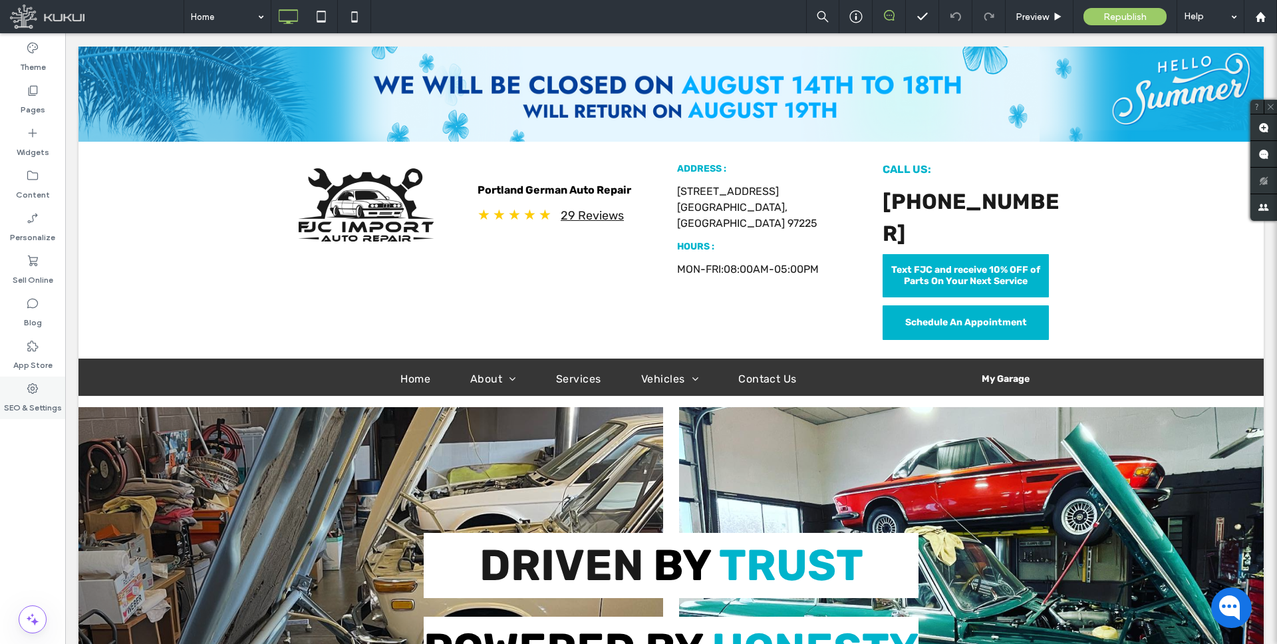
click at [40, 389] on div "SEO & Settings" at bounding box center [32, 397] width 65 height 43
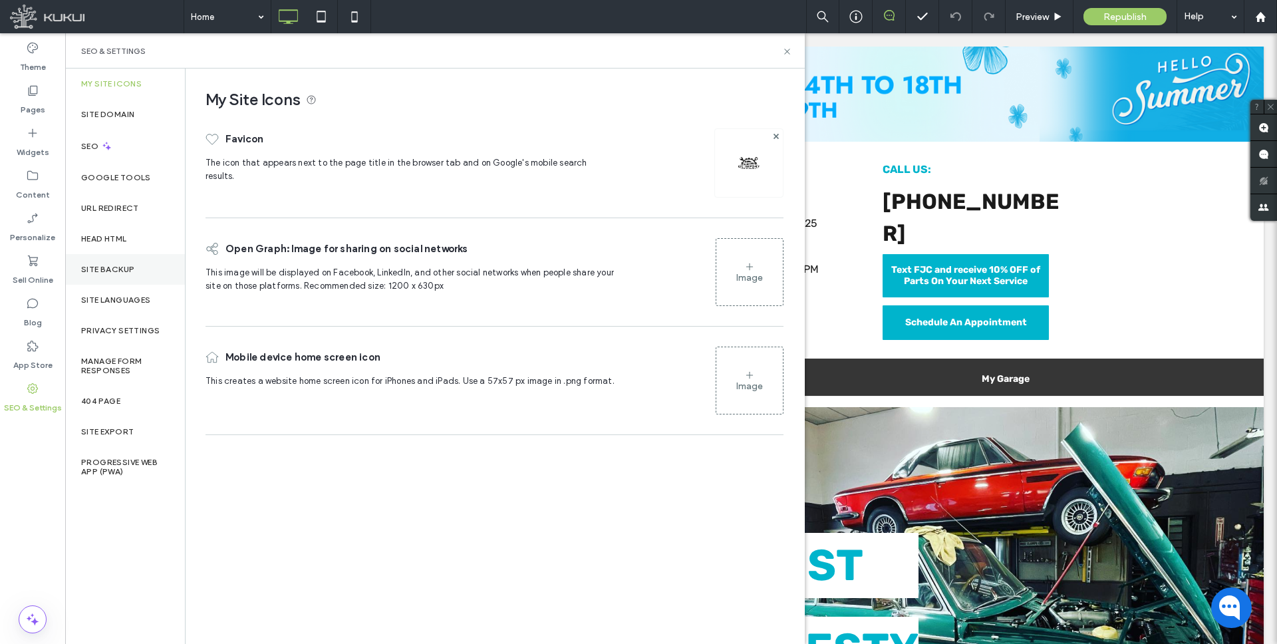
click at [124, 261] on div "Site Backup" at bounding box center [125, 269] width 120 height 31
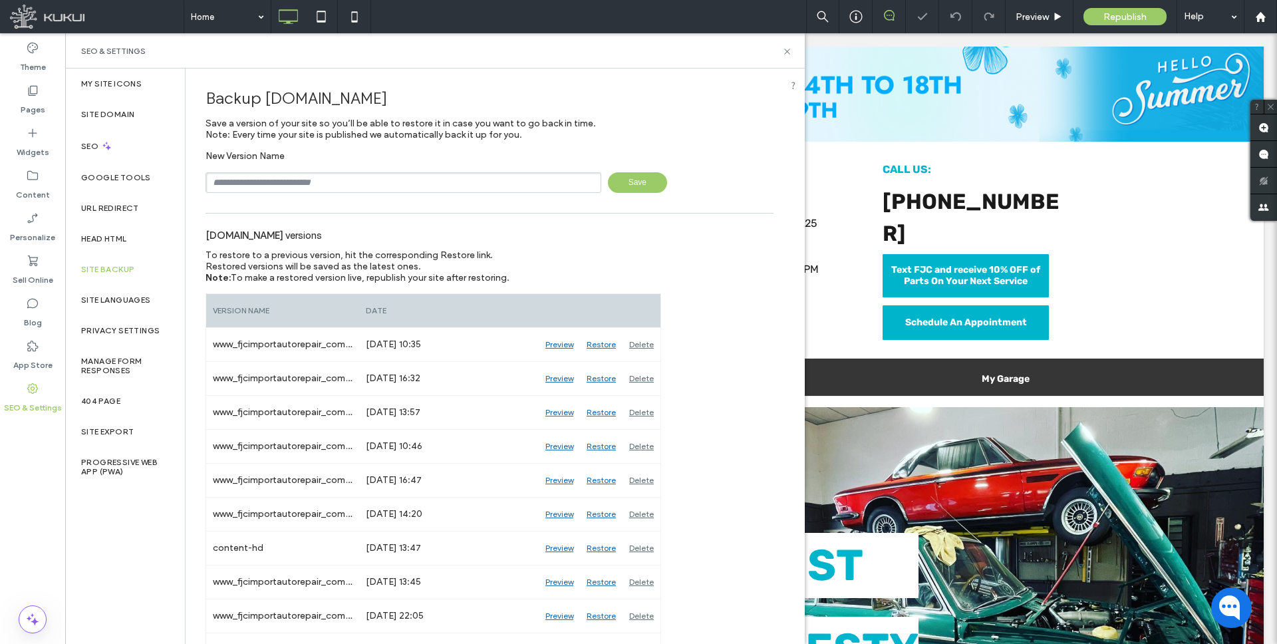
click at [415, 189] on input "text" at bounding box center [403, 182] width 396 height 21
type input "*********"
drag, startPoint x: 640, startPoint y: 180, endPoint x: 627, endPoint y: 182, distance: 12.8
click at [640, 180] on span "Save" at bounding box center [637, 182] width 59 height 21
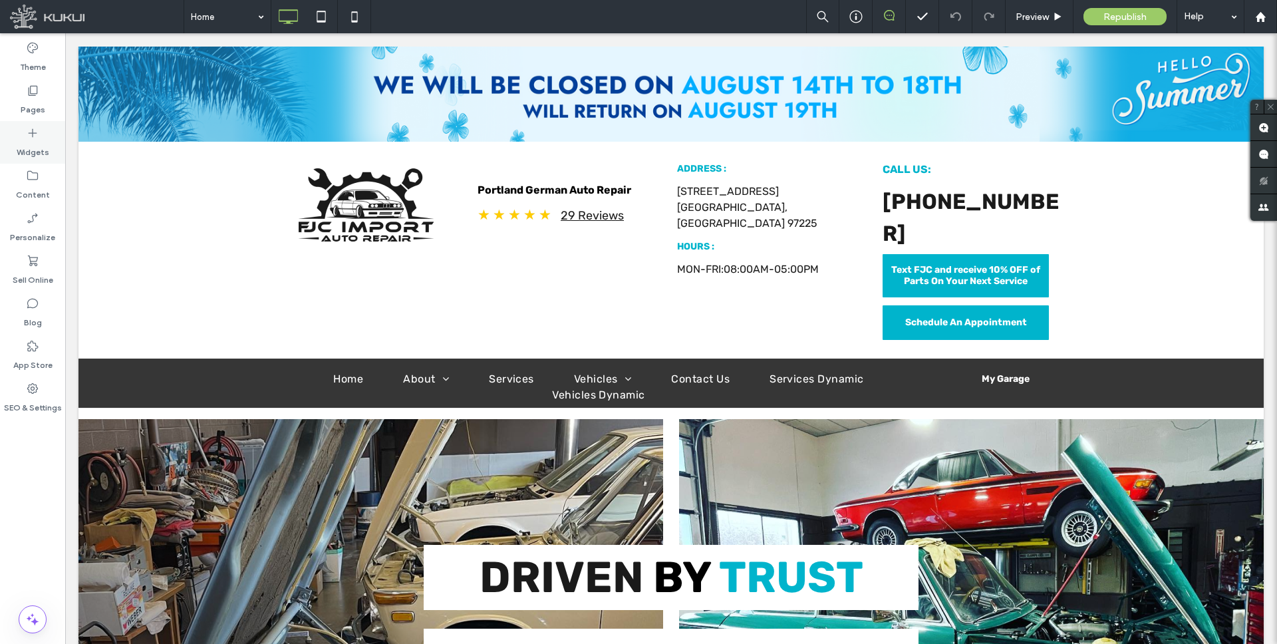
click at [34, 96] on icon at bounding box center [32, 90] width 13 height 13
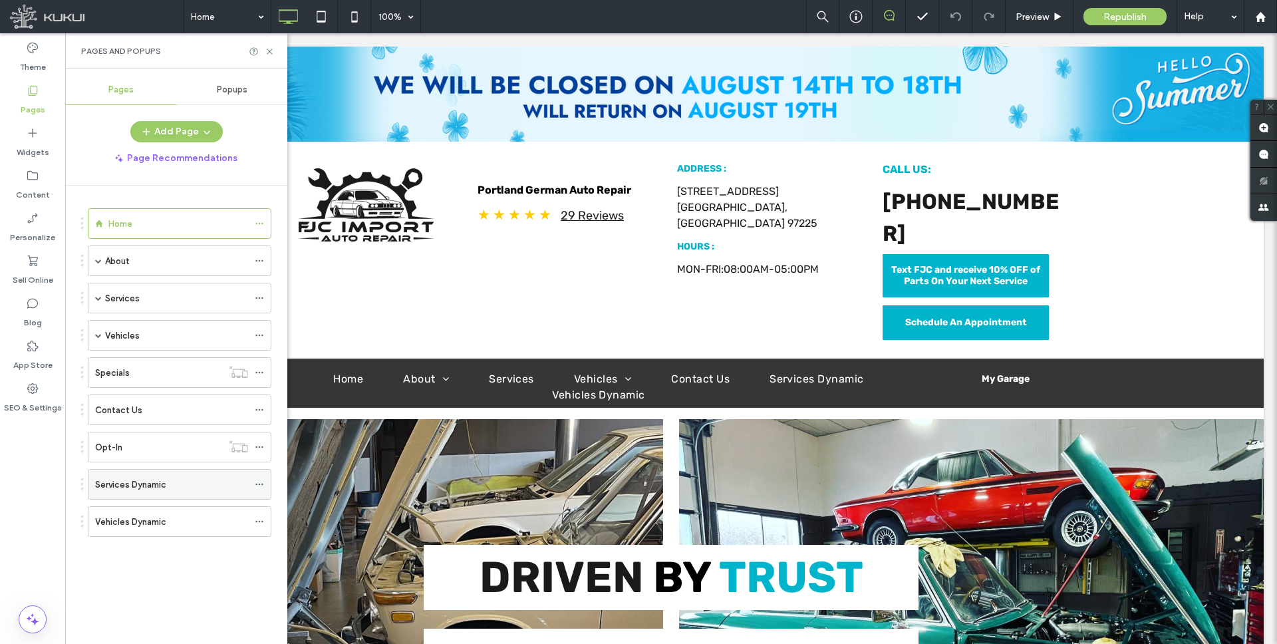
click at [258, 481] on icon at bounding box center [259, 483] width 9 height 9
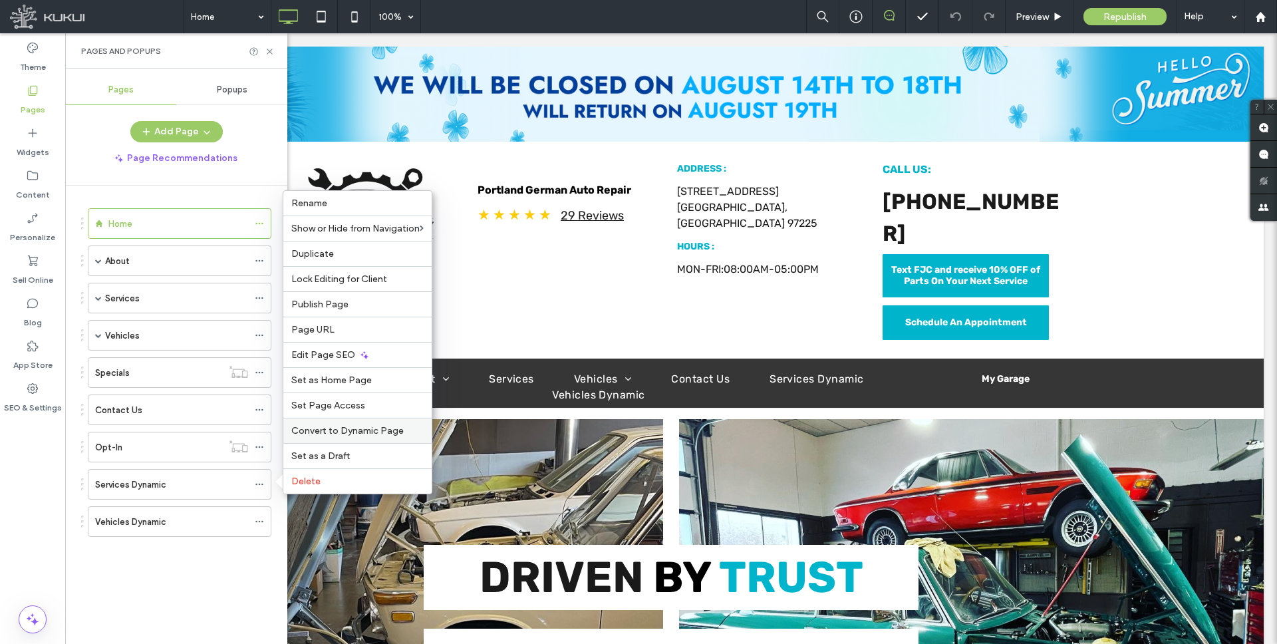
click at [360, 428] on span "Convert to Dynamic Page" at bounding box center [347, 430] width 112 height 11
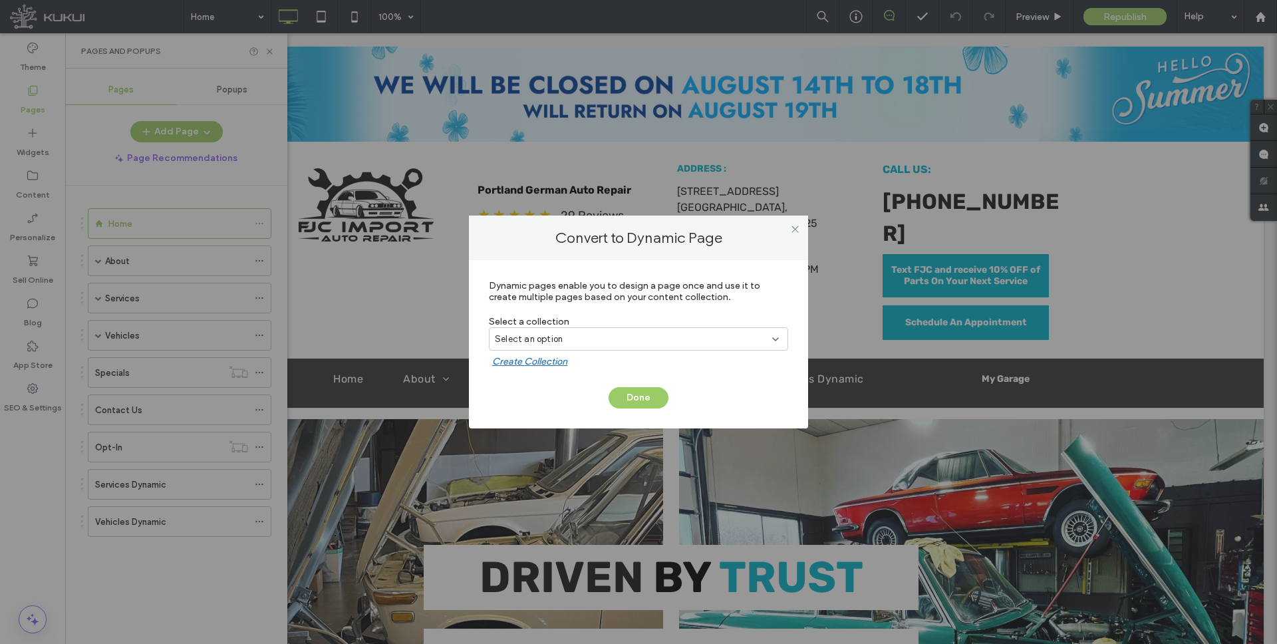
click at [576, 339] on div "Select an option" at bounding box center [630, 338] width 271 height 13
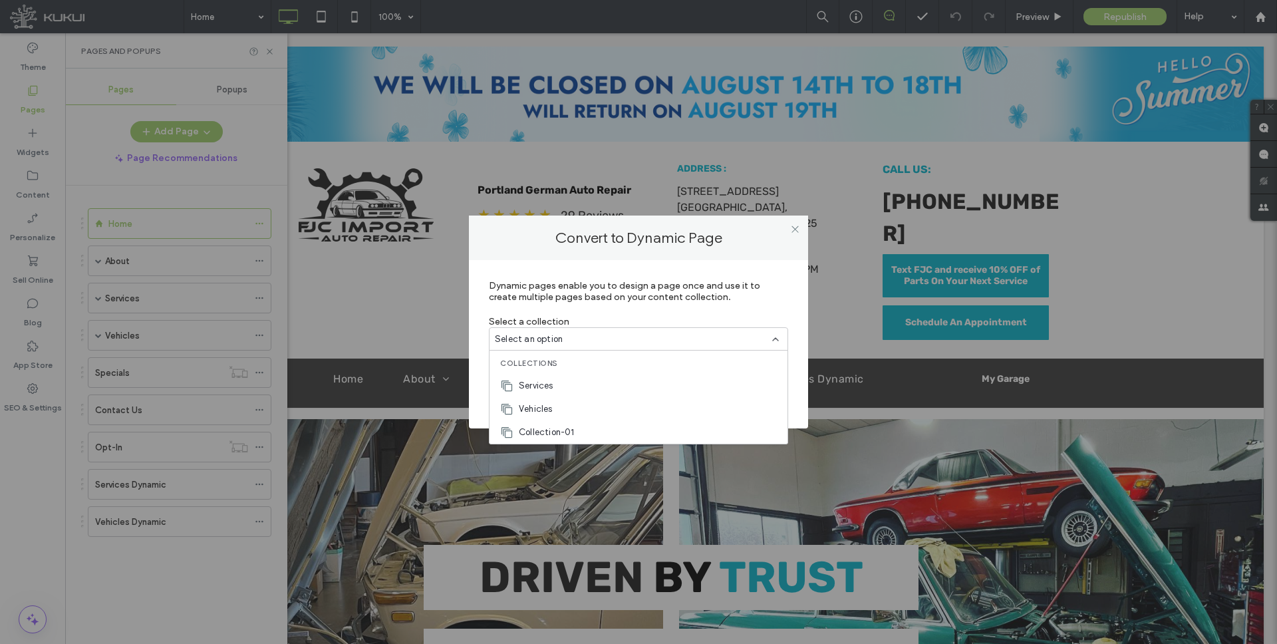
click at [554, 383] on div "Services" at bounding box center [638, 385] width 298 height 23
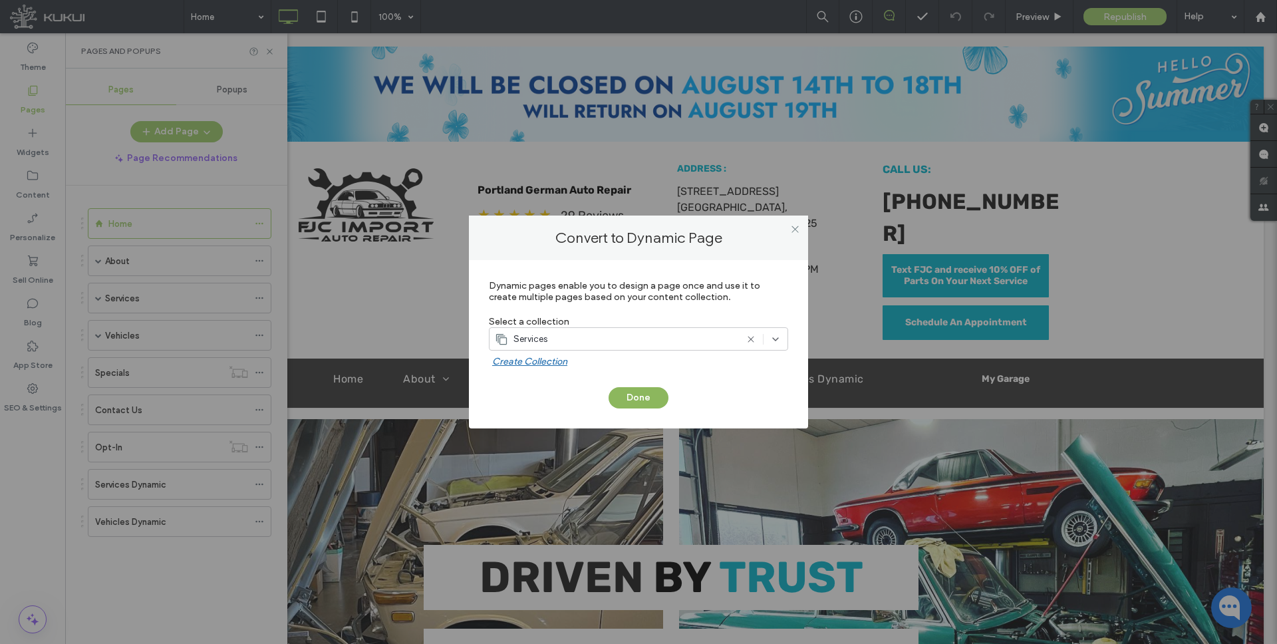
click at [640, 388] on button "Done" at bounding box center [638, 397] width 60 height 21
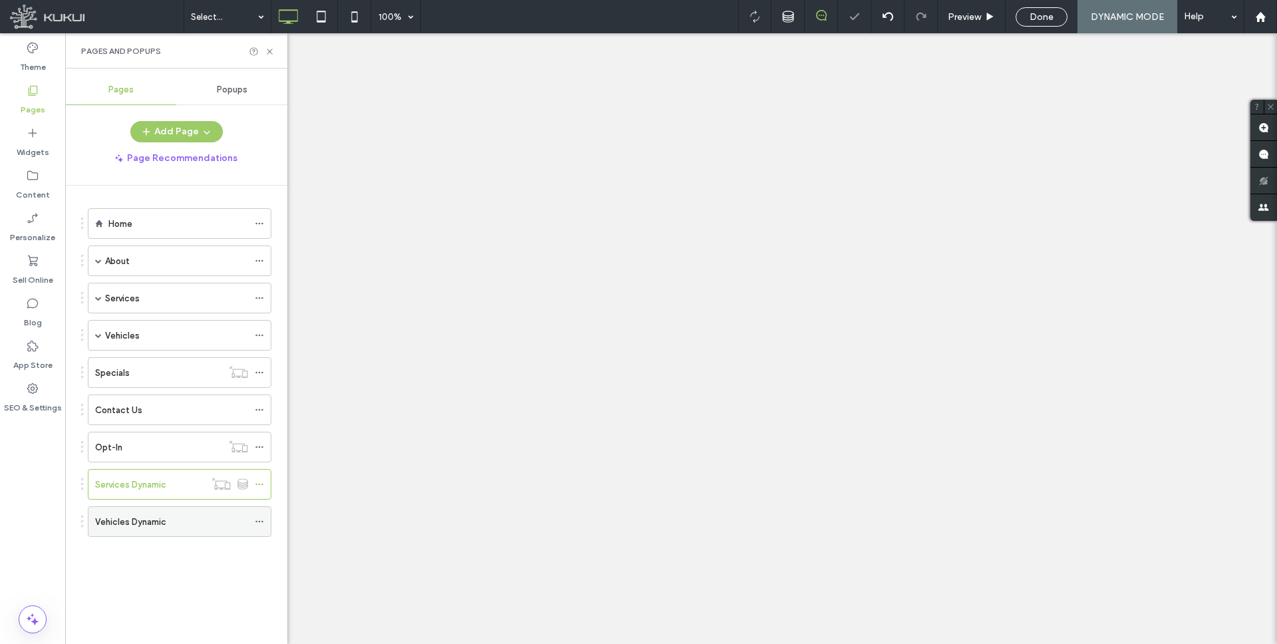
click at [260, 522] on icon at bounding box center [259, 521] width 9 height 9
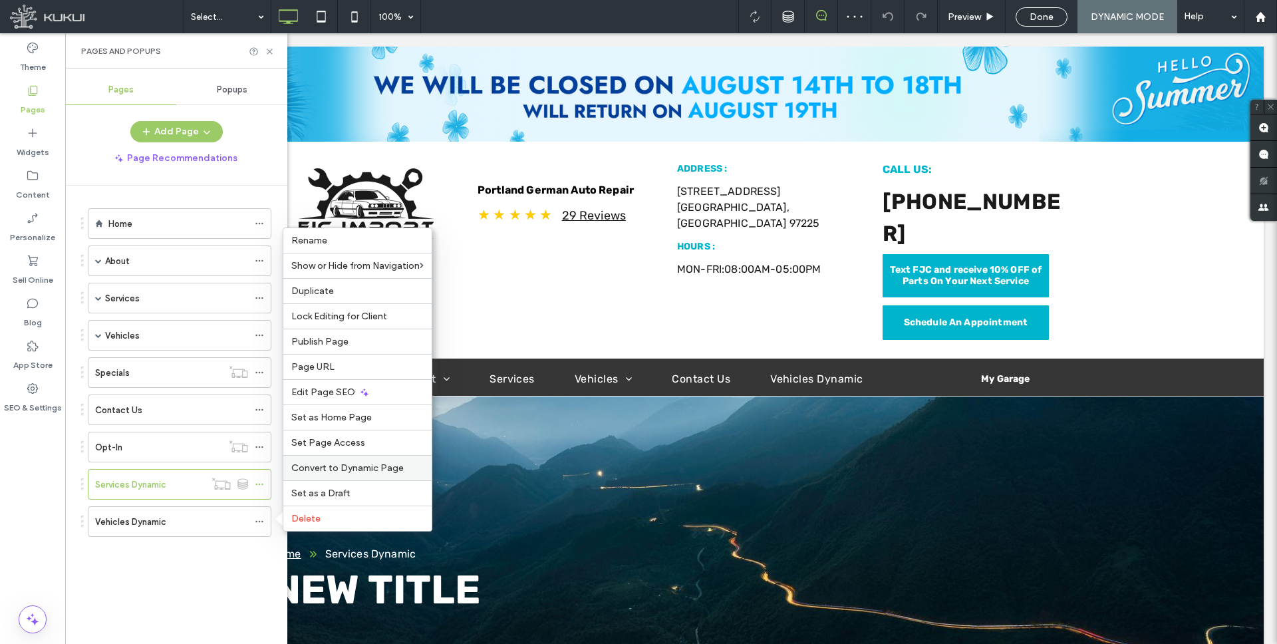
click at [381, 467] on span "Convert to Dynamic Page" at bounding box center [347, 467] width 112 height 11
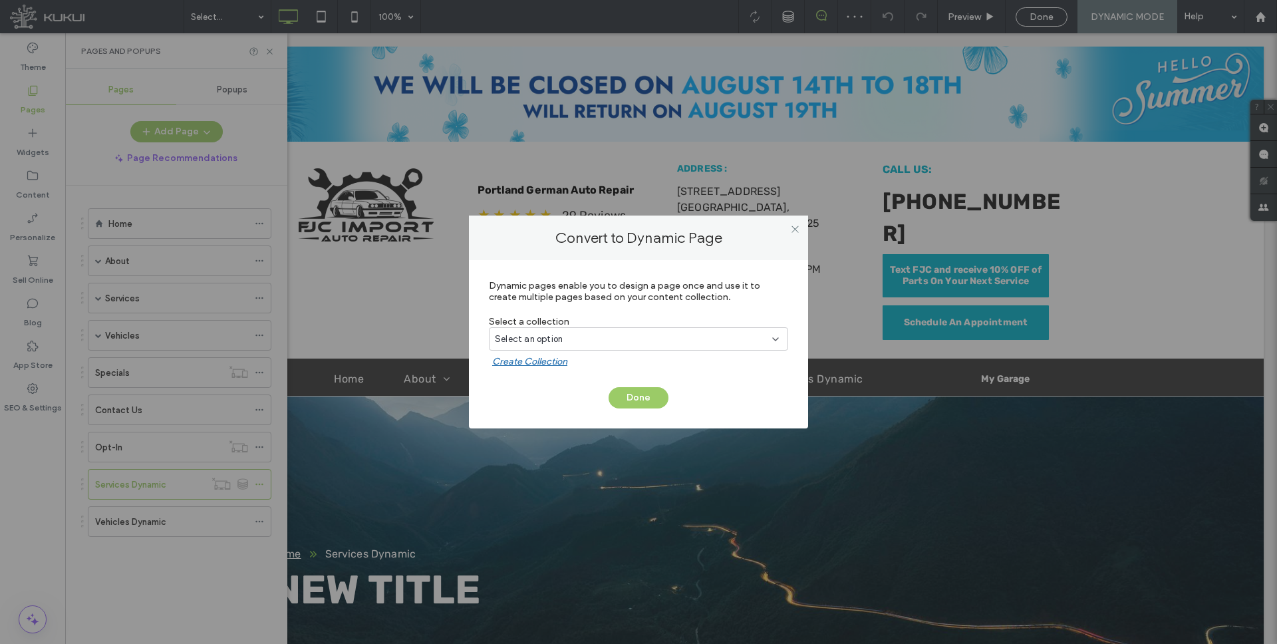
click at [644, 341] on div "Select an option" at bounding box center [630, 338] width 271 height 13
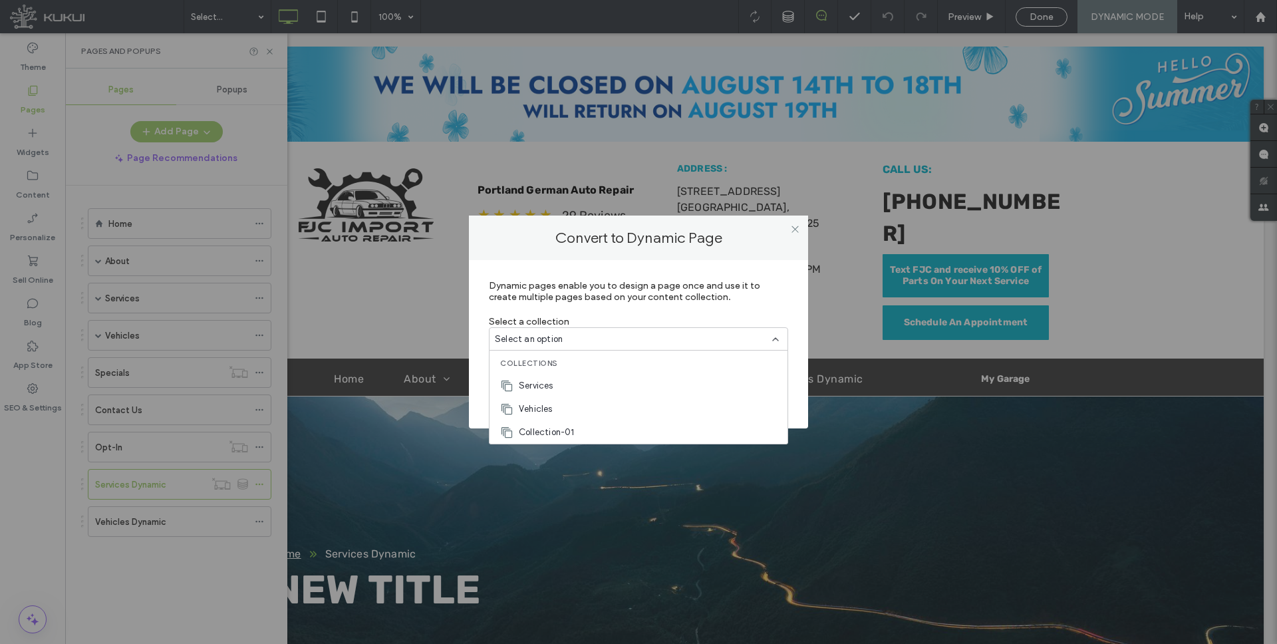
drag, startPoint x: 545, startPoint y: 406, endPoint x: 554, endPoint y: 404, distance: 8.9
click at [545, 406] on span "Vehicles" at bounding box center [536, 408] width 34 height 13
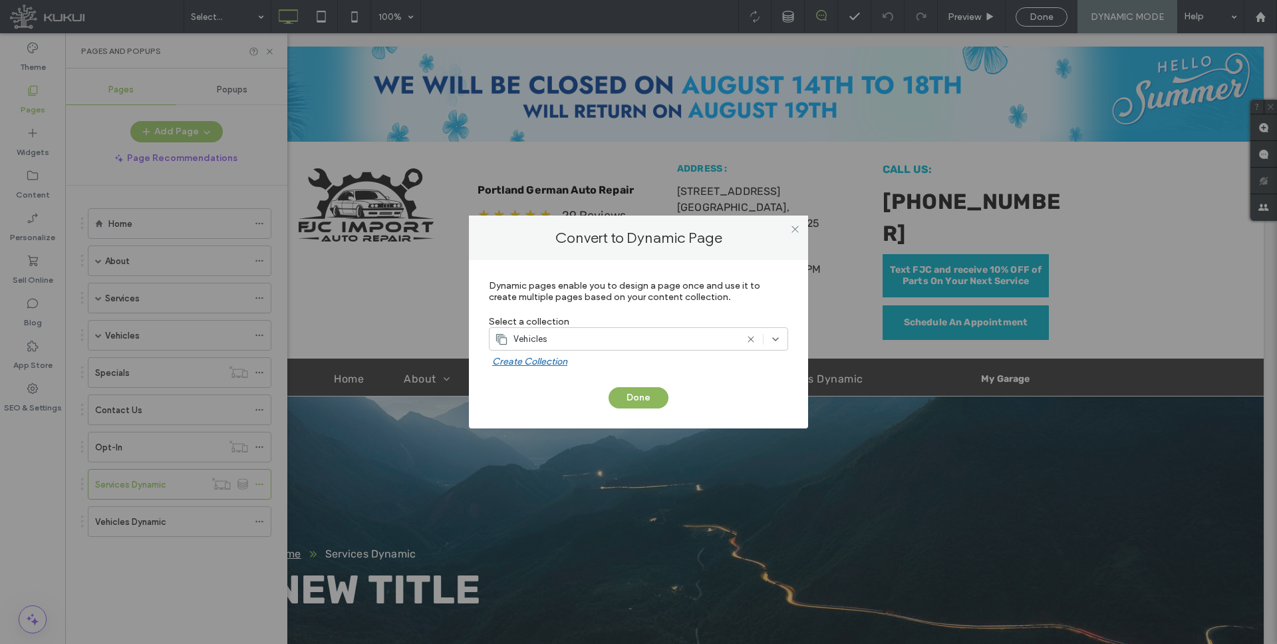
click at [638, 388] on button "Done" at bounding box center [638, 397] width 60 height 21
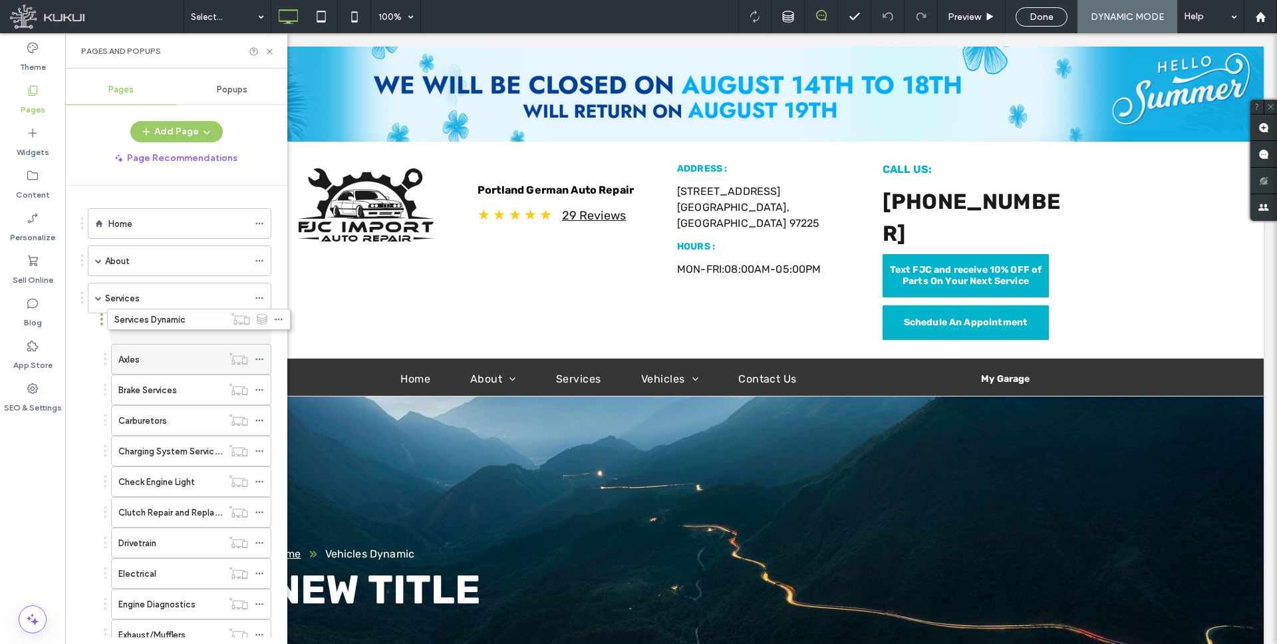
drag, startPoint x: 152, startPoint y: 484, endPoint x: 170, endPoint y: 324, distance: 161.3
click at [100, 299] on span at bounding box center [98, 298] width 7 height 7
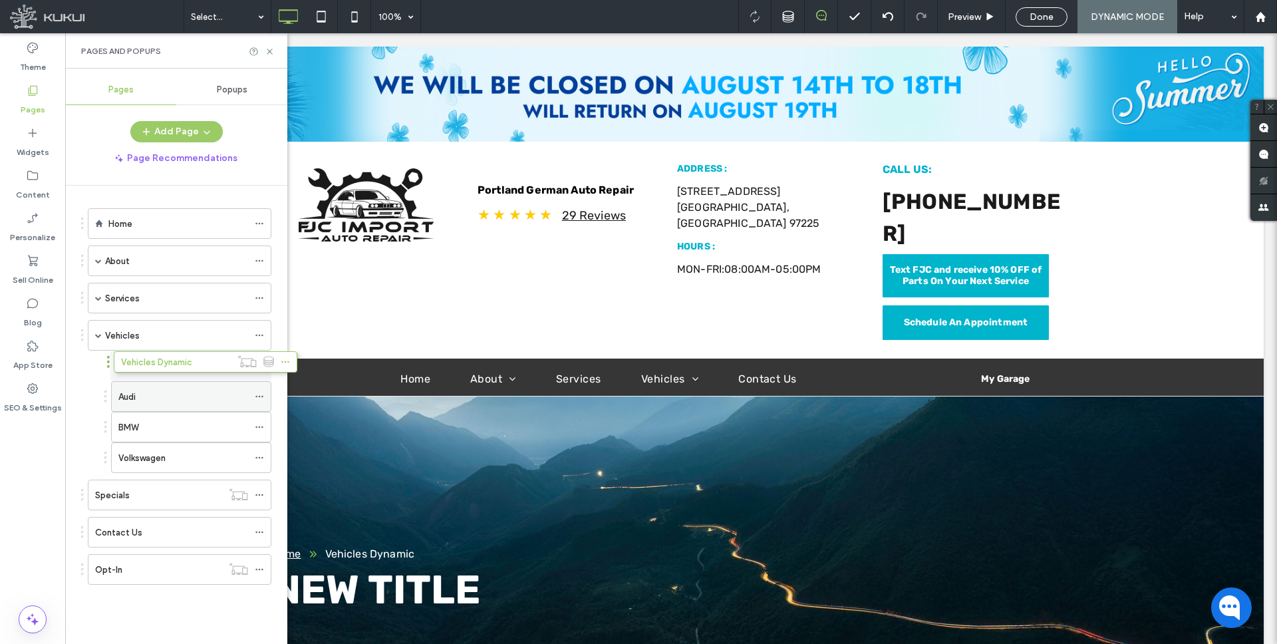
drag, startPoint x: 149, startPoint y: 364, endPoint x: 180, endPoint y: 361, distance: 30.7
click at [98, 335] on span at bounding box center [98, 335] width 7 height 7
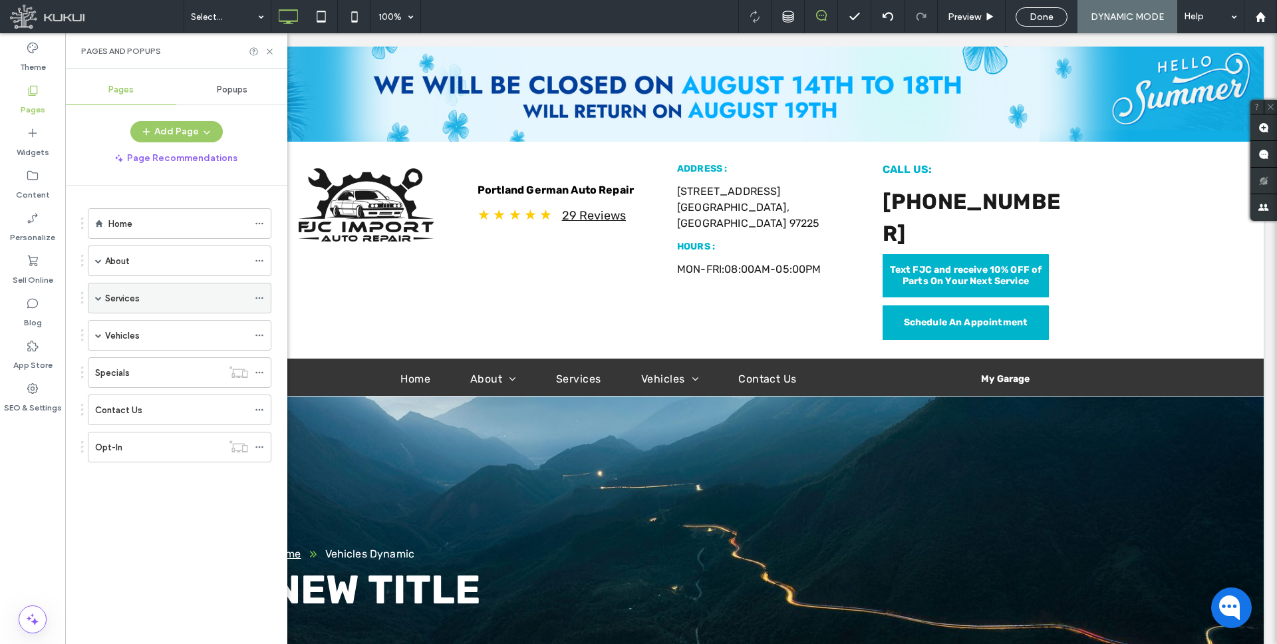
click at [260, 297] on icon at bounding box center [259, 297] width 9 height 9
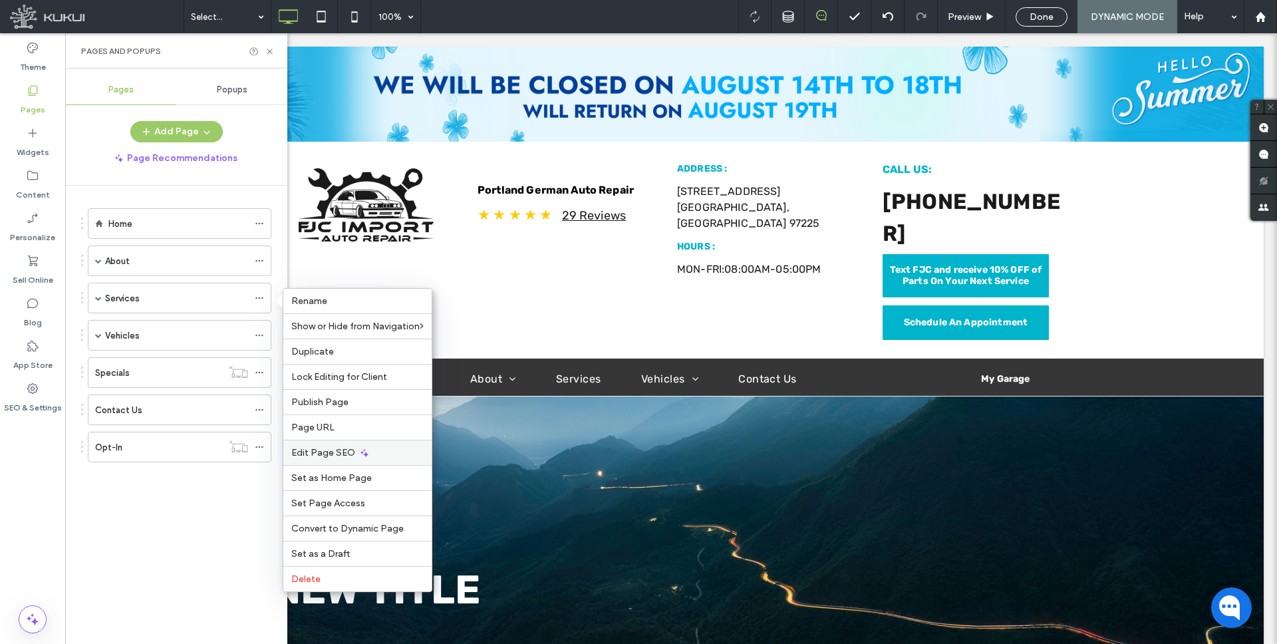
click at [328, 449] on span "Edit Page SEO" at bounding box center [323, 452] width 64 height 11
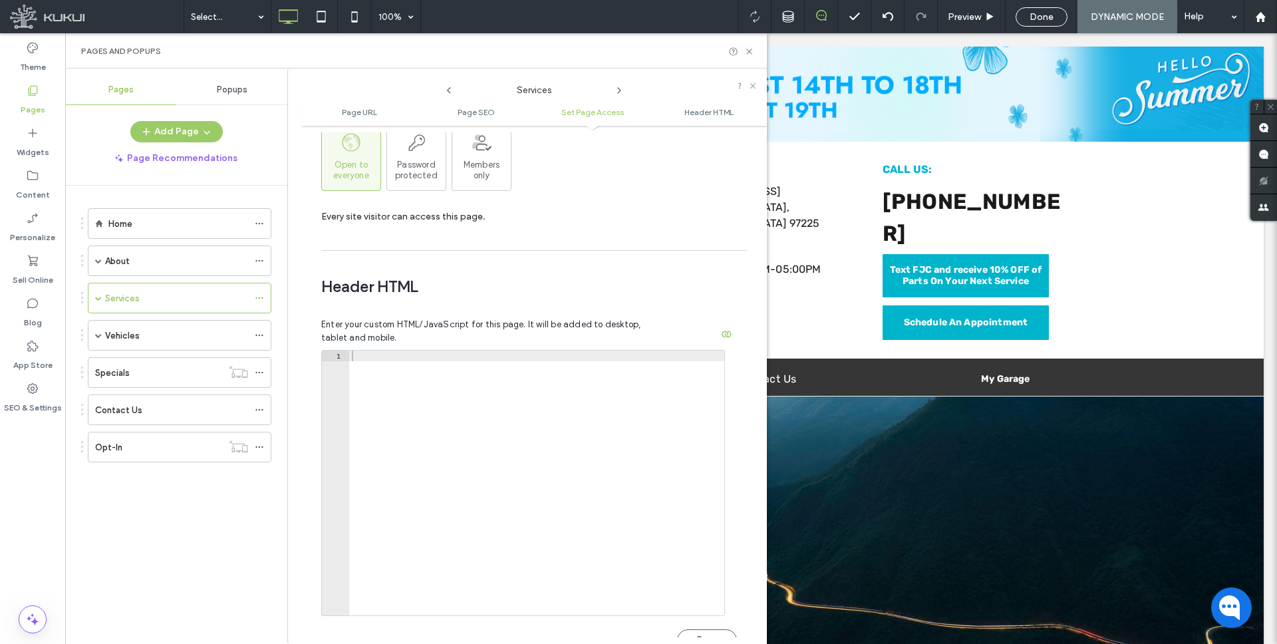
scroll to position [1216, 0]
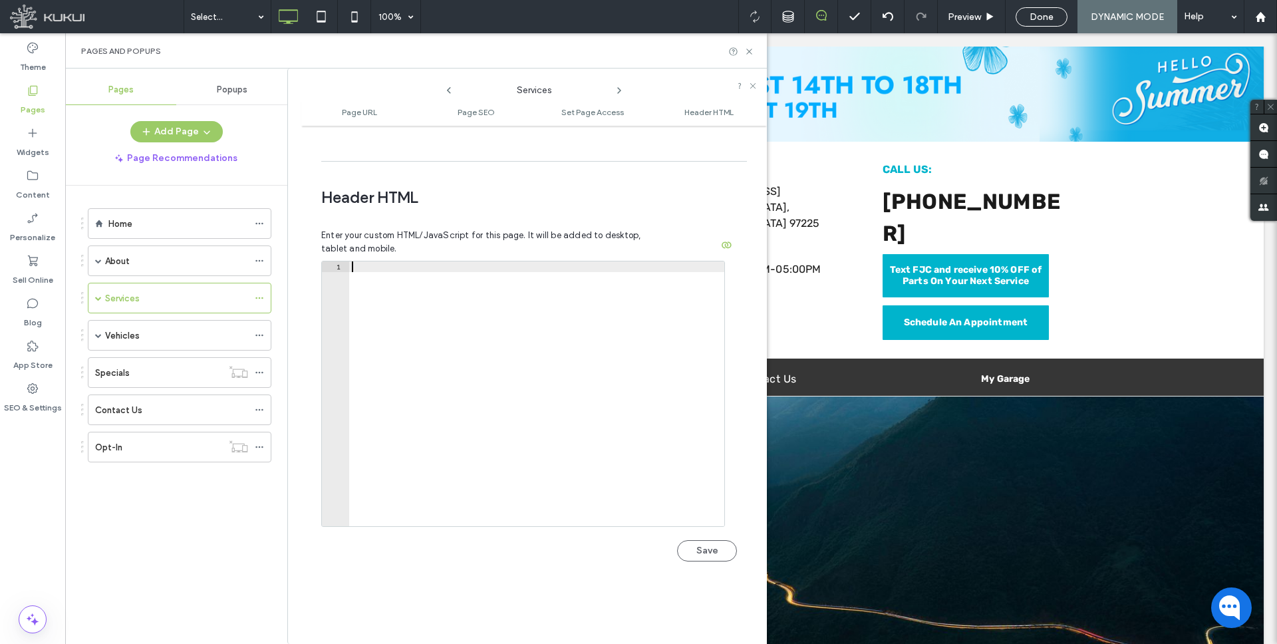
click at [414, 261] on div at bounding box center [536, 404] width 375 height 286
paste textarea "**********"
type textarea "**********"
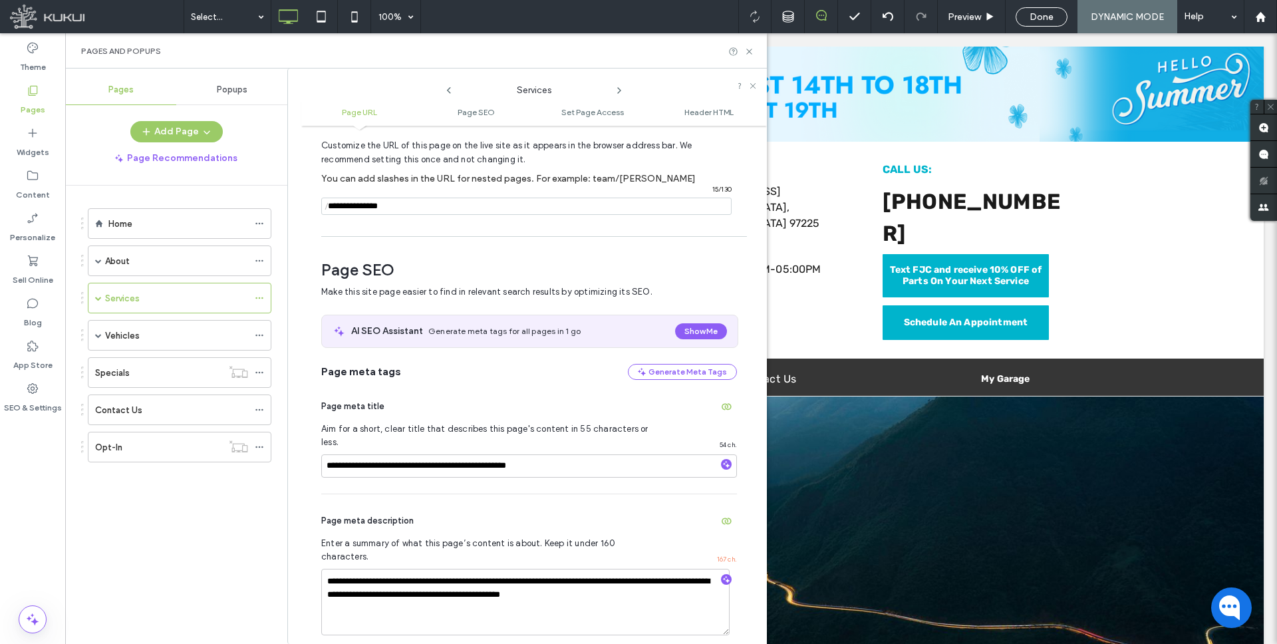
scroll to position [49, 0]
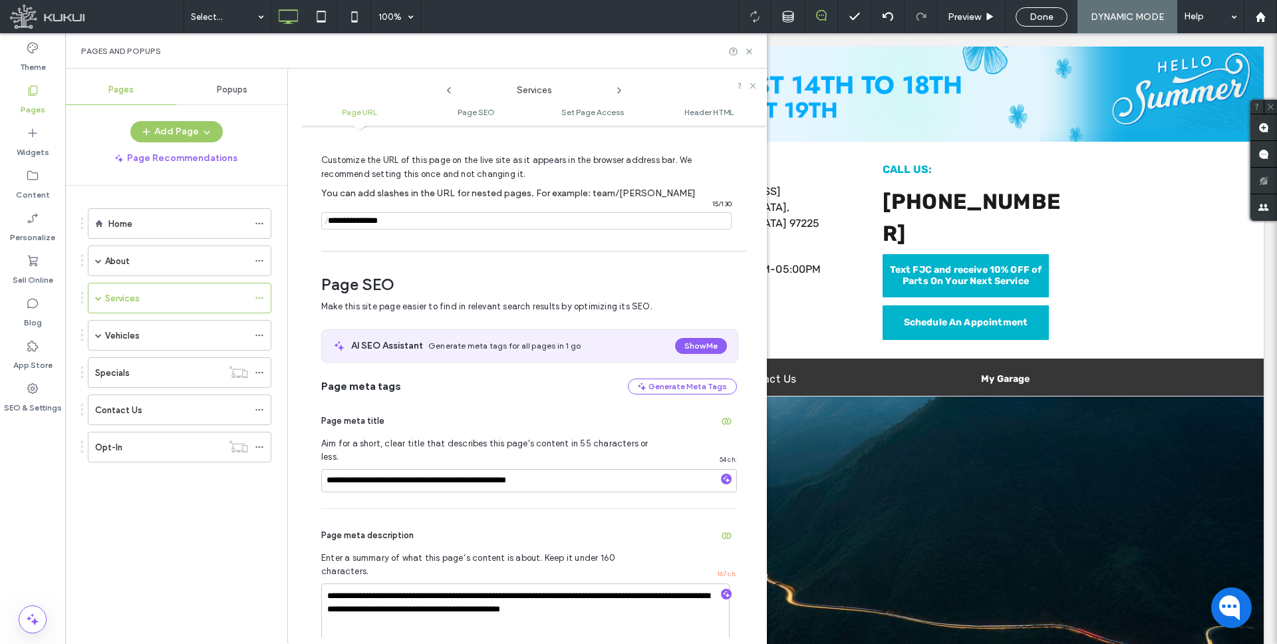
click at [412, 218] on input "notEmpty" at bounding box center [526, 220] width 410 height 17
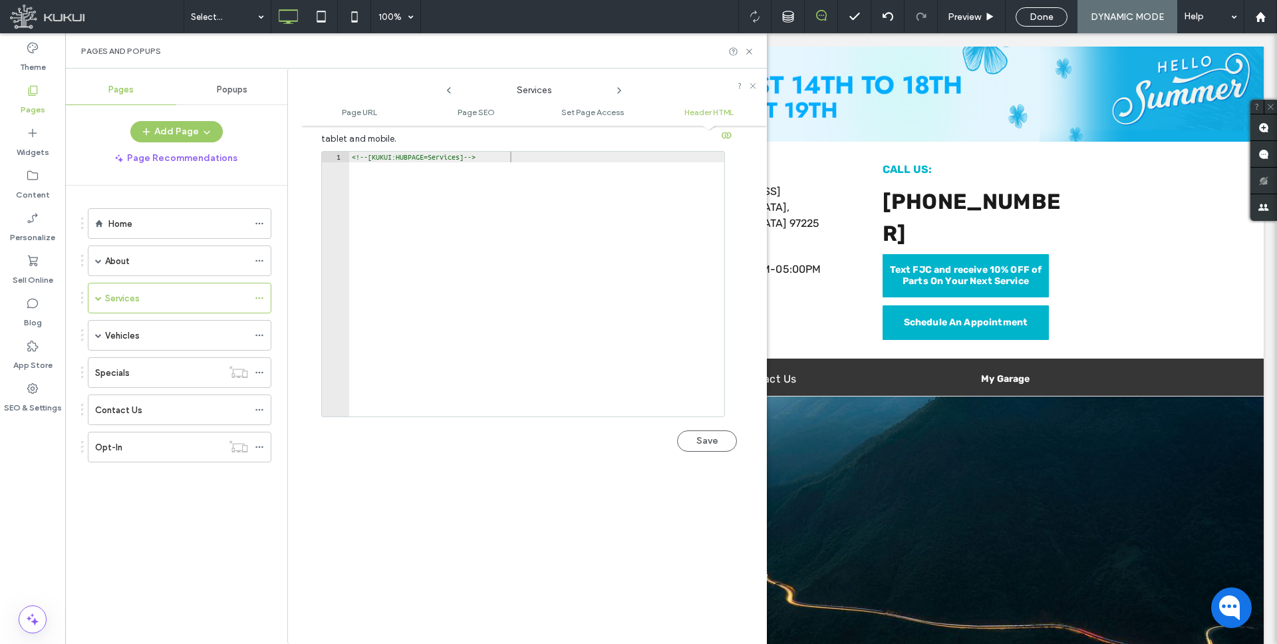
scroll to position [1316, 0]
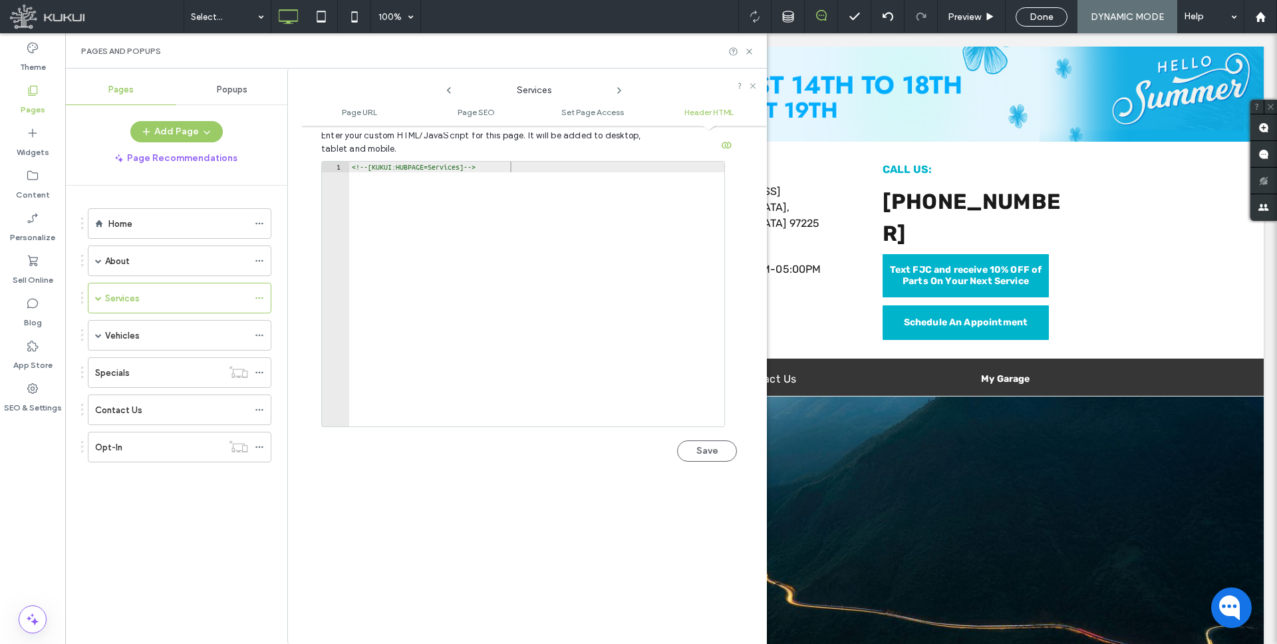
click at [705, 440] on button "Save" at bounding box center [707, 450] width 60 height 21
click at [95, 296] on span at bounding box center [98, 298] width 7 height 7
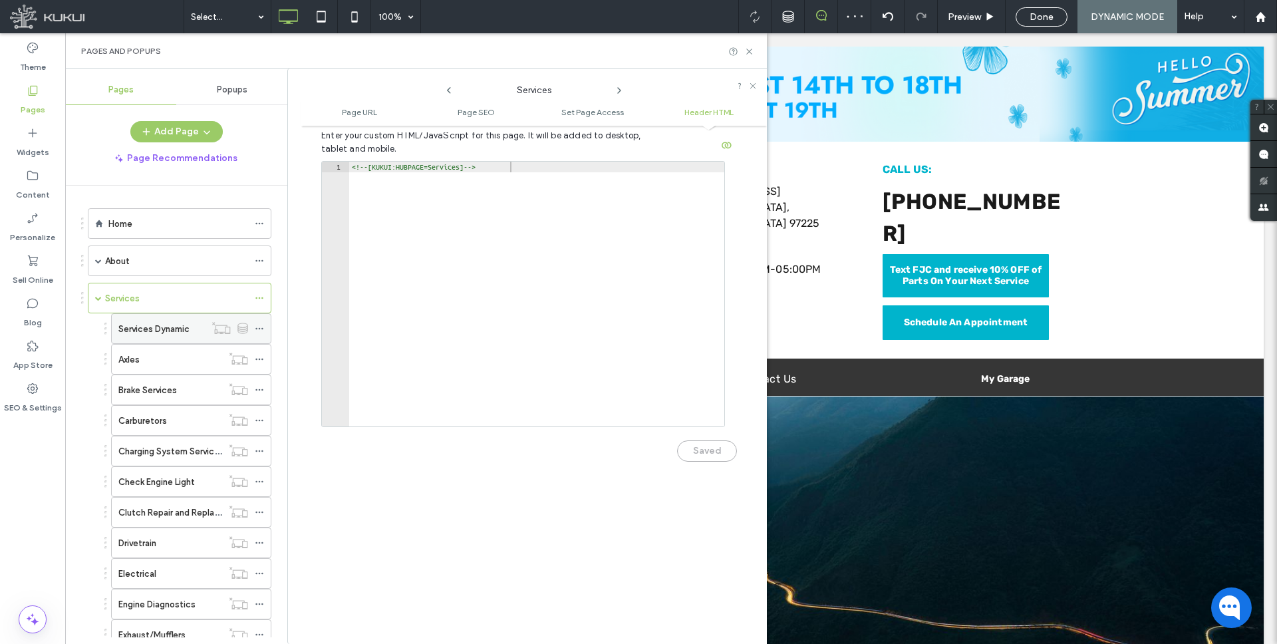
click at [258, 328] on icon at bounding box center [259, 328] width 9 height 9
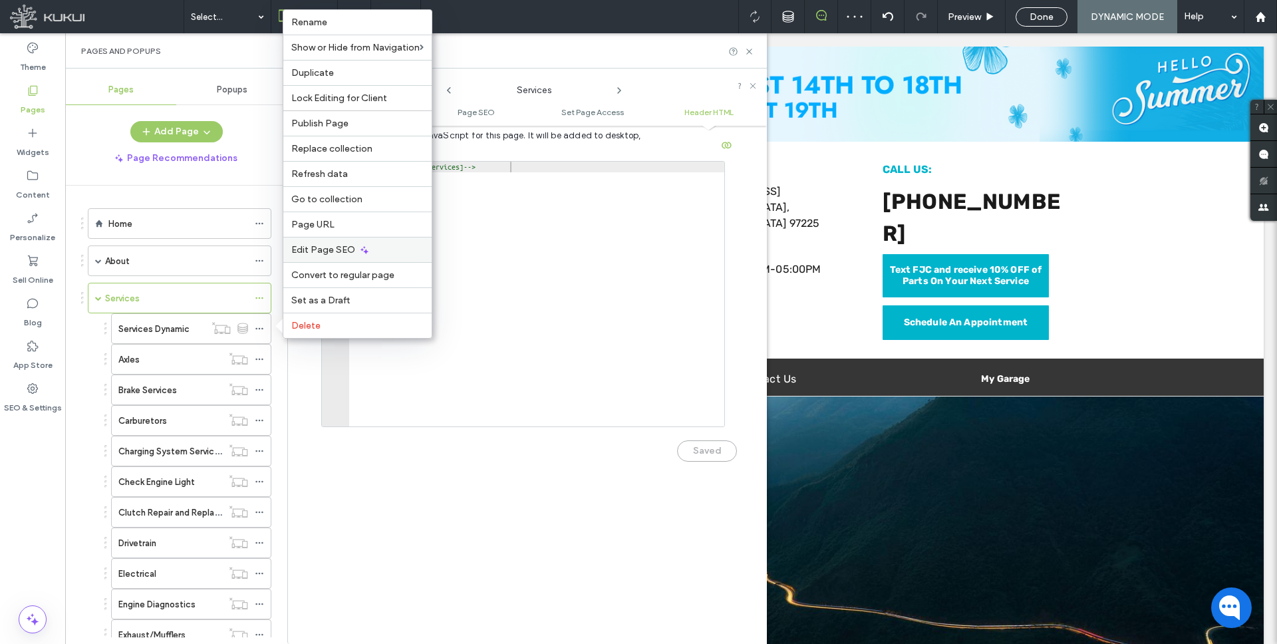
click at [330, 250] on span "Edit Page SEO" at bounding box center [323, 249] width 64 height 11
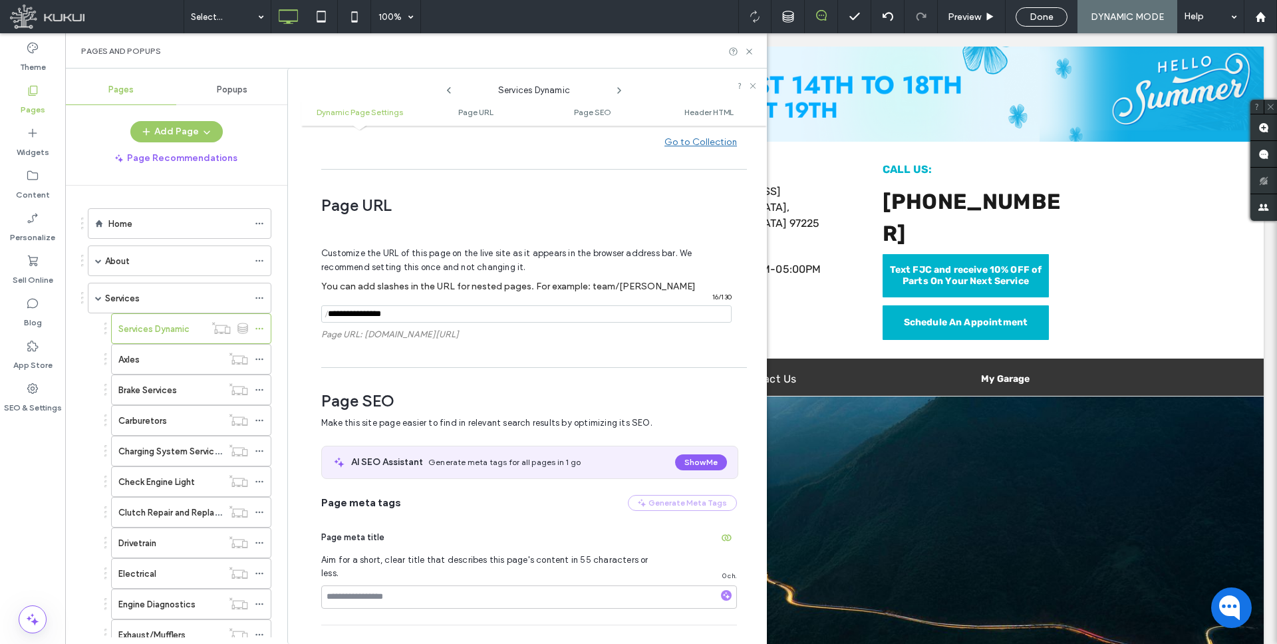
scroll to position [174, 0]
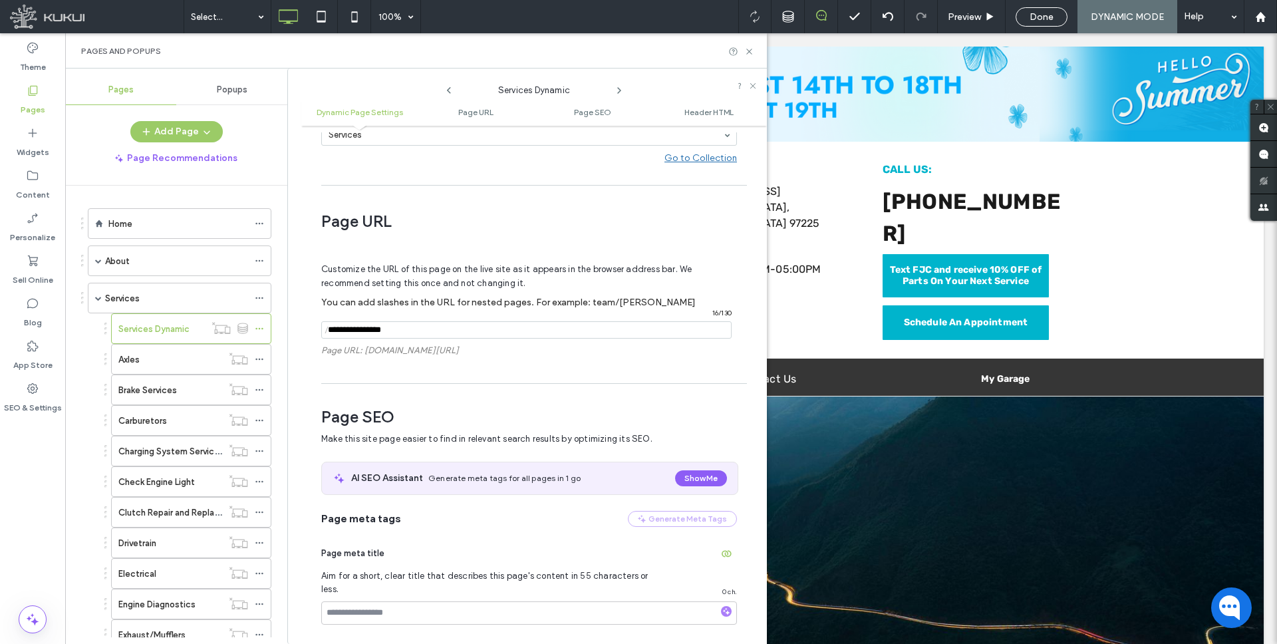
click at [412, 328] on input "notEmpty" at bounding box center [526, 329] width 410 height 17
click at [413, 328] on input "notEmpty" at bounding box center [526, 329] width 410 height 17
paste input "**********"
type input "**********"
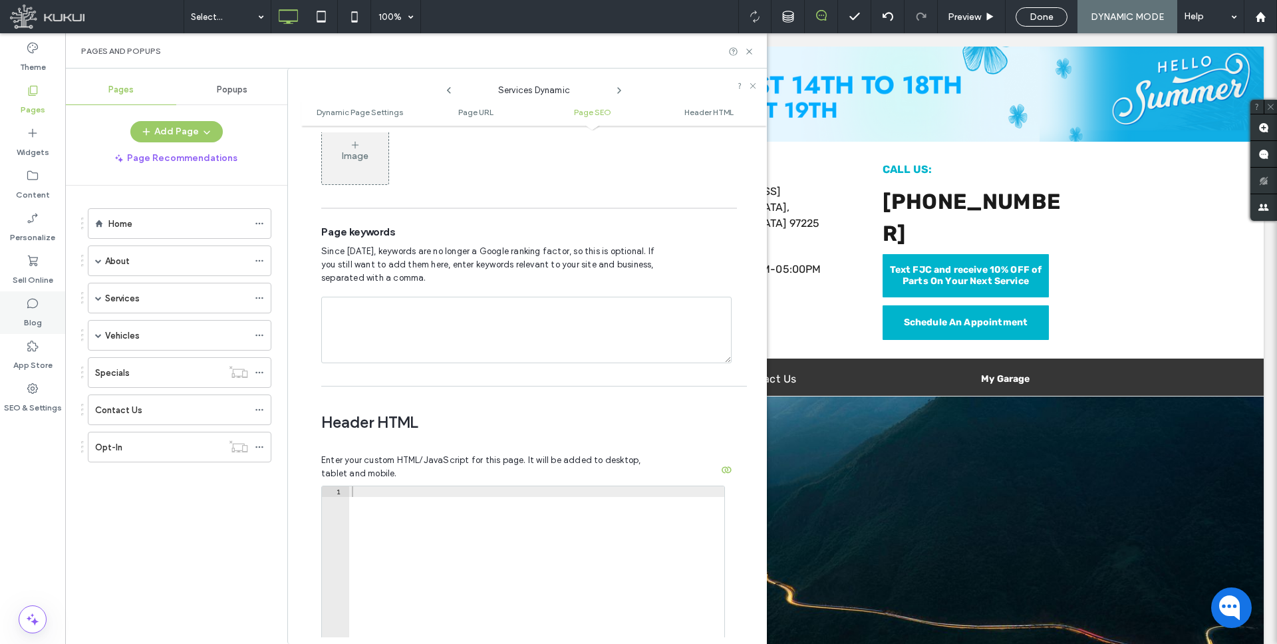
scroll to position [1084, 0]
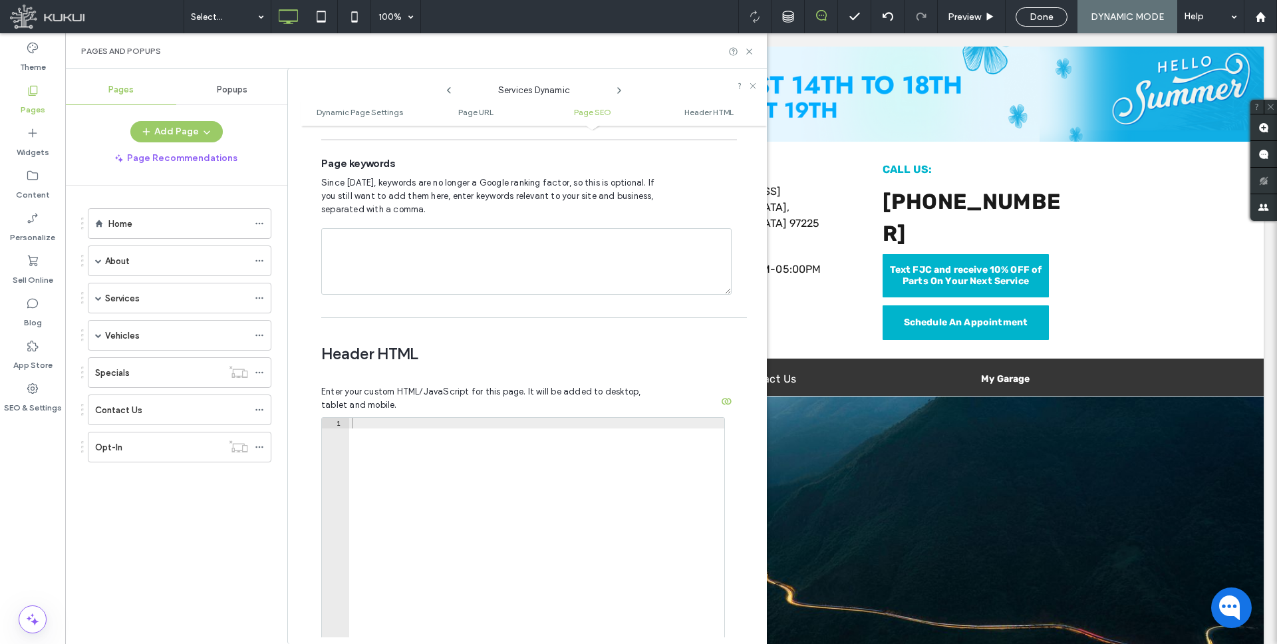
click at [390, 418] on div at bounding box center [536, 561] width 375 height 286
paste textarea "**********"
type textarea "**********"
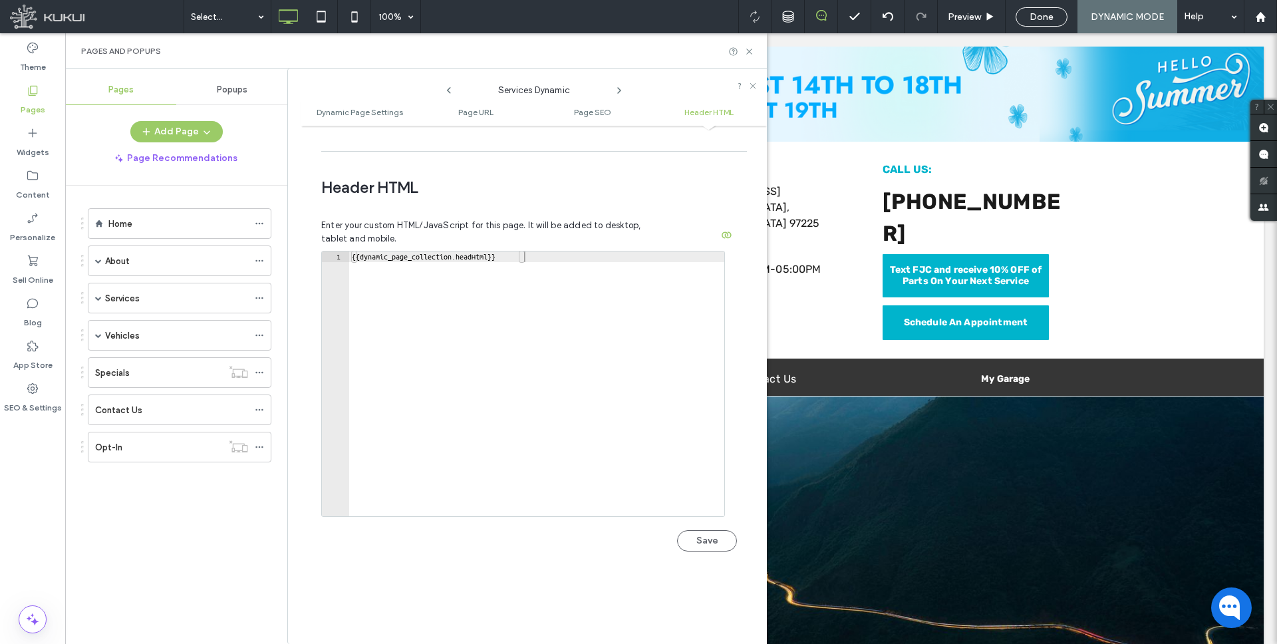
click at [716, 530] on button "Save" at bounding box center [707, 540] width 60 height 21
drag, startPoint x: 267, startPoint y: 333, endPoint x: 259, endPoint y: 334, distance: 8.0
click at [267, 333] on div at bounding box center [263, 335] width 16 height 20
click at [259, 334] on icon at bounding box center [259, 334] width 9 height 9
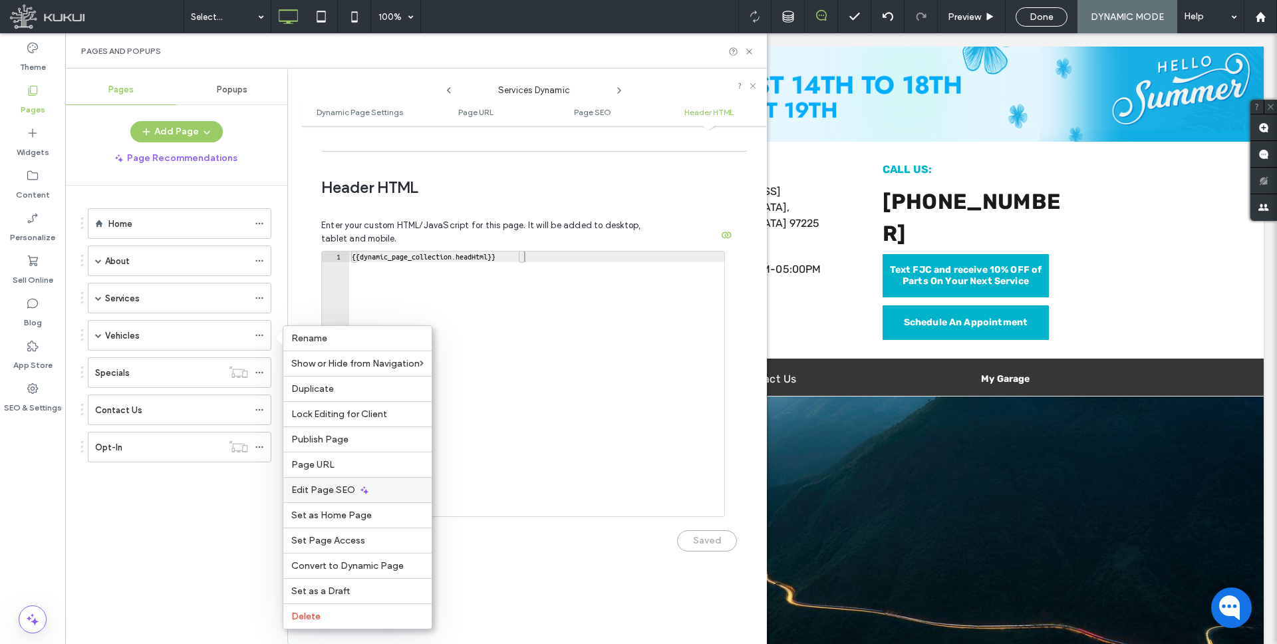
click at [345, 485] on span "Edit Page SEO" at bounding box center [323, 489] width 64 height 11
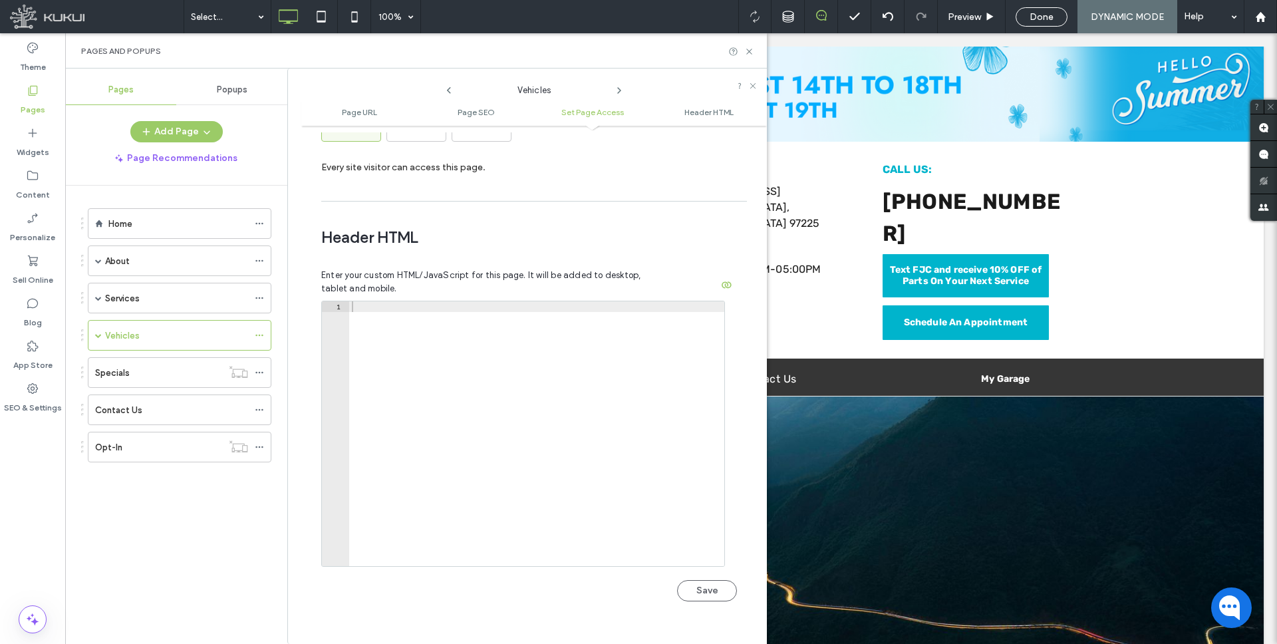
scroll to position [1165, 0]
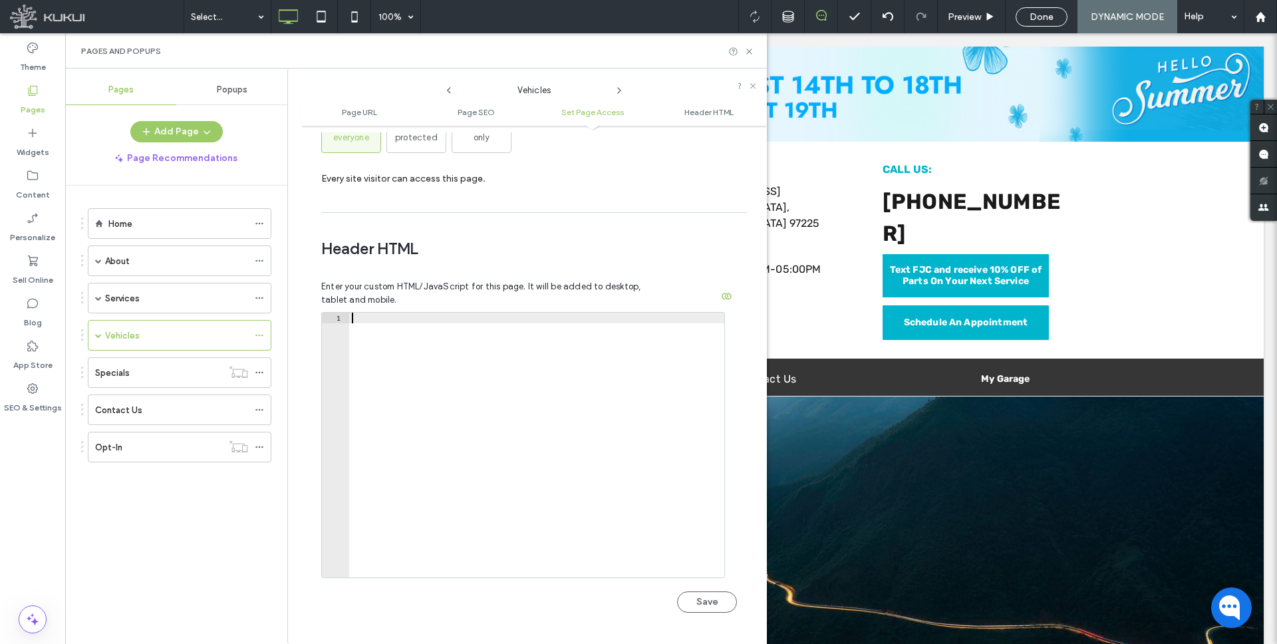
click at [397, 313] on div at bounding box center [536, 456] width 375 height 286
paste textarea "**********"
type textarea "**********"
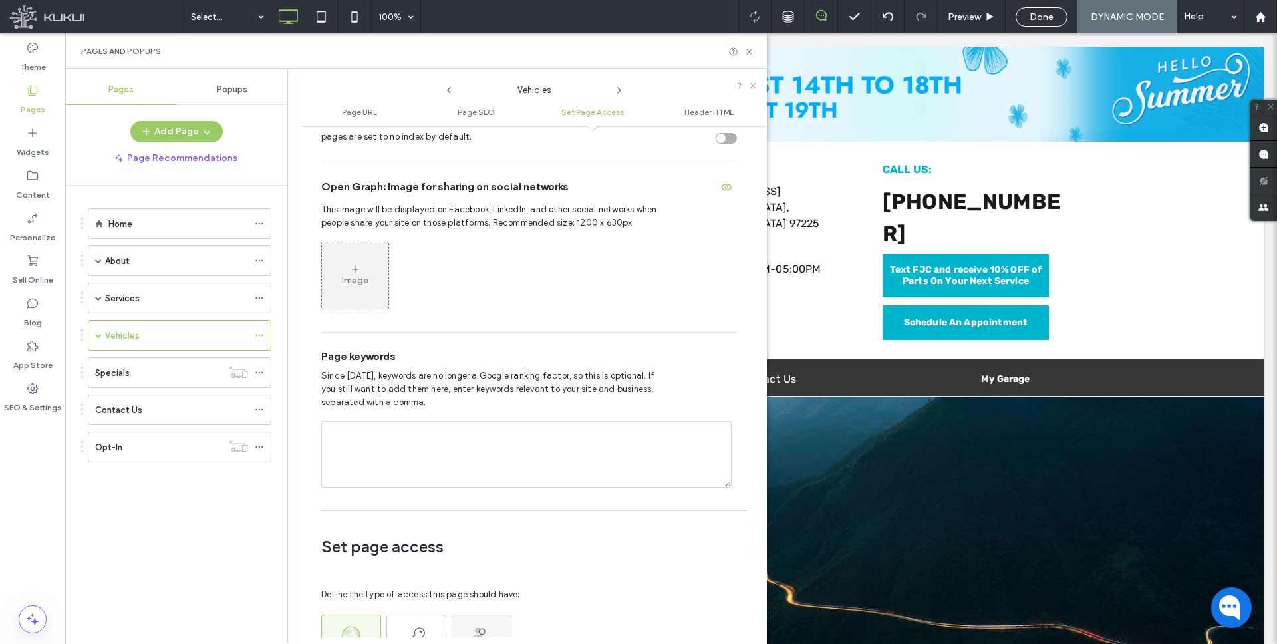
scroll to position [0, 0]
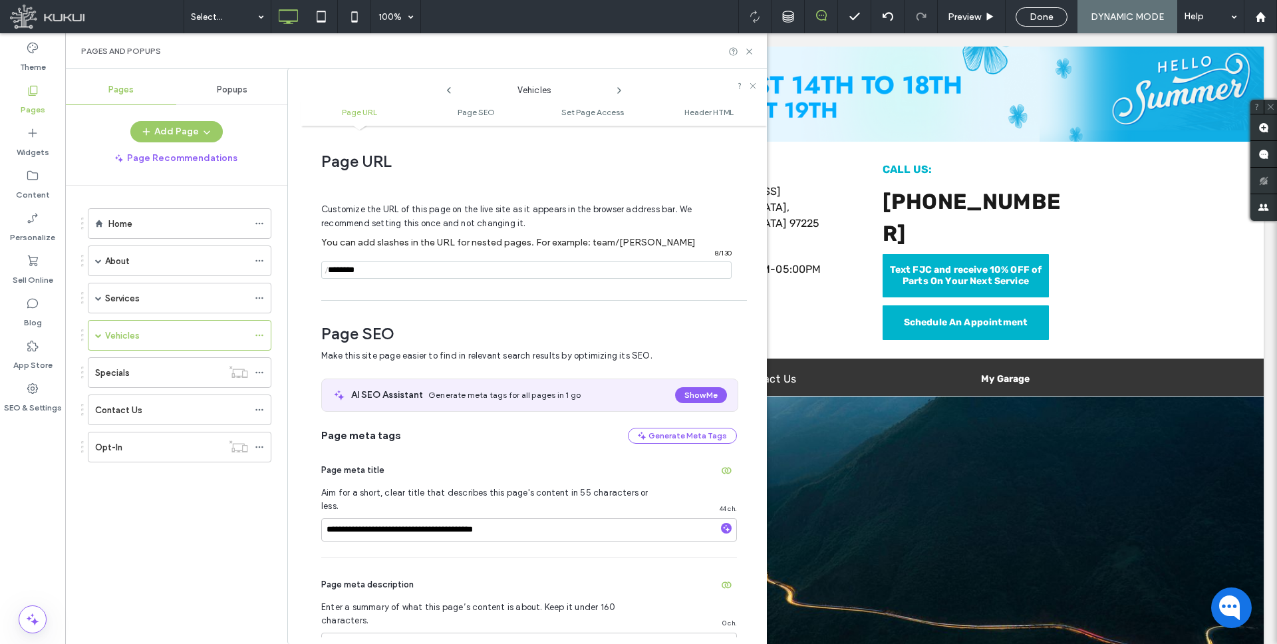
click at [386, 272] on input "notEmpty" at bounding box center [526, 269] width 410 height 17
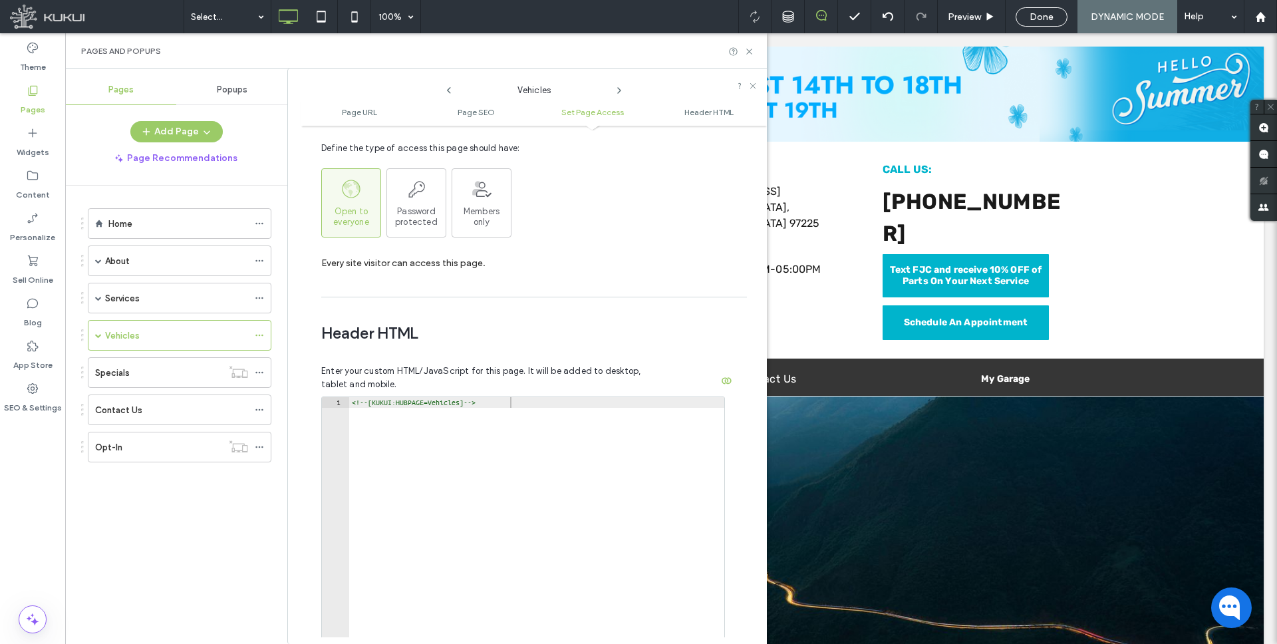
scroll to position [1226, 0]
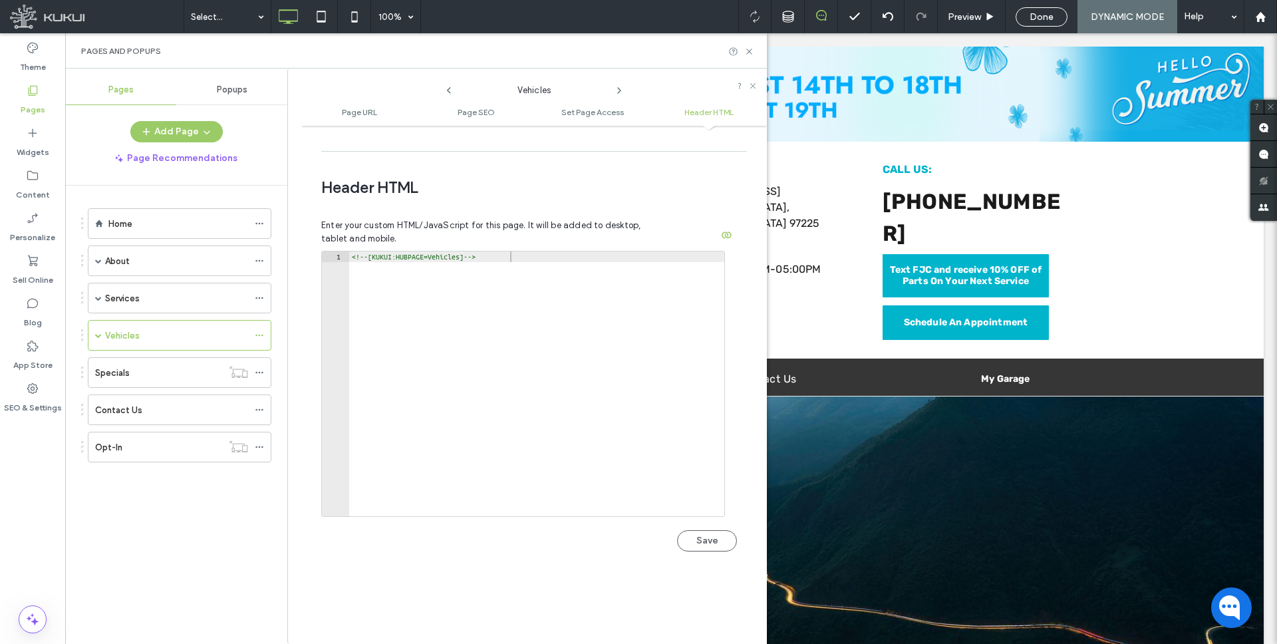
click at [696, 530] on button "Save" at bounding box center [707, 540] width 60 height 21
click at [98, 335] on span at bounding box center [98, 335] width 7 height 7
click at [266, 366] on div at bounding box center [263, 366] width 16 height 20
click at [262, 366] on use at bounding box center [258, 366] width 7 height 2
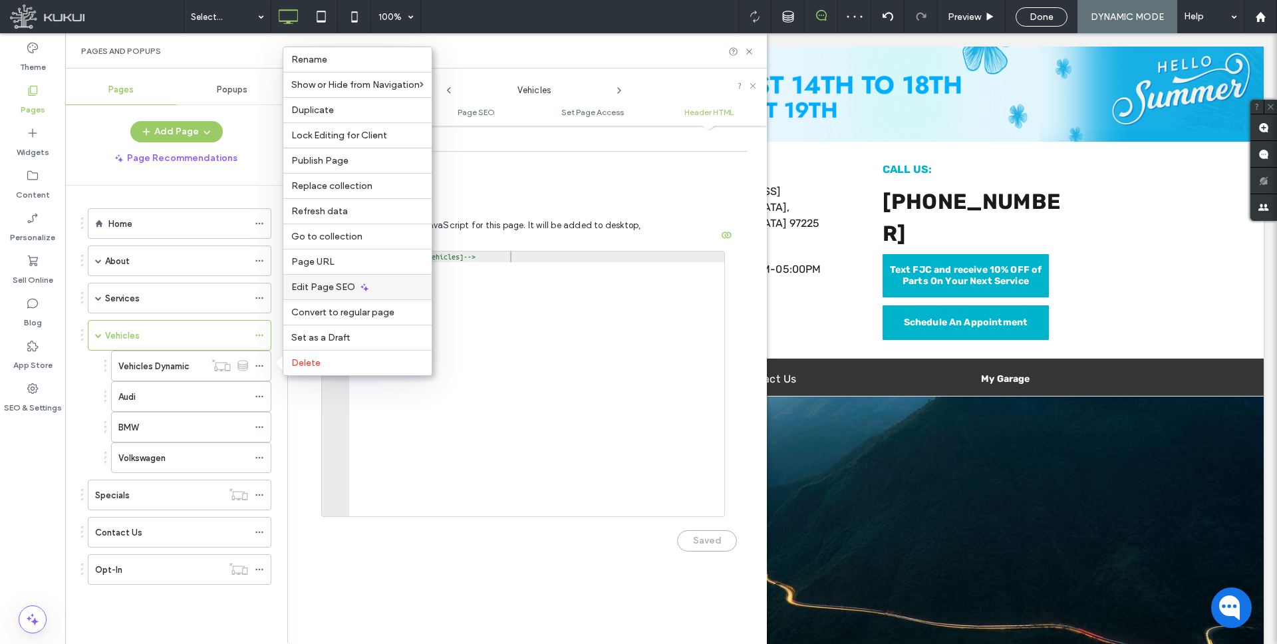
click at [342, 285] on span "Edit Page SEO" at bounding box center [323, 286] width 64 height 11
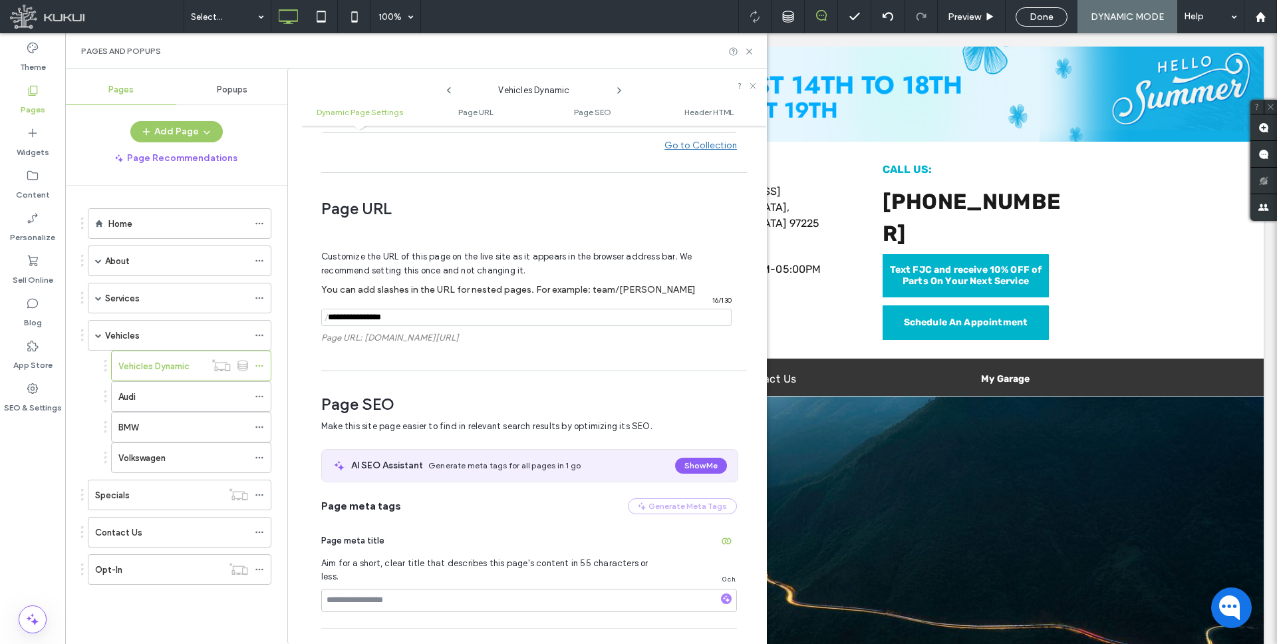
scroll to position [180, 0]
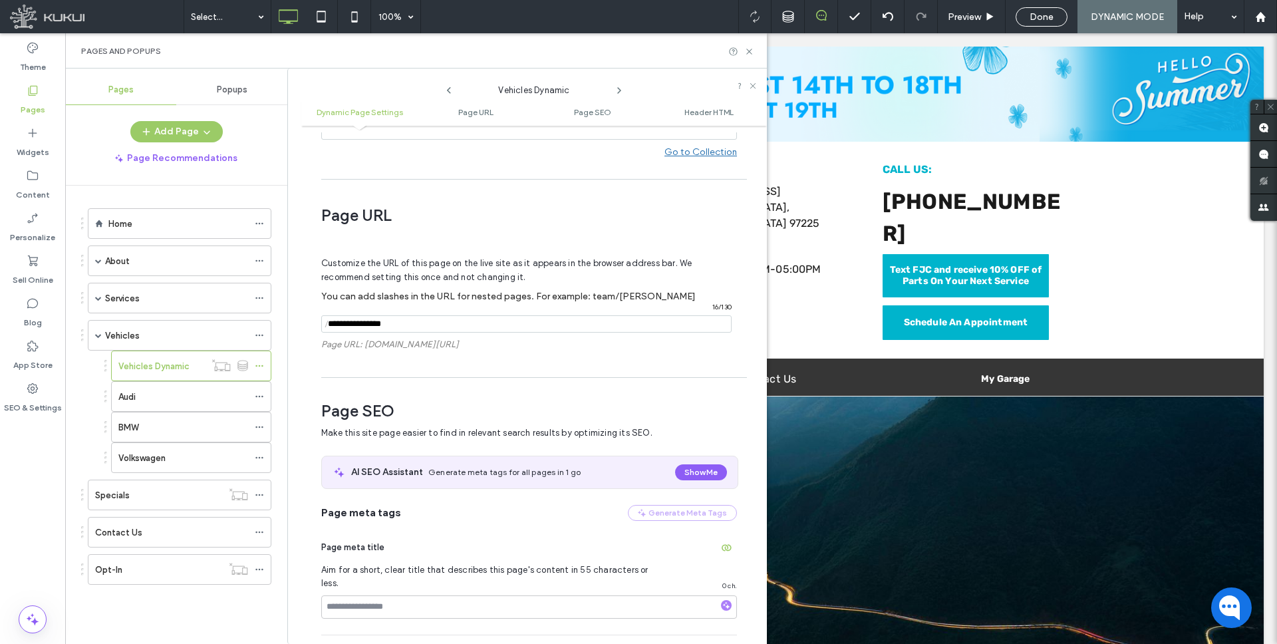
click at [422, 325] on input "notEmpty" at bounding box center [526, 323] width 410 height 17
paste input "********"
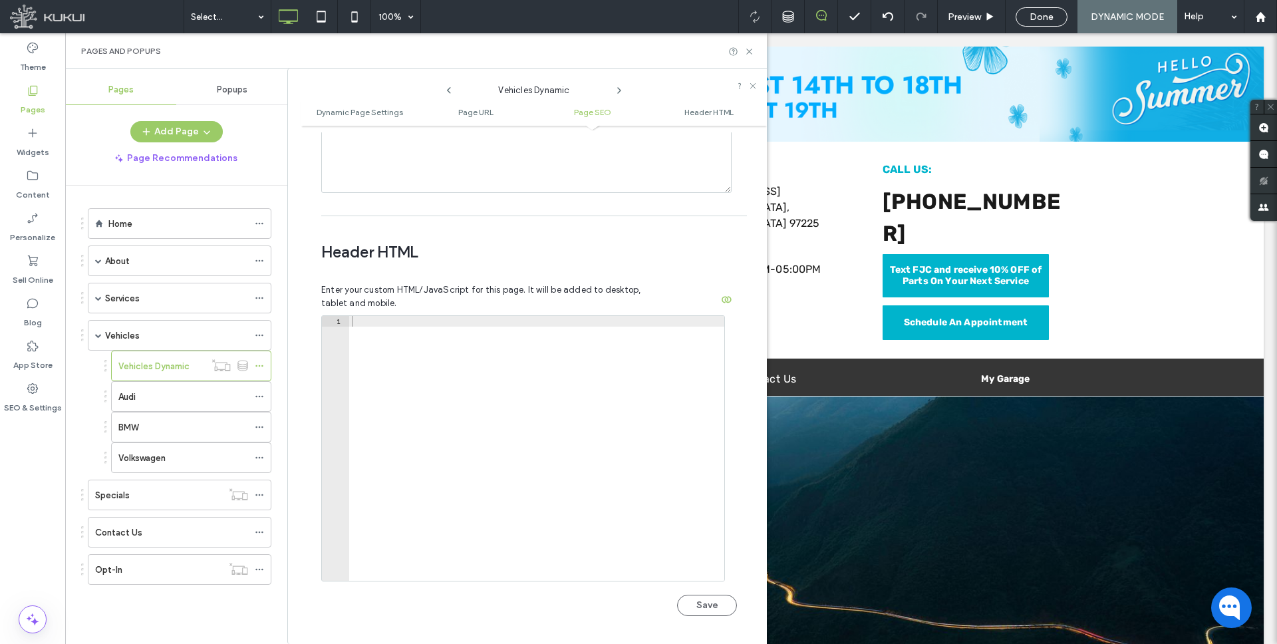
scroll to position [1251, 0]
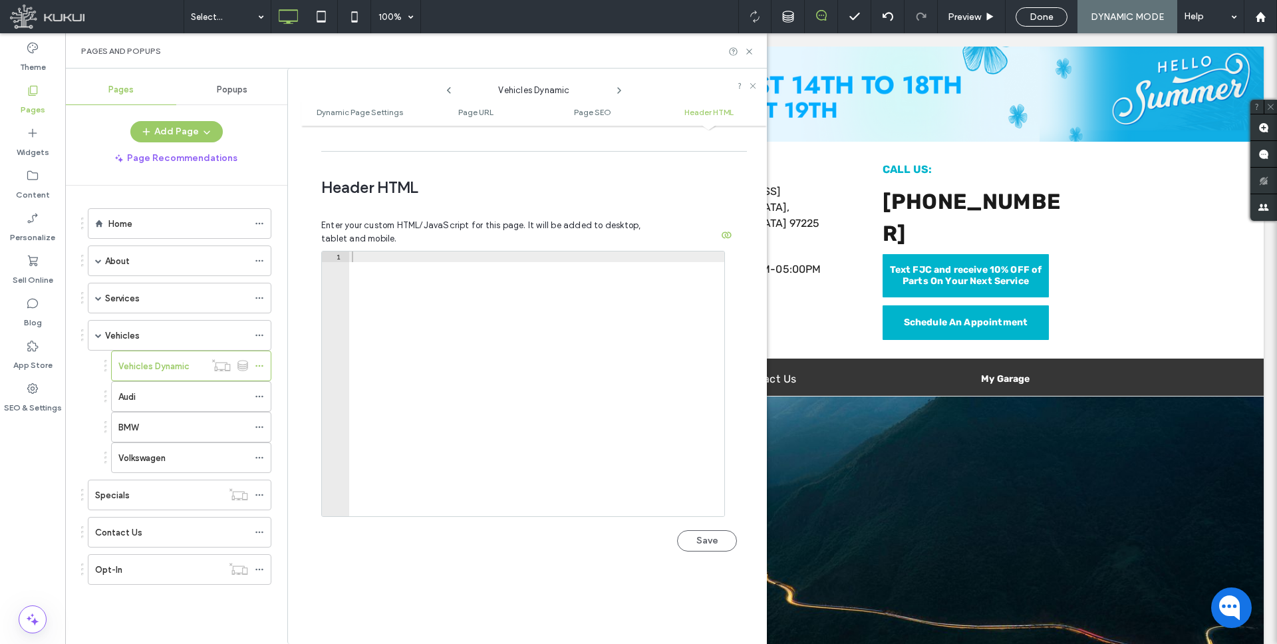
type input "********"
click at [699, 530] on button "Save" at bounding box center [707, 540] width 60 height 21
